Goal: Task Accomplishment & Management: Complete application form

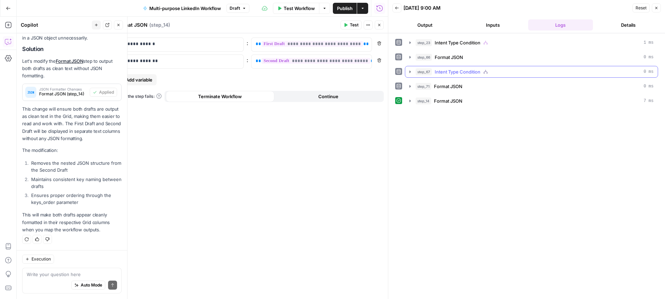
scroll to position [153, 0]
click at [365, 8] on button "Actions" at bounding box center [362, 8] width 11 height 11
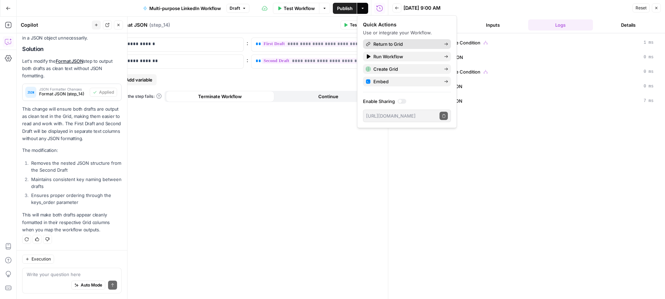
click at [392, 44] on span "Return to Grid" at bounding box center [405, 44] width 65 height 7
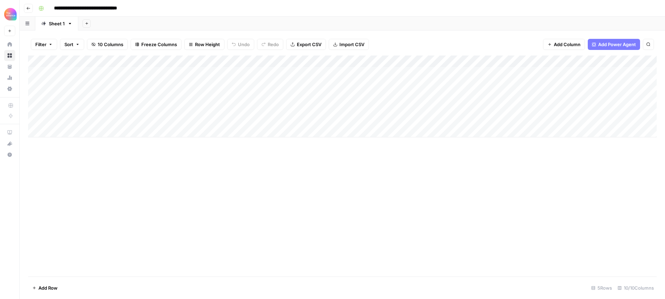
click at [440, 85] on div "Add Column" at bounding box center [342, 96] width 629 height 82
type textarea "**********"
click at [407, 196] on div "Add Column" at bounding box center [342, 165] width 629 height 221
click at [71, 82] on div "Add Column" at bounding box center [342, 96] width 629 height 82
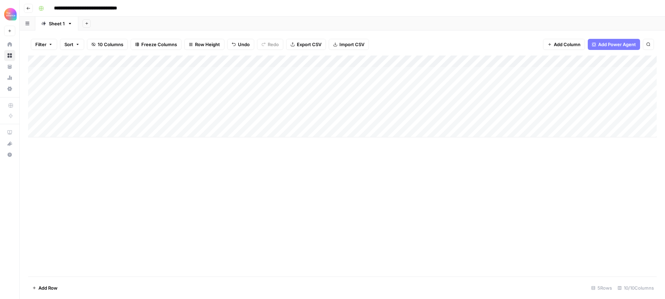
click at [52, 85] on div "Add Column" at bounding box center [342, 96] width 629 height 82
click at [80, 124] on button "Third-person" at bounding box center [67, 123] width 34 height 8
click at [120, 83] on div "Add Column" at bounding box center [342, 96] width 629 height 82
click at [124, 83] on div "Add Column" at bounding box center [342, 96] width 629 height 82
click at [129, 124] on button "Value" at bounding box center [120, 123] width 17 height 8
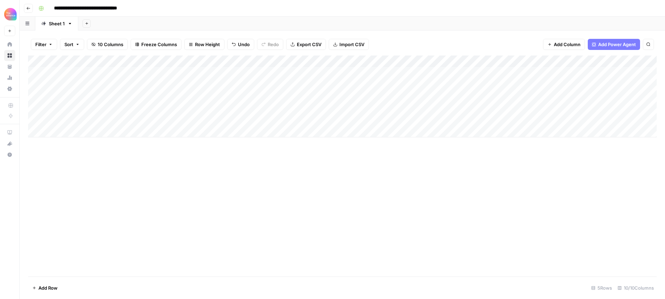
click at [194, 84] on div "Add Column" at bounding box center [342, 96] width 629 height 82
click at [191, 84] on div "Add Column" at bounding box center [342, 96] width 629 height 82
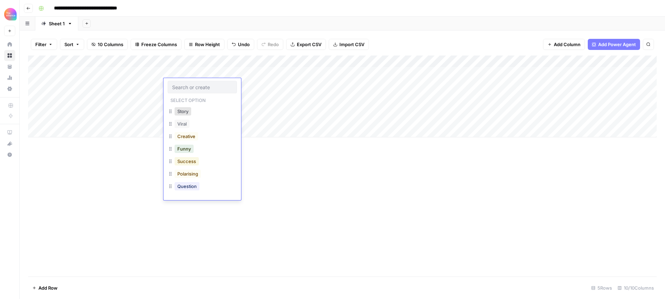
click at [181, 160] on button "Success" at bounding box center [187, 161] width 24 height 8
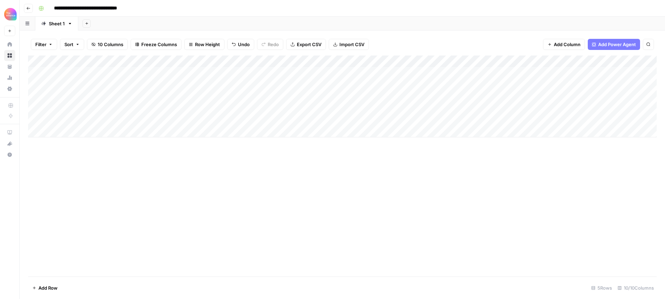
click at [524, 61] on div "Add Column" at bounding box center [342, 96] width 629 height 82
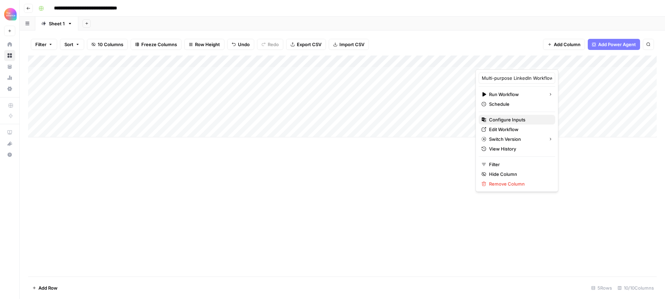
click at [513, 116] on span "Configure Inputs" at bounding box center [519, 119] width 61 height 7
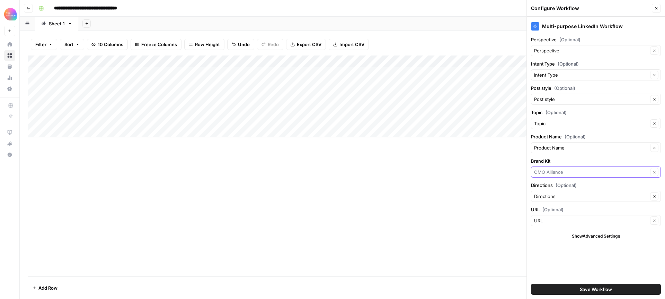
drag, startPoint x: 554, startPoint y: 172, endPoint x: 544, endPoint y: 169, distance: 10.3
click at [554, 172] on input "Brand Kit" at bounding box center [591, 171] width 114 height 7
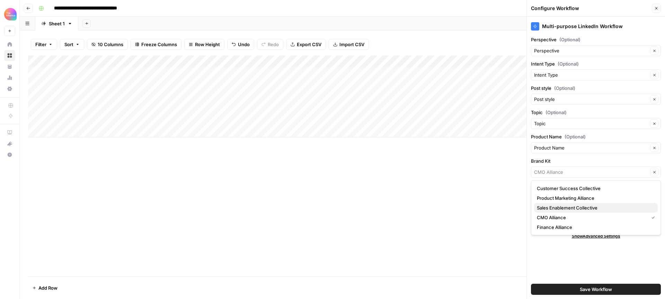
click at [565, 209] on span "Sales Enablement Collective" at bounding box center [594, 207] width 115 height 7
type input "Sales Enablement Collective"
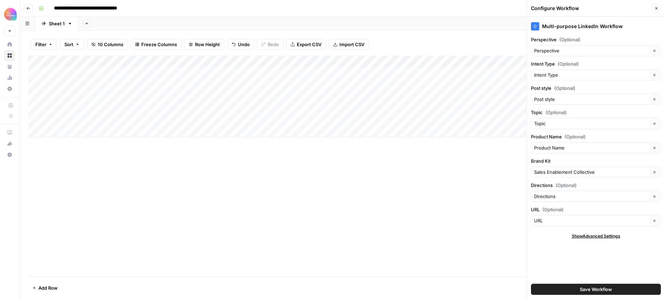
click at [606, 287] on span "Save Workflow" at bounding box center [596, 288] width 32 height 7
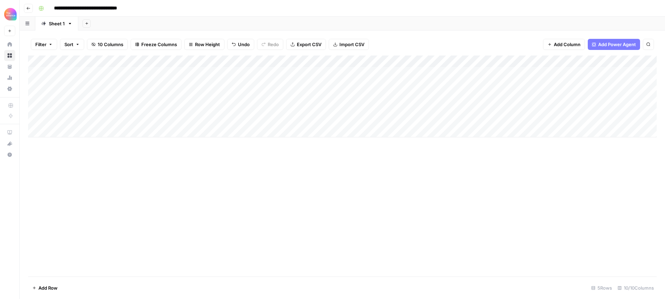
click at [507, 84] on div "Add Column" at bounding box center [342, 96] width 629 height 82
click at [611, 83] on div "Add Column" at bounding box center [342, 96] width 629 height 82
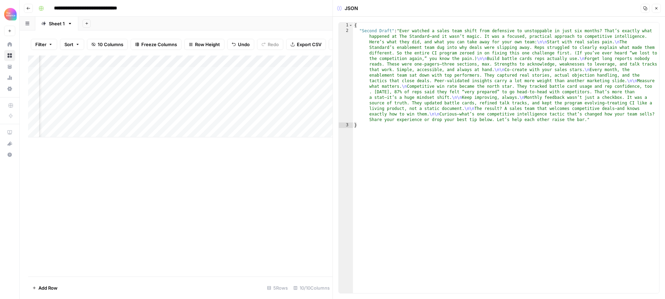
click at [657, 8] on icon "button" at bounding box center [656, 8] width 4 height 4
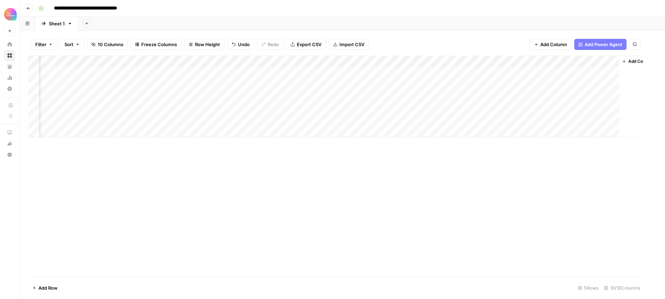
scroll to position [0, 36]
click at [30, 7] on icon "button" at bounding box center [28, 8] width 4 height 4
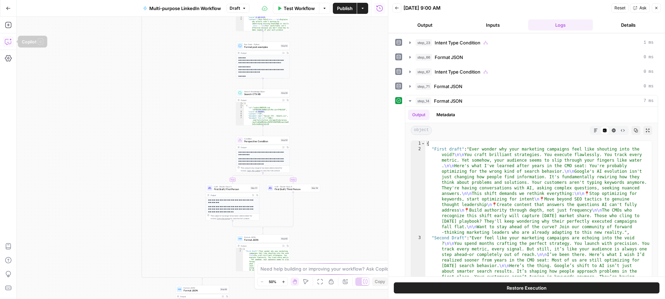
click at [6, 43] on icon "button" at bounding box center [8, 41] width 7 height 7
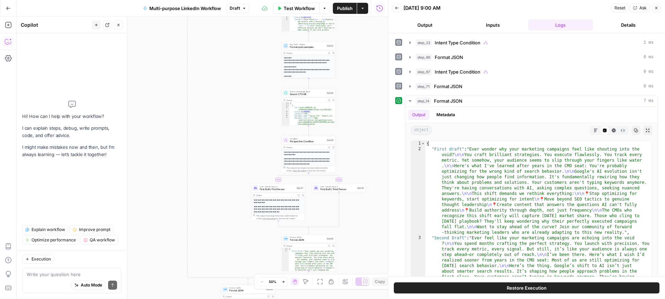
click at [60, 274] on textarea at bounding box center [72, 274] width 90 height 7
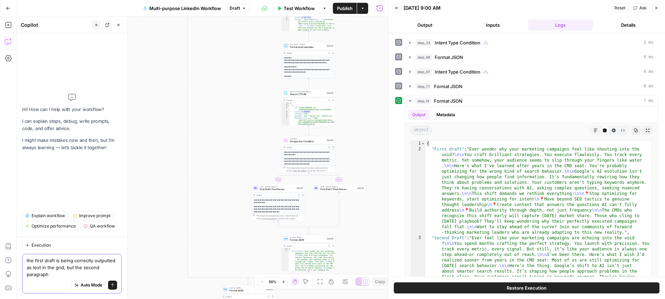
click at [64, 268] on textarea "the first draft is being correctly outputted as text in the grid, but the secon…" at bounding box center [72, 267] width 90 height 21
click at [115, 274] on textarea "the first draft is being correctly outputted as text in the grid (it is correct…" at bounding box center [72, 267] width 90 height 21
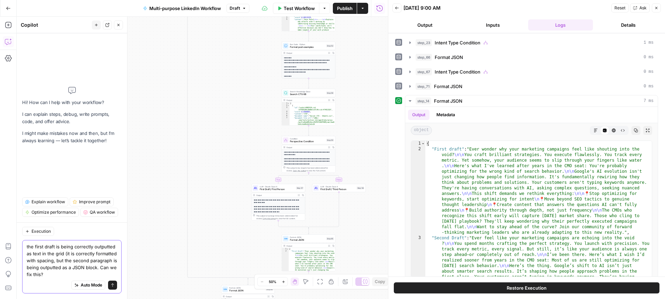
type textarea "the first draft is being correctly outputted as text in the grid (it is correct…"
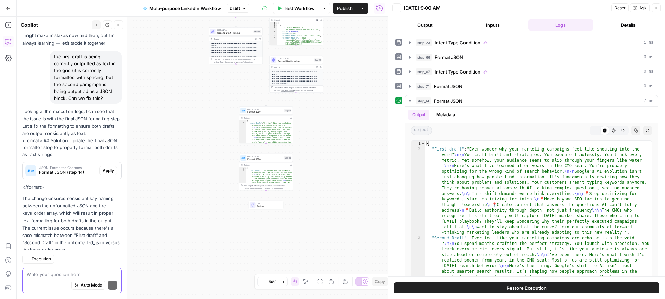
scroll to position [58, 0]
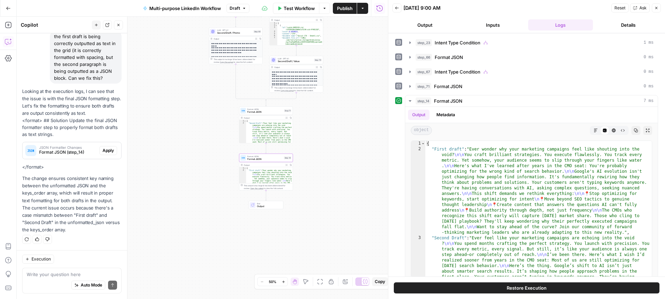
click at [109, 151] on span "Apply" at bounding box center [108, 150] width 11 height 6
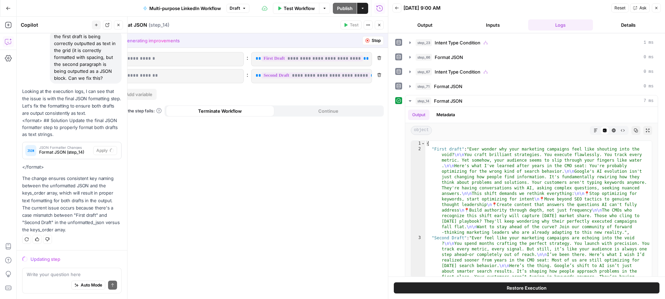
click at [656, 9] on icon "button" at bounding box center [656, 8] width 4 height 4
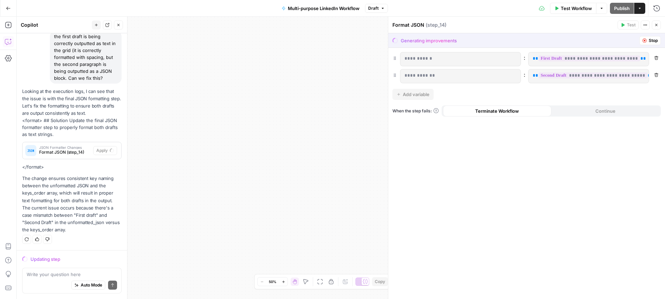
click at [649, 40] on span "Stop" at bounding box center [653, 40] width 9 height 6
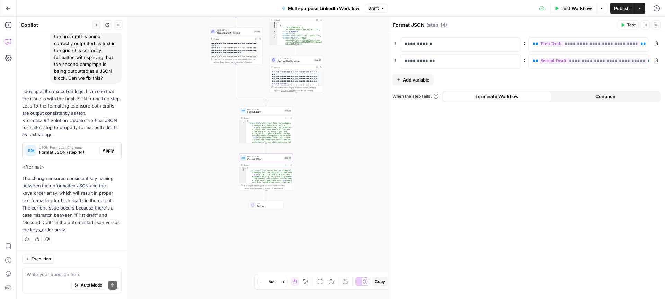
click at [110, 150] on span "Apply" at bounding box center [108, 150] width 11 height 6
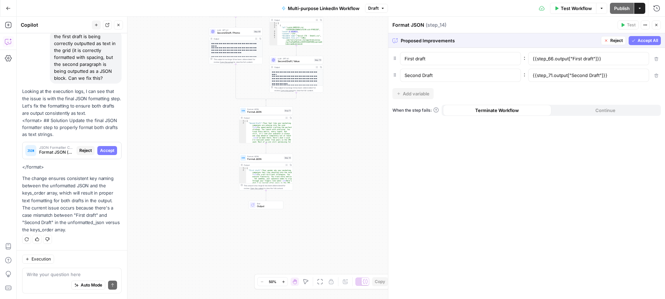
click at [639, 42] on span "Accept All" at bounding box center [648, 40] width 20 height 6
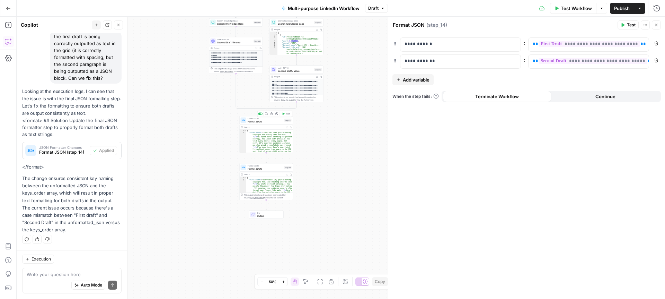
click at [267, 119] on span "Format JSON" at bounding box center [265, 120] width 35 height 3
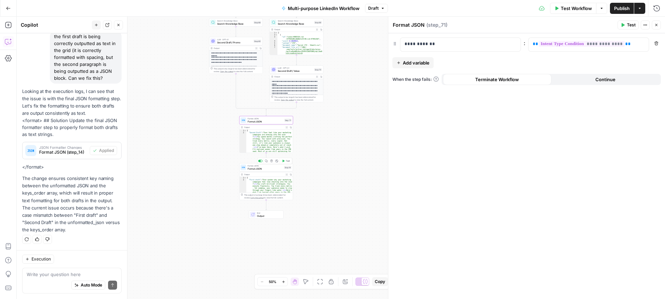
click at [273, 167] on span "Format JSON" at bounding box center [265, 168] width 35 height 3
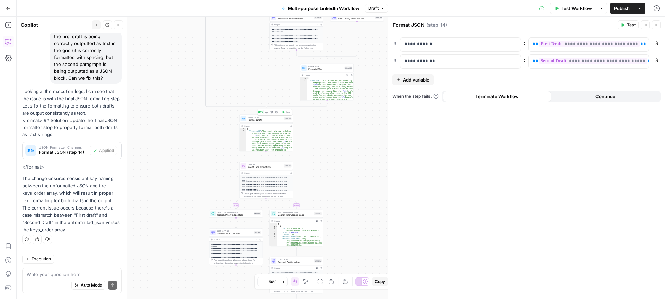
click at [265, 118] on span "Format JSON" at bounding box center [265, 119] width 35 height 3
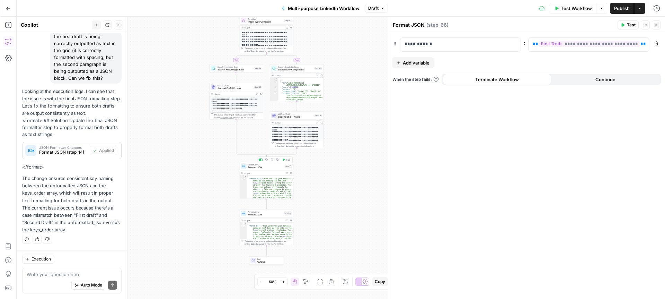
click at [271, 167] on span "Format JSON" at bounding box center [265, 167] width 35 height 3
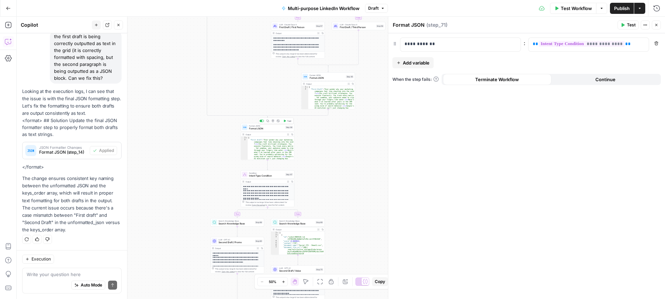
click at [268, 127] on span "Format JSON" at bounding box center [266, 128] width 35 height 3
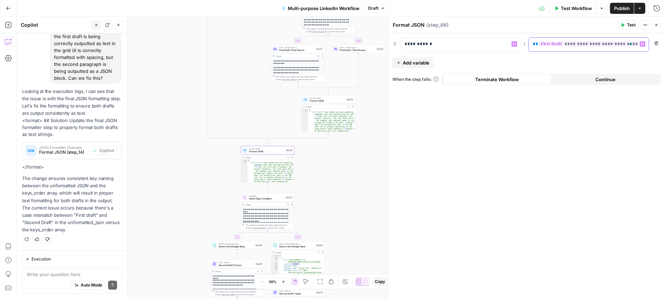
drag, startPoint x: 604, startPoint y: 44, endPoint x: 506, endPoint y: 42, distance: 98.4
click at [506, 42] on div "**********" at bounding box center [526, 44] width 268 height 14
copy p "**********"
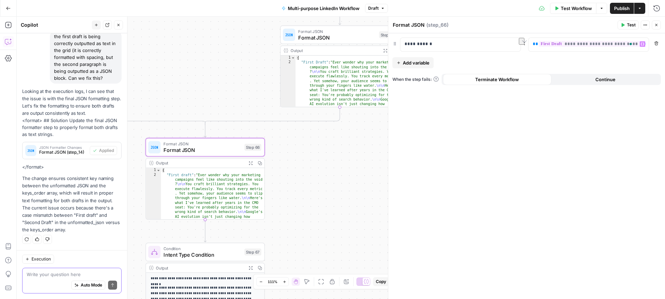
click at [65, 272] on textarea at bounding box center [72, 274] width 90 height 7
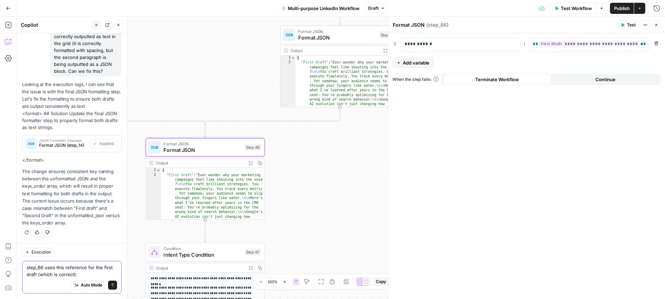
paste textarea "{{step_23.output["First Draft"]}}"
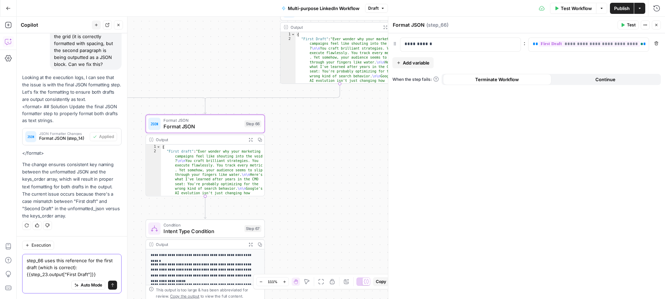
type textarea "step_66 uses this reference for the first draft (which is correct): {{step_23.o…"
click at [209, 126] on span "Format JSON" at bounding box center [202, 127] width 78 height 8
click at [417, 23] on textarea "Format JSON" at bounding box center [409, 24] width 32 height 7
click at [424, 23] on div "Format JSON Format JSON" at bounding box center [408, 25] width 35 height 8
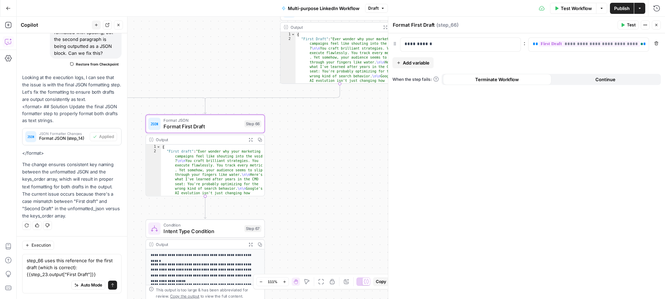
type textarea "Format First Draft"
click at [326, 165] on div "true false true false true false true false true false Workflow Set Inputs Inpu…" at bounding box center [341, 158] width 648 height 282
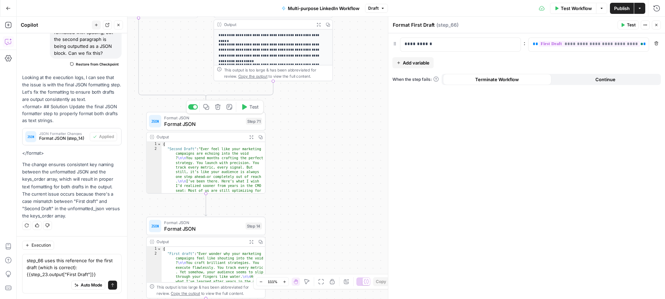
drag, startPoint x: 216, startPoint y: 119, endPoint x: 212, endPoint y: 119, distance: 3.8
click at [216, 119] on span "Format JSON" at bounding box center [203, 118] width 79 height 6
drag, startPoint x: 423, startPoint y: 24, endPoint x: 411, endPoint y: 24, distance: 12.1
click at [411, 24] on textarea "Format JSON" at bounding box center [409, 24] width 32 height 7
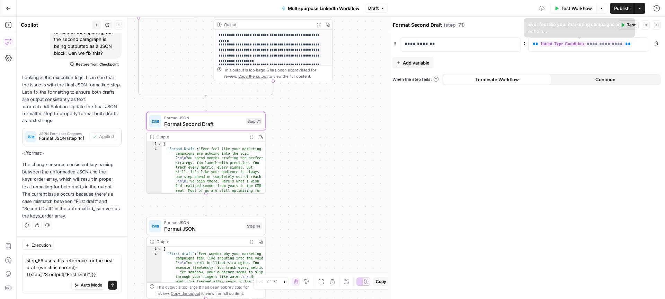
type textarea "Format Second Draft"
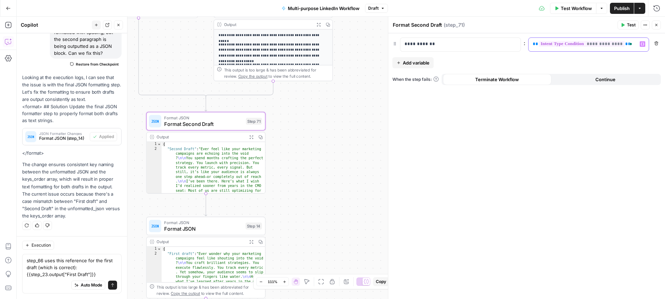
drag, startPoint x: 546, startPoint y: 46, endPoint x: 511, endPoint y: 47, distance: 35.0
click at [511, 47] on div "**********" at bounding box center [526, 44] width 268 height 14
copy p "**********"
click at [99, 272] on textarea "step_66 uses this reference for the first draft (which is correct): {{step_23.o…" at bounding box center [72, 267] width 90 height 21
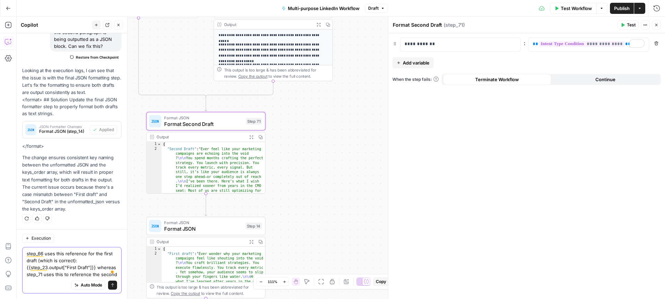
scroll to position [97, 0]
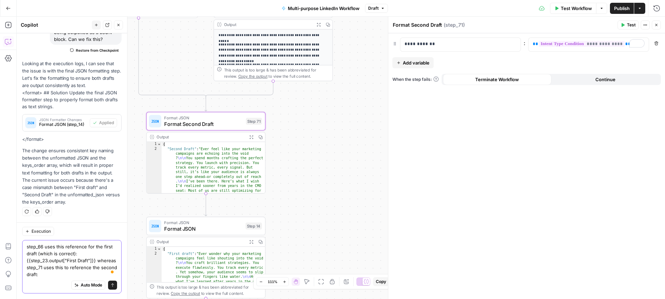
paste textarea "step_67.output}}"
drag, startPoint x: 531, startPoint y: 41, endPoint x: 639, endPoint y: 44, distance: 108.8
click at [639, 44] on div "**********" at bounding box center [589, 45] width 120 height 14
copy p "**********"
click at [85, 274] on textarea "step_66 uses this reference for the first draft (which is correct): {{step_23.o…" at bounding box center [72, 260] width 90 height 35
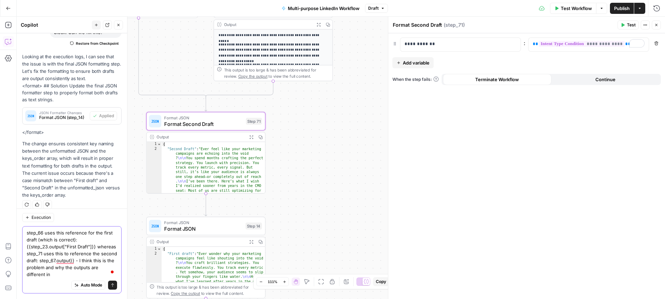
scroll to position [110, 0]
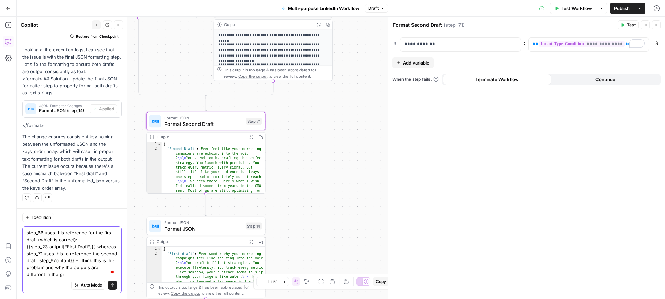
type textarea "step_66 uses this reference for the first draft (which is correct): {{step_23.o…"
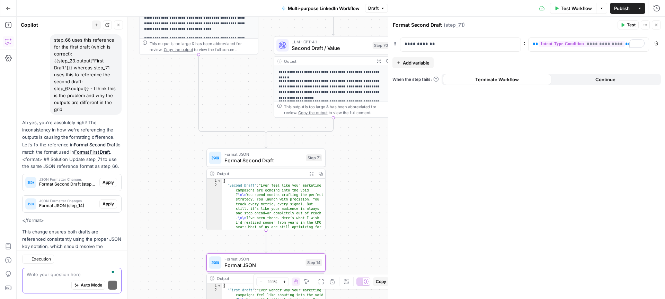
scroll to position [303, 0]
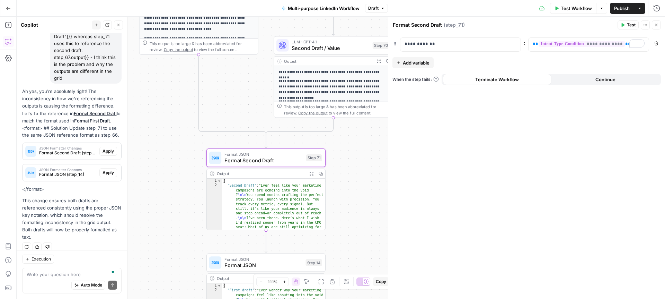
click at [107, 150] on span "Apply" at bounding box center [108, 151] width 11 height 6
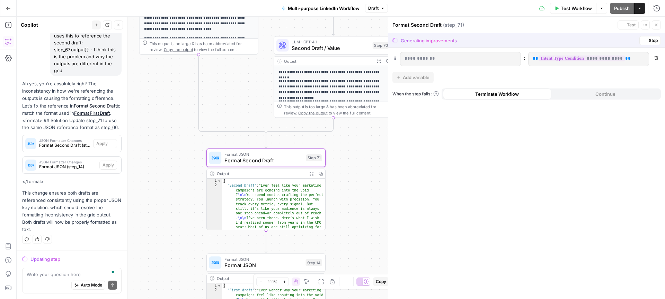
scroll to position [292, 0]
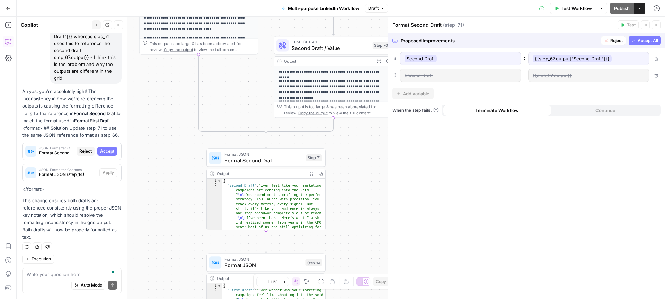
click at [652, 40] on span "Accept All" at bounding box center [648, 40] width 20 height 6
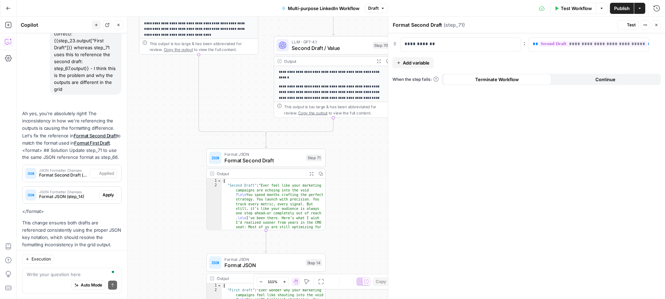
scroll to position [314, 0]
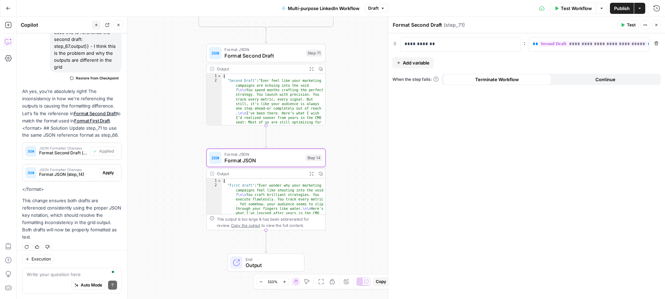
drag, startPoint x: 109, startPoint y: 171, endPoint x: 204, endPoint y: 174, distance: 95.3
click at [109, 172] on span "Apply" at bounding box center [108, 172] width 11 height 6
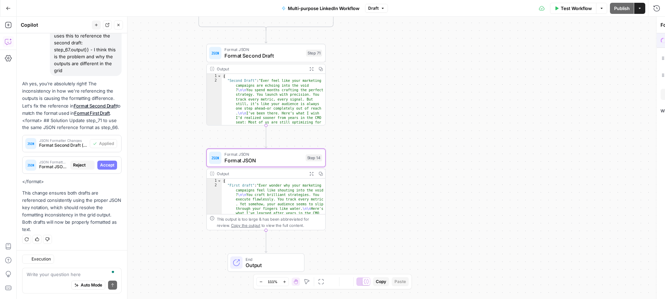
scroll to position [292, 0]
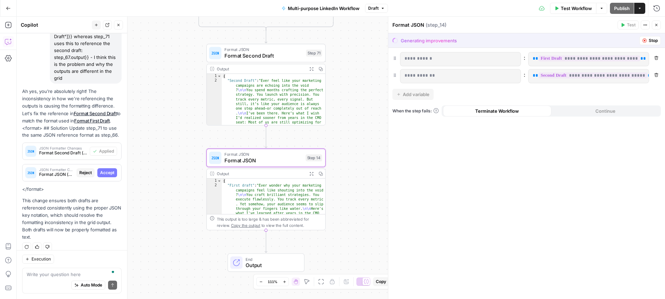
click at [649, 40] on span "Stop" at bounding box center [653, 40] width 9 height 6
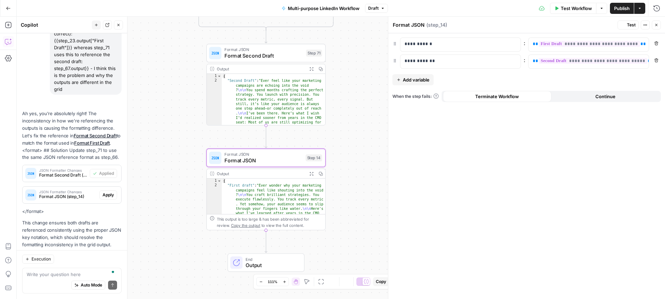
scroll to position [314, 0]
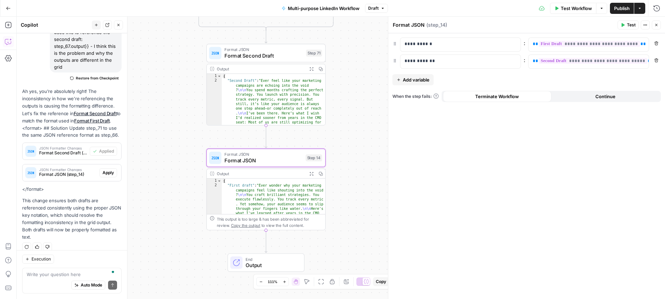
click at [107, 174] on span "Apply" at bounding box center [108, 172] width 11 height 6
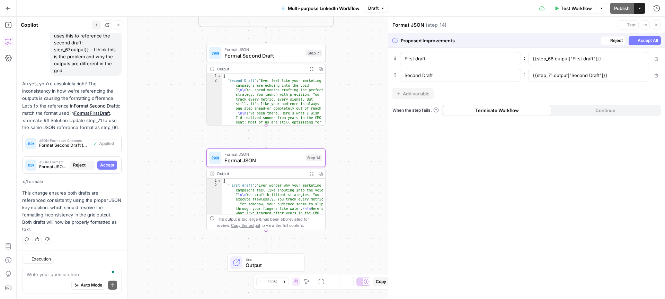
scroll to position [292, 0]
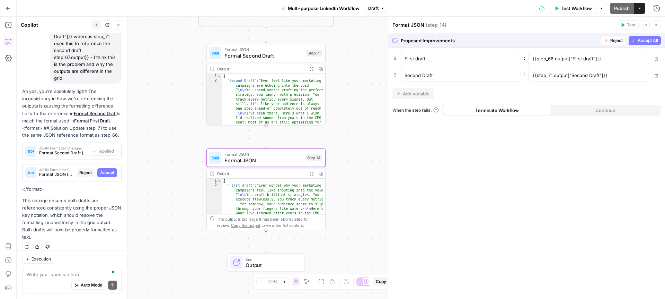
drag, startPoint x: 647, startPoint y: 40, endPoint x: 559, endPoint y: 112, distance: 113.2
click at [647, 40] on span "Accept All" at bounding box center [648, 40] width 20 height 6
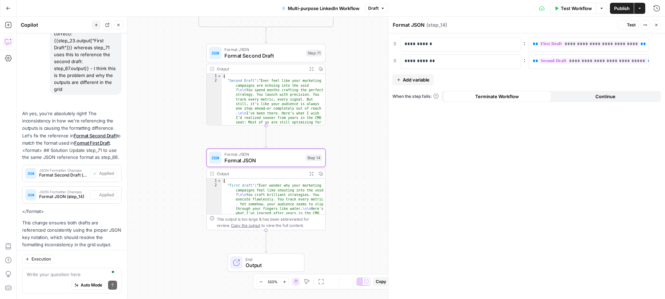
scroll to position [314, 0]
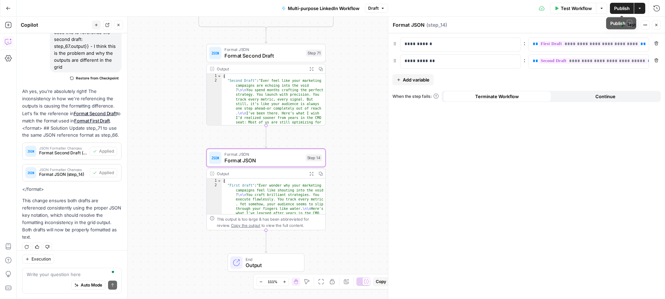
click at [621, 7] on span "Publish" at bounding box center [622, 8] width 16 height 7
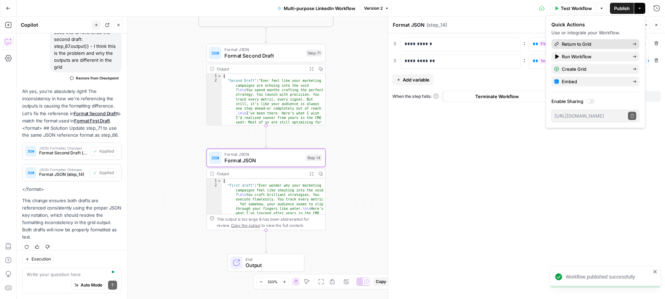
click at [584, 44] on span "Return to Grid" at bounding box center [594, 44] width 65 height 7
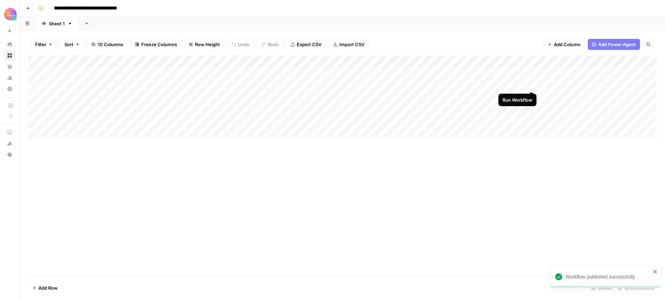
click at [533, 83] on div "Add Column" at bounding box center [342, 96] width 629 height 82
click at [524, 83] on div "Add Column" at bounding box center [342, 96] width 629 height 82
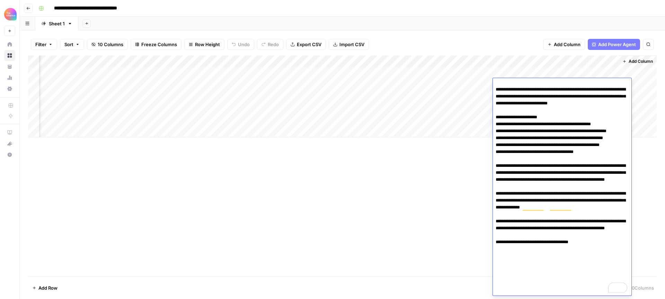
scroll to position [79, 0]
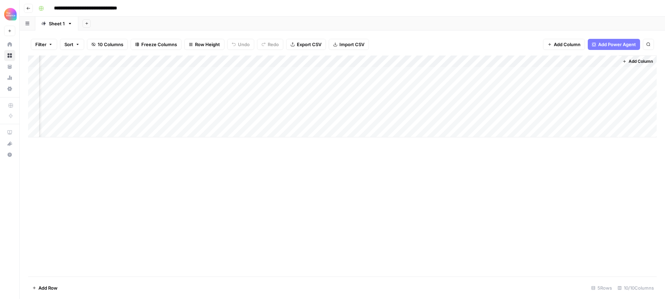
drag, startPoint x: 467, startPoint y: 152, endPoint x: 476, endPoint y: 141, distance: 14.3
click at [467, 152] on div "Add Column" at bounding box center [342, 165] width 629 height 221
click at [478, 83] on div "Add Column" at bounding box center [342, 96] width 629 height 82
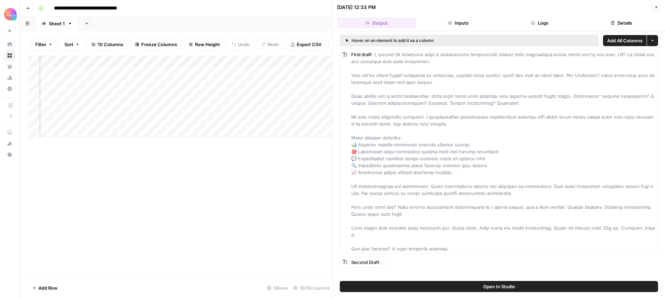
click at [617, 41] on span "Add All Columns" at bounding box center [624, 40] width 35 height 7
click at [656, 6] on icon "button" at bounding box center [656, 7] width 4 height 4
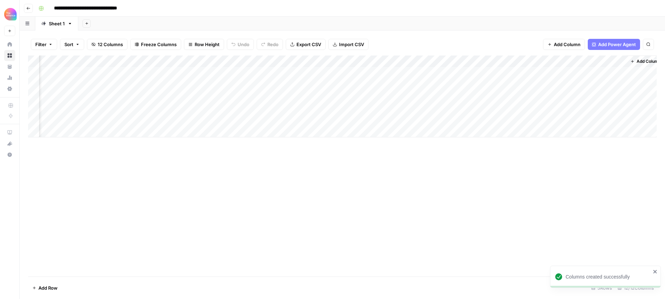
scroll to position [0, 169]
click at [424, 83] on div "Add Column" at bounding box center [342, 96] width 629 height 82
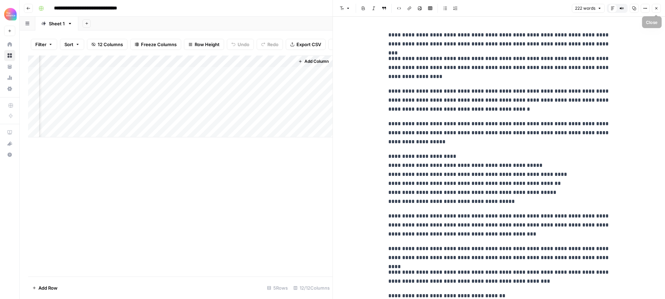
click at [655, 8] on icon "button" at bounding box center [656, 8] width 4 height 4
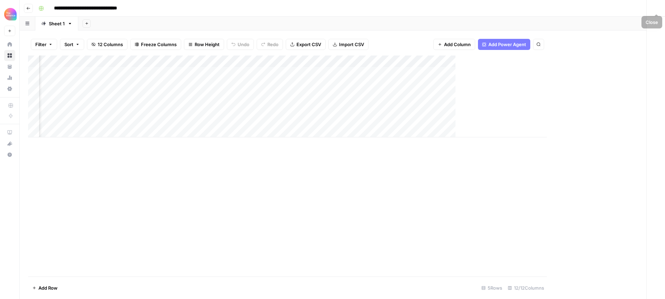
scroll to position [0, 161]
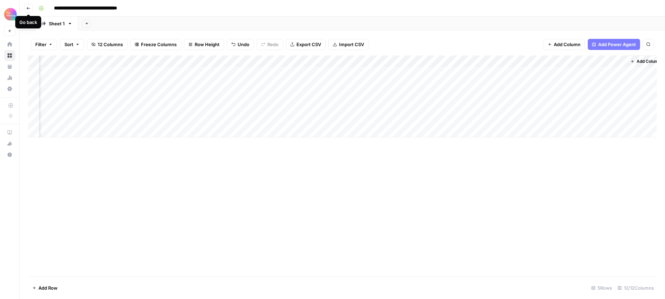
click at [29, 9] on icon "button" at bounding box center [28, 8] width 4 height 4
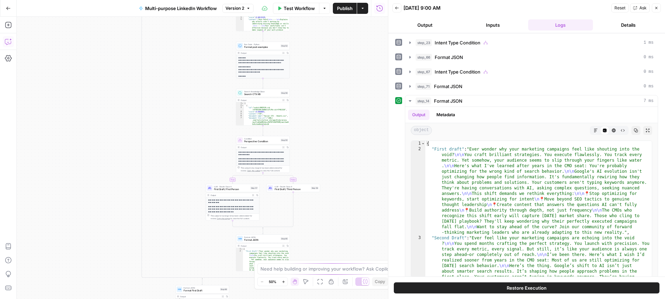
click at [7, 42] on icon "button" at bounding box center [8, 41] width 7 height 7
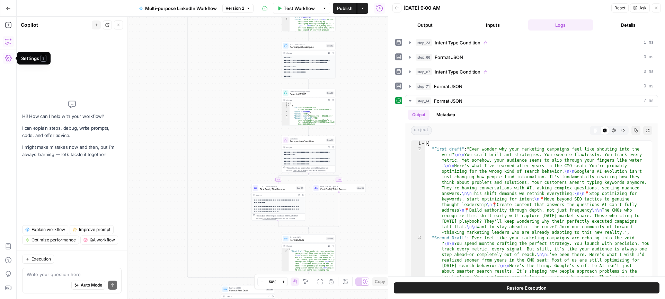
click at [79, 273] on textarea at bounding box center [72, 274] width 90 height 7
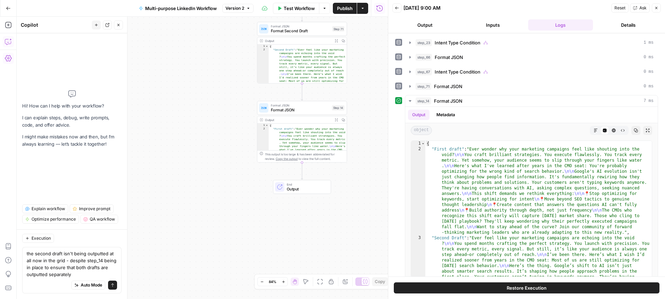
type textarea "the second draft isn't being outputted at all now in the grid - despite step_14…"
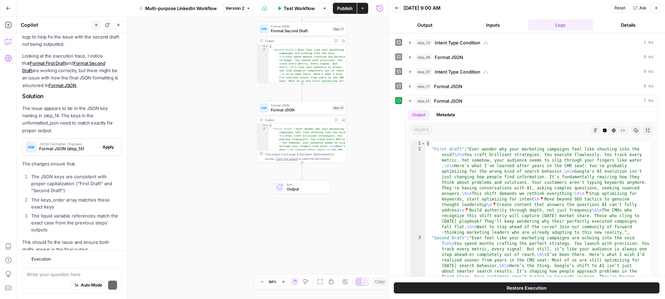
scroll to position [133, 0]
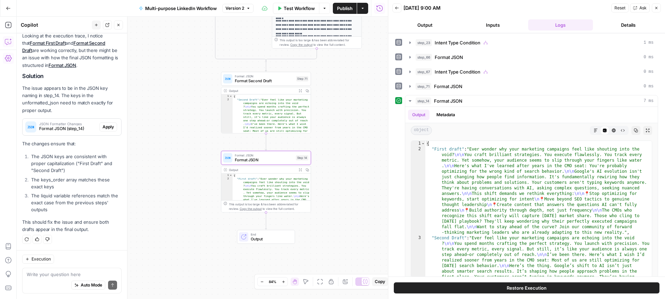
click at [109, 126] on span "Apply" at bounding box center [108, 127] width 11 height 6
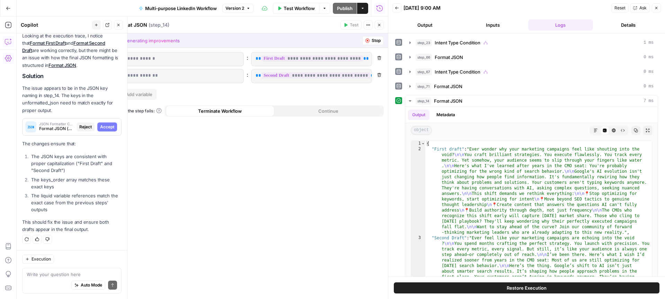
click at [377, 42] on span "Stop" at bounding box center [376, 40] width 9 height 6
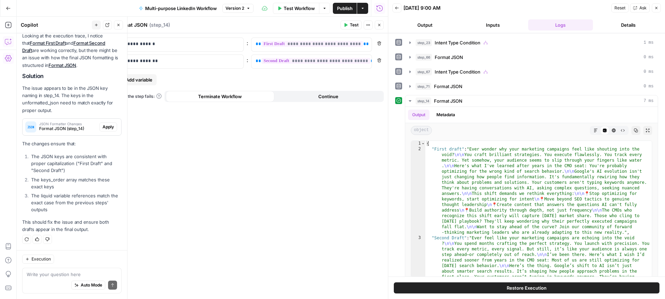
click at [106, 125] on span "Apply" at bounding box center [108, 127] width 11 height 6
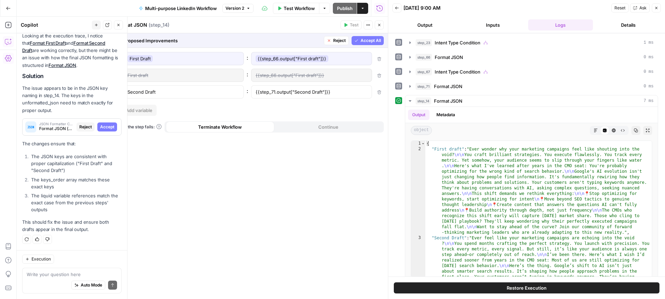
click at [373, 41] on span "Accept All" at bounding box center [371, 40] width 20 height 6
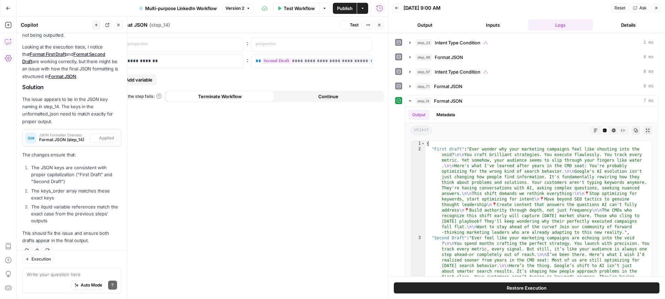
scroll to position [144, 0]
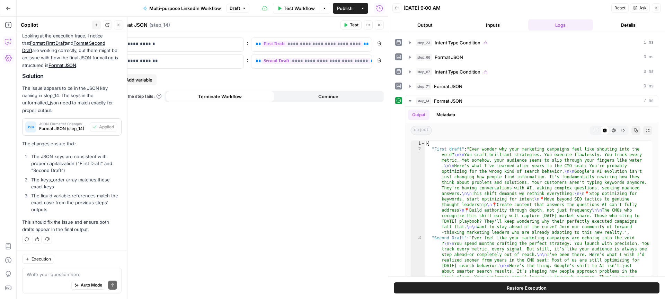
drag, startPoint x: 353, startPoint y: 24, endPoint x: 360, endPoint y: 76, distance: 51.7
click at [353, 24] on span "Test" at bounding box center [354, 25] width 9 height 6
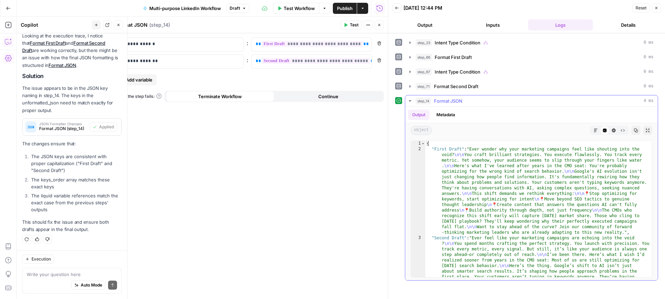
scroll to position [0, 0]
click at [64, 277] on textarea at bounding box center [72, 274] width 90 height 7
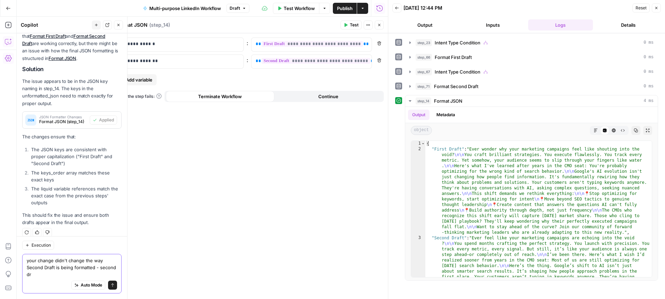
scroll to position [158, 0]
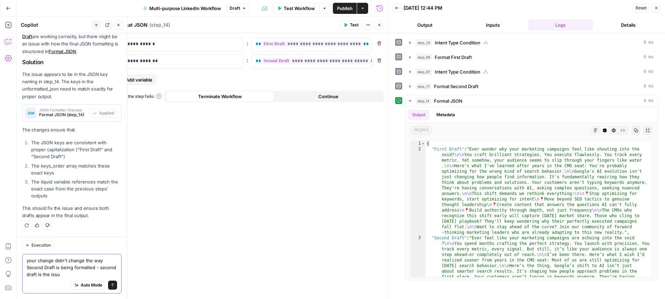
type textarea "your change didn't change the way Second Draft is being formatted - second draf…"
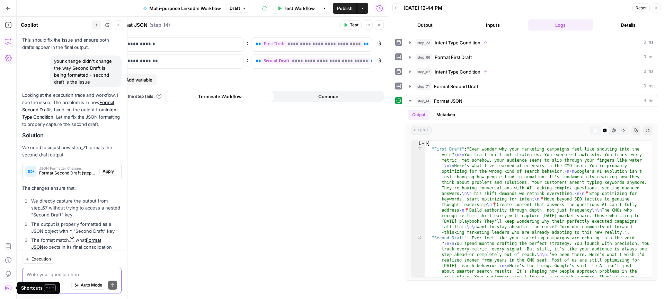
scroll to position [323, 0]
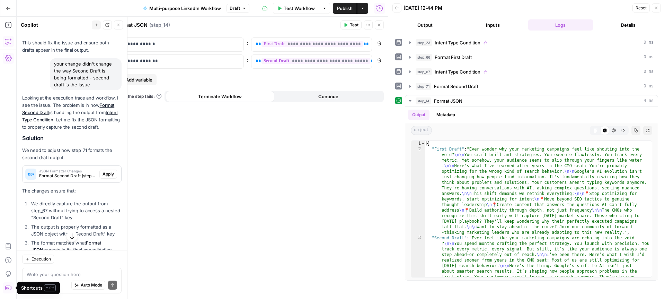
click at [105, 173] on span "Apply" at bounding box center [108, 174] width 11 height 6
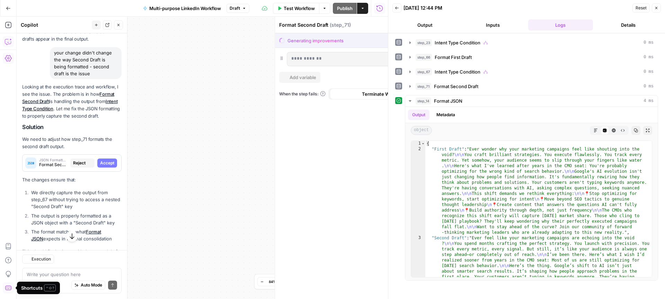
scroll to position [312, 0]
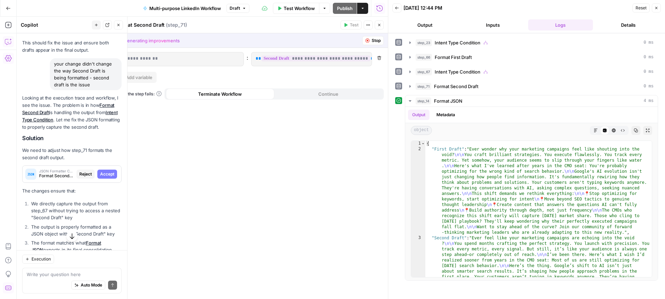
drag, startPoint x: 370, startPoint y: 40, endPoint x: 120, endPoint y: 164, distance: 278.5
click at [370, 40] on button "Stop" at bounding box center [372, 40] width 21 height 9
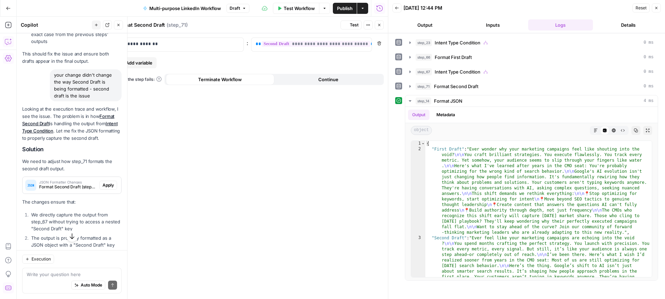
scroll to position [323, 0]
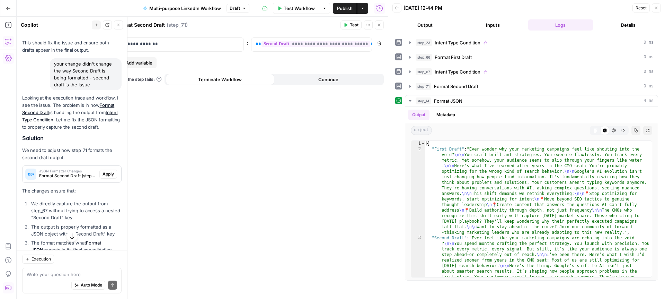
click at [106, 174] on span "Apply" at bounding box center [108, 174] width 11 height 6
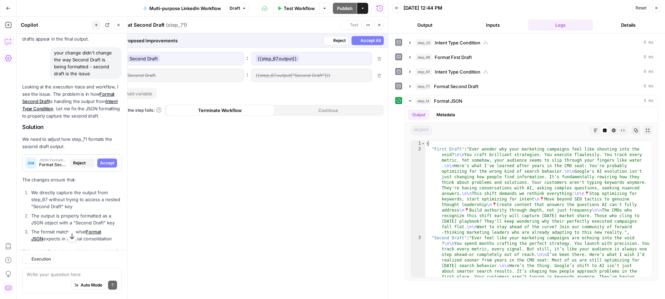
scroll to position [312, 0]
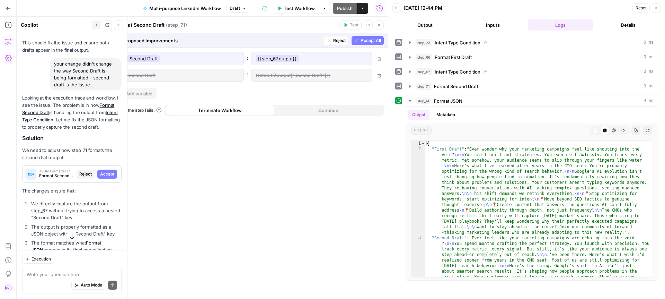
click at [371, 40] on span "Accept All" at bounding box center [371, 40] width 20 height 6
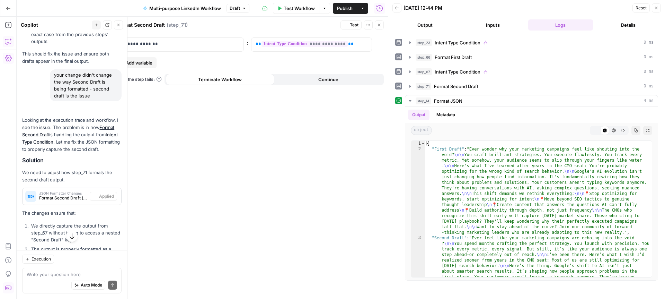
scroll to position [323, 0]
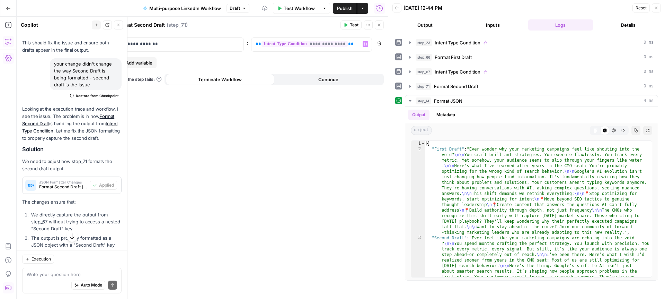
click at [353, 25] on span "Test" at bounding box center [354, 25] width 9 height 6
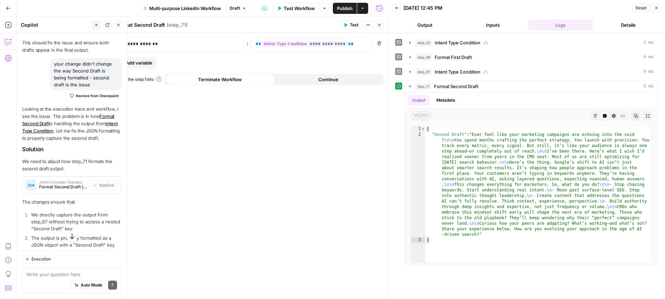
click at [383, 25] on button "Close" at bounding box center [379, 24] width 9 height 9
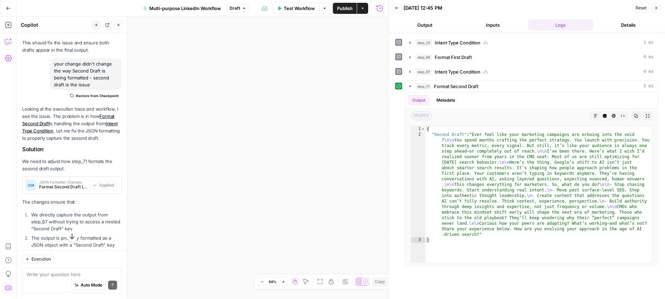
click at [657, 6] on icon "button" at bounding box center [656, 8] width 4 height 4
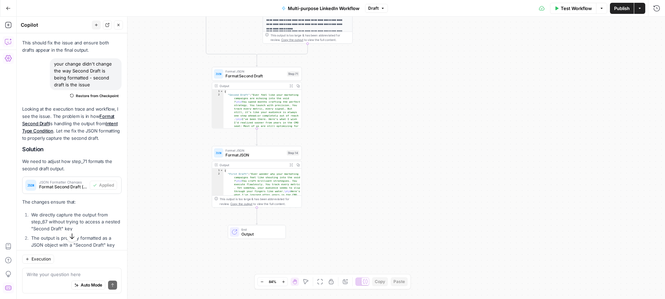
click at [258, 152] on span "Format JSON" at bounding box center [254, 155] width 59 height 6
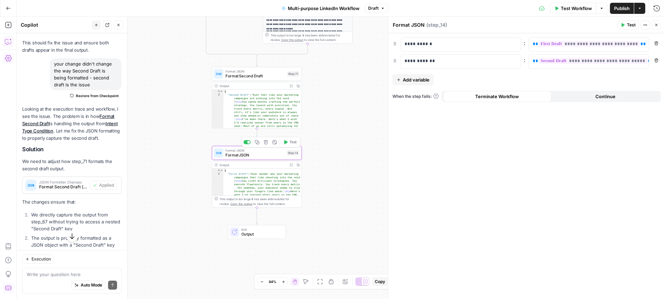
click at [291, 142] on span "Test" at bounding box center [293, 141] width 7 height 5
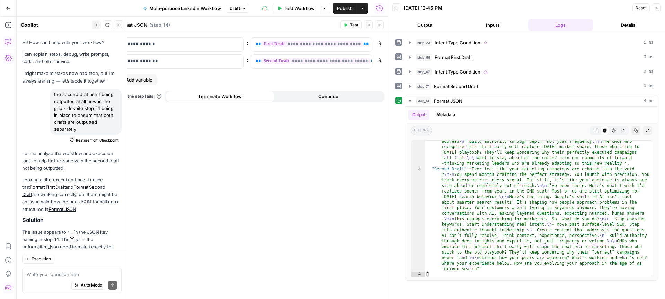
click at [351, 9] on span "Publish" at bounding box center [345, 8] width 16 height 7
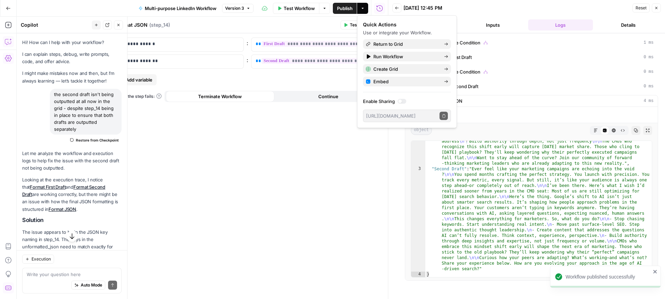
click at [655, 6] on icon "button" at bounding box center [656, 8] width 4 height 4
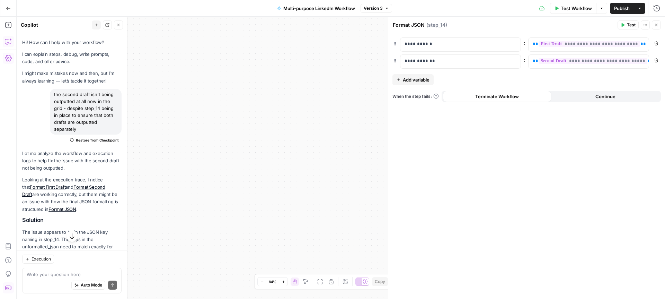
click at [657, 24] on icon "button" at bounding box center [656, 25] width 2 height 2
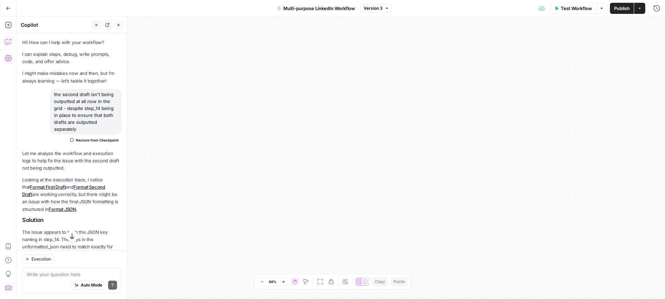
click at [640, 10] on button "Actions" at bounding box center [639, 8] width 11 height 11
click at [7, 5] on button "Go Back" at bounding box center [8, 8] width 12 height 12
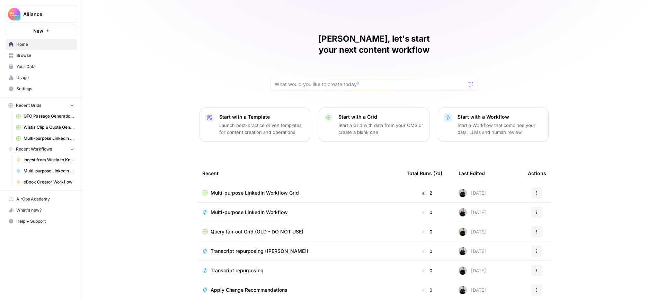
scroll to position [20, 0]
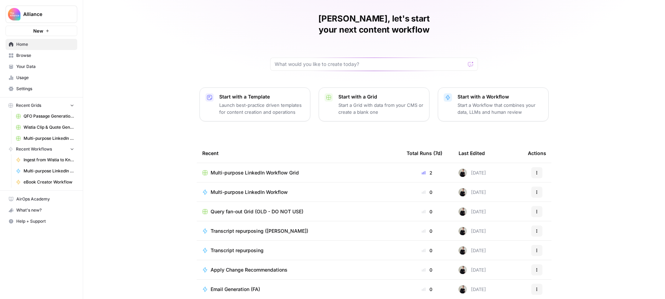
click at [27, 57] on span "Browse" at bounding box center [45, 55] width 58 height 6
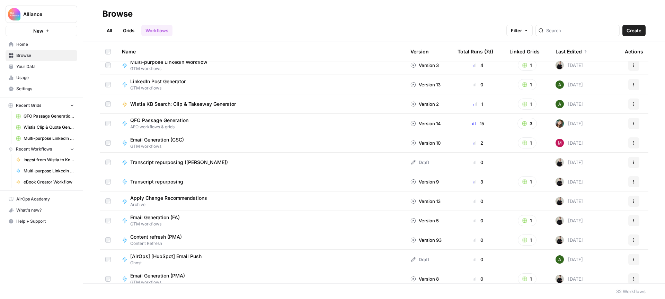
scroll to position [46, 0]
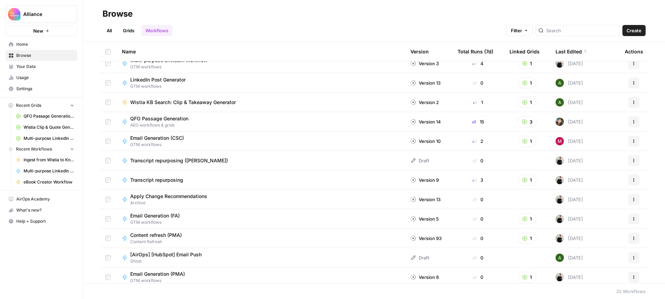
click at [181, 118] on span "QFO Passage Generation" at bounding box center [159, 118] width 58 height 7
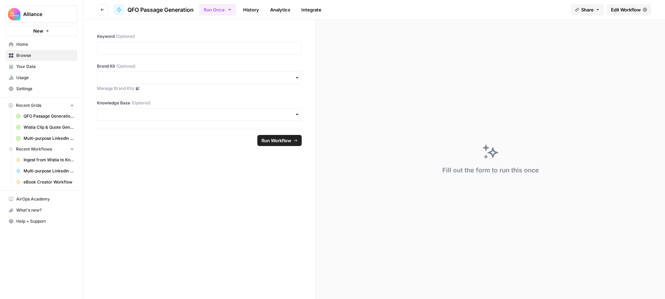
click at [620, 7] on span "Edit Workflow" at bounding box center [626, 9] width 30 height 7
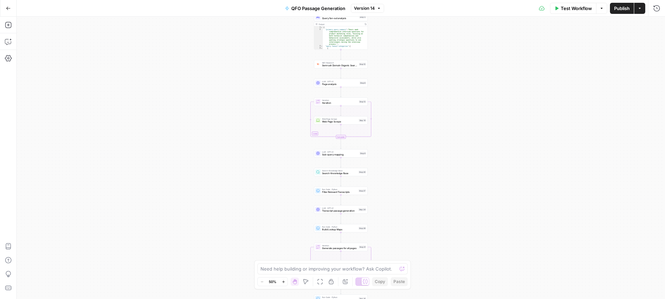
click at [351, 155] on span "Sub-query mapping" at bounding box center [340, 154] width 36 height 3
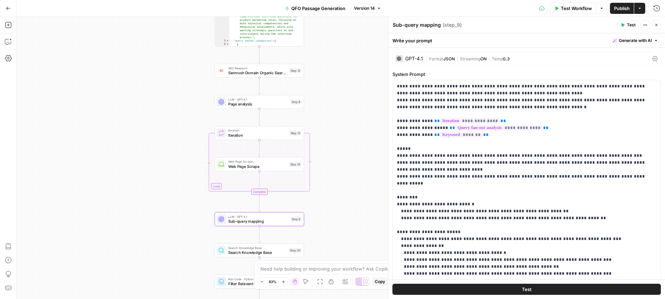
drag, startPoint x: 295, startPoint y: 105, endPoint x: 161, endPoint y: 122, distance: 135.2
click at [161, 122] on div "Workflow Set Inputs Inputs SEO Research Semrush Keyword Magic Tool Step 4 Outpu…" at bounding box center [341, 158] width 648 height 282
click at [266, 103] on span "Page analysis" at bounding box center [258, 104] width 60 height 6
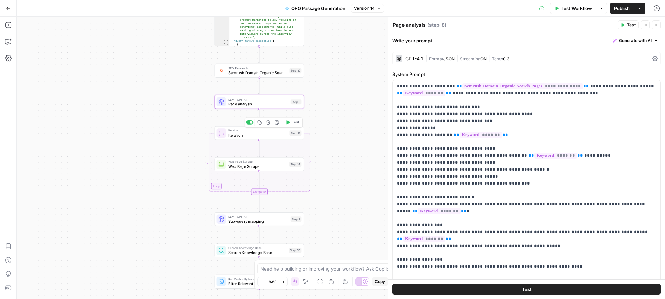
click at [267, 132] on span "Iteration" at bounding box center [257, 135] width 59 height 6
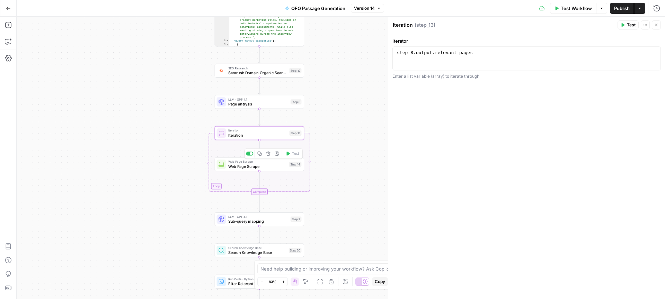
click at [276, 166] on span "Web Page Scrape" at bounding box center [257, 166] width 59 height 6
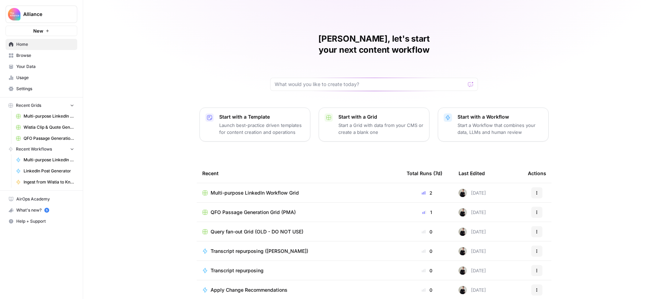
click at [276, 189] on span "Multi-purpose LinkedIn Workflow Grid" at bounding box center [255, 192] width 88 height 7
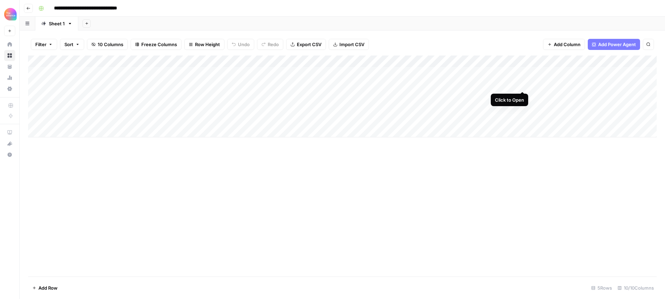
click at [522, 84] on div "Add Column" at bounding box center [342, 96] width 629 height 82
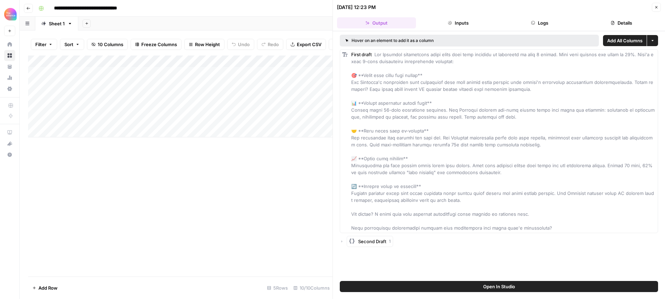
click at [626, 42] on span "Add All Columns" at bounding box center [624, 40] width 35 height 7
click at [656, 7] on icon "button" at bounding box center [656, 7] width 2 height 2
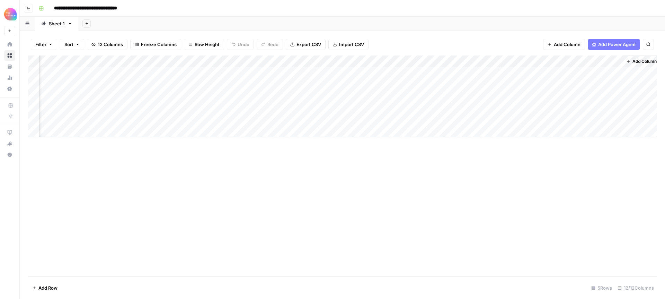
scroll to position [0, 166]
click at [430, 62] on div "Add Column" at bounding box center [342, 96] width 629 height 82
click at [408, 128] on span "Remove Column" at bounding box center [415, 129] width 61 height 7
click at [305, 73] on span "Delete" at bounding box center [307, 71] width 15 height 7
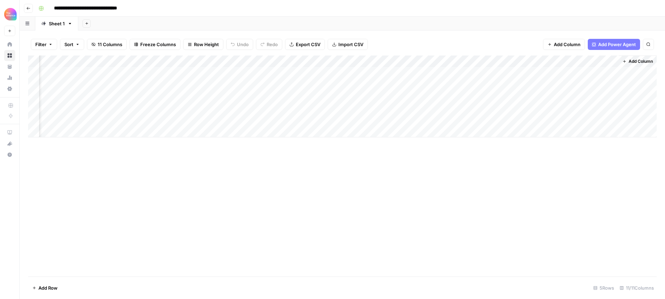
click at [488, 61] on div "Add Column" at bounding box center [342, 96] width 629 height 82
click at [452, 127] on span "Remove Column" at bounding box center [474, 129] width 61 height 7
click at [309, 70] on span "Delete" at bounding box center [307, 71] width 15 height 7
click at [612, 59] on div "Add Column" at bounding box center [342, 96] width 629 height 82
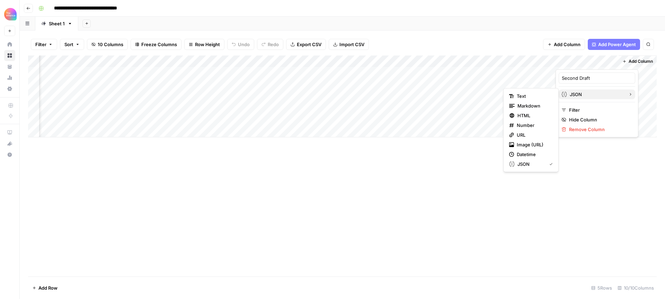
click at [589, 96] on span "JSON" at bounding box center [596, 94] width 53 height 7
click at [528, 95] on span "Text" at bounding box center [533, 95] width 33 height 7
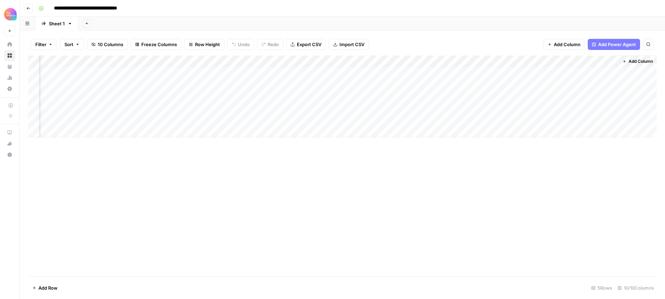
click at [583, 83] on div "Add Column" at bounding box center [342, 96] width 629 height 82
click at [584, 83] on div "Add Column" at bounding box center [342, 96] width 629 height 82
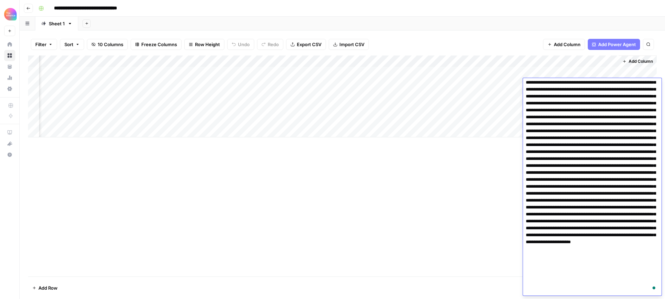
scroll to position [0, 0]
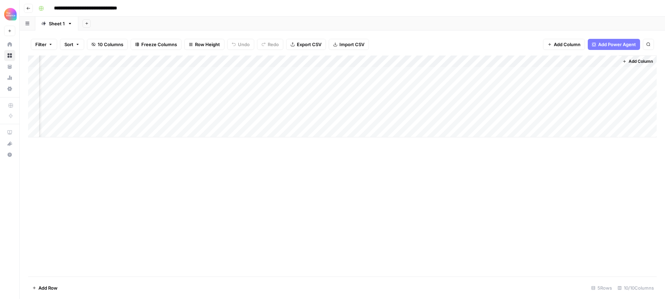
drag, startPoint x: 475, startPoint y: 186, endPoint x: 504, endPoint y: 116, distance: 75.1
click at [475, 185] on div "Add Column" at bounding box center [342, 165] width 629 height 221
click at [530, 84] on div "Add Column" at bounding box center [342, 96] width 629 height 82
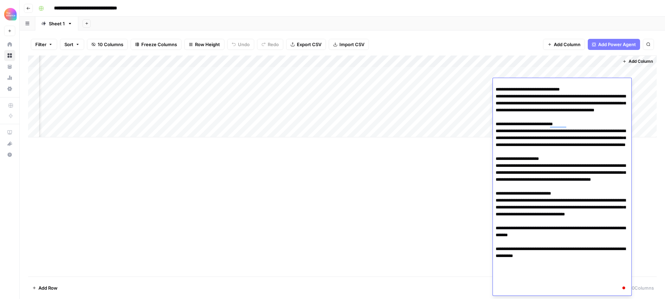
scroll to position [58, 0]
drag, startPoint x: 416, startPoint y: 183, endPoint x: 459, endPoint y: 109, distance: 85.7
click at [416, 182] on div "Add Column" at bounding box center [342, 165] width 629 height 221
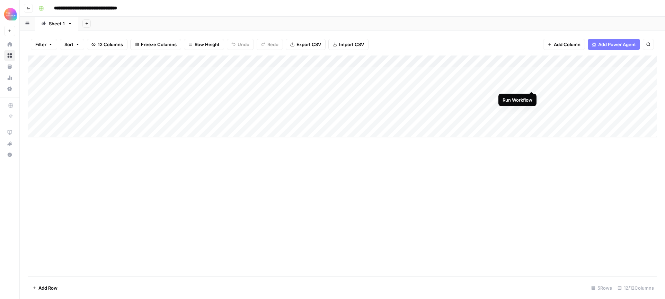
click at [531, 83] on div "Add Column" at bounding box center [342, 96] width 629 height 82
click at [583, 85] on div "Add Column" at bounding box center [342, 96] width 629 height 82
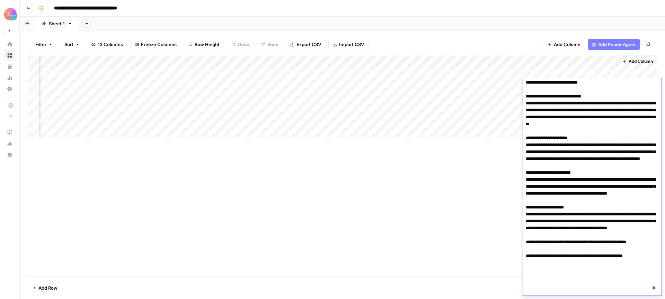
scroll to position [0, 0]
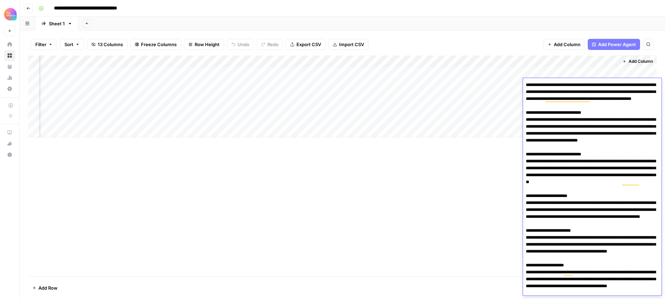
click at [414, 206] on div "Add Column" at bounding box center [342, 165] width 629 height 221
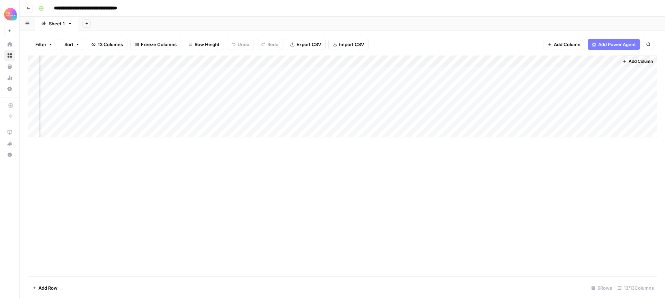
click at [362, 60] on div "Add Column" at bounding box center [342, 96] width 629 height 82
click at [339, 131] on span "Remove Column" at bounding box center [350, 129] width 61 height 7
click at [313, 71] on span "Delete" at bounding box center [307, 71] width 15 height 7
click at [364, 62] on div "Add Column" at bounding box center [342, 96] width 629 height 82
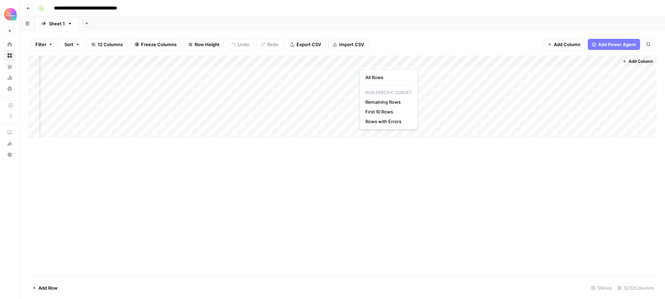
click at [423, 60] on div "Add Column" at bounding box center [342, 96] width 629 height 82
click at [411, 130] on span "Remove Column" at bounding box center [412, 129] width 61 height 7
click at [318, 72] on button "Delete" at bounding box center [307, 71] width 23 height 12
click at [488, 61] on div "Add Column" at bounding box center [342, 96] width 629 height 82
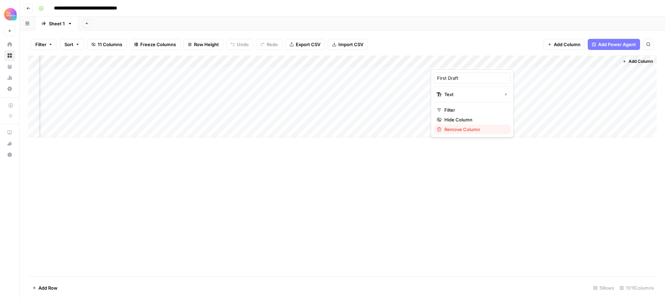
click at [475, 127] on span "Remove Column" at bounding box center [474, 129] width 61 height 7
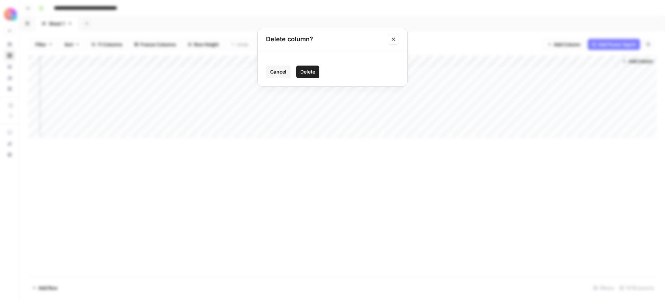
click at [310, 74] on span "Delete" at bounding box center [307, 71] width 15 height 7
click at [549, 60] on div "Add Column" at bounding box center [342, 96] width 629 height 82
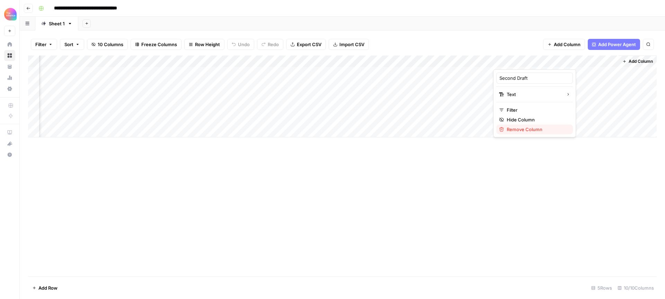
click at [529, 128] on span "Remove Column" at bounding box center [537, 129] width 61 height 7
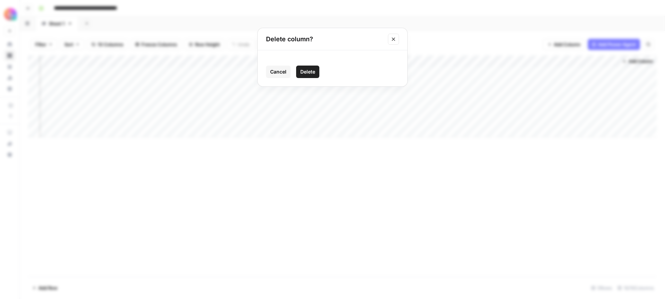
click at [309, 71] on span "Delete" at bounding box center [307, 71] width 15 height 7
click at [594, 61] on div "Add Column" at bounding box center [342, 96] width 629 height 82
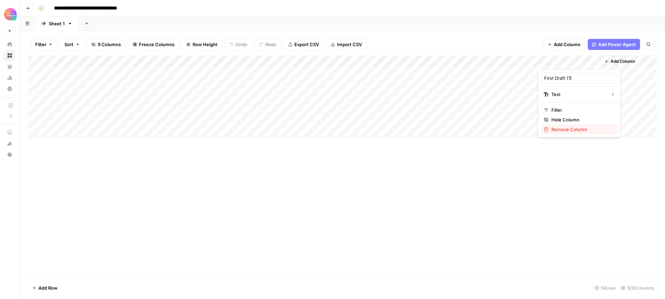
click at [579, 129] on span "Remove Column" at bounding box center [581, 129] width 61 height 7
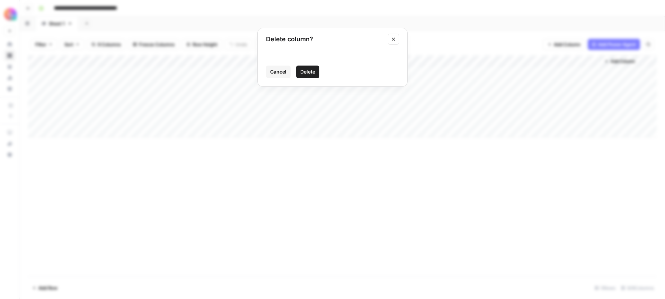
click at [305, 68] on span "Delete" at bounding box center [307, 71] width 15 height 7
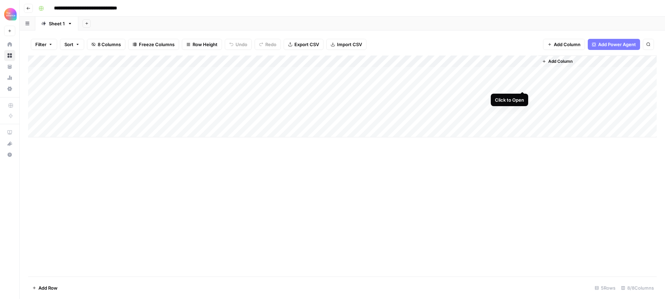
click at [522, 84] on div "Add Column" at bounding box center [342, 96] width 629 height 82
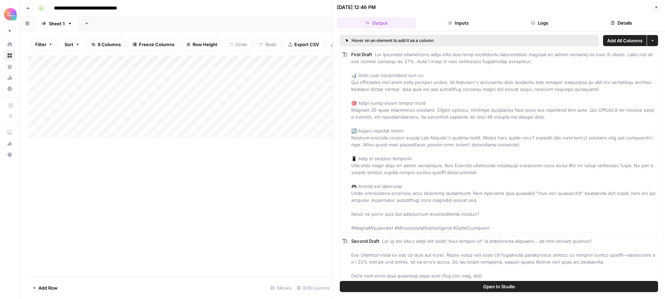
click at [618, 39] on span "Add All Columns" at bounding box center [624, 40] width 35 height 7
click at [246, 191] on div "Add Column" at bounding box center [180, 165] width 304 height 221
click at [657, 7] on icon "button" at bounding box center [656, 7] width 4 height 4
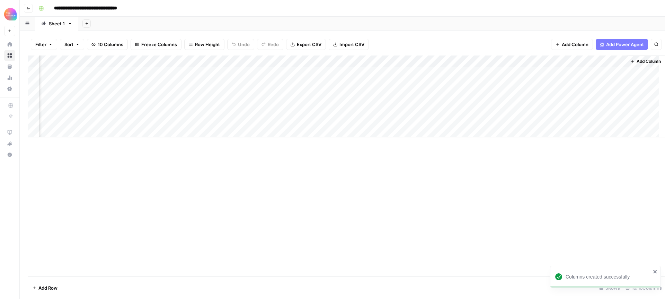
scroll to position [0, 36]
click at [527, 84] on div "Add Column" at bounding box center [342, 96] width 629 height 82
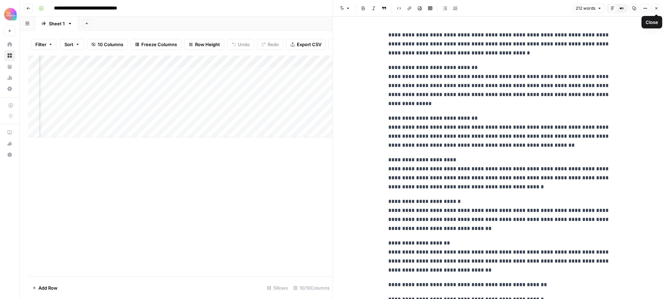
click at [657, 9] on icon "button" at bounding box center [656, 8] width 2 height 2
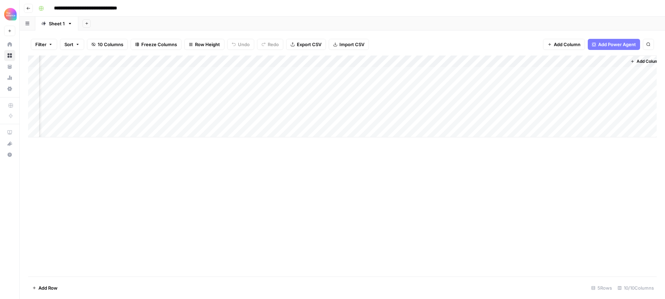
click at [584, 83] on div "Add Column" at bounding box center [342, 96] width 629 height 82
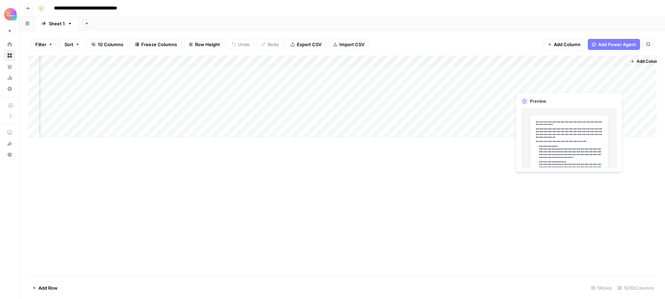
click at [584, 83] on div "Add Column" at bounding box center [342, 96] width 629 height 82
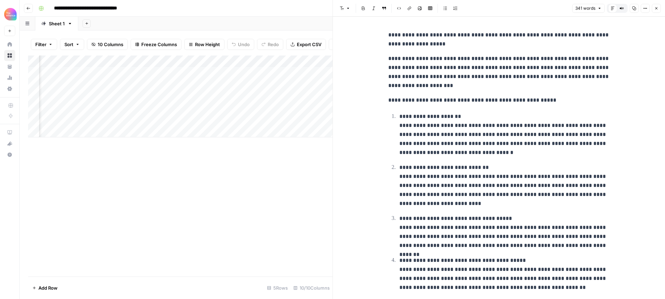
click at [656, 9] on icon "button" at bounding box center [656, 8] width 4 height 4
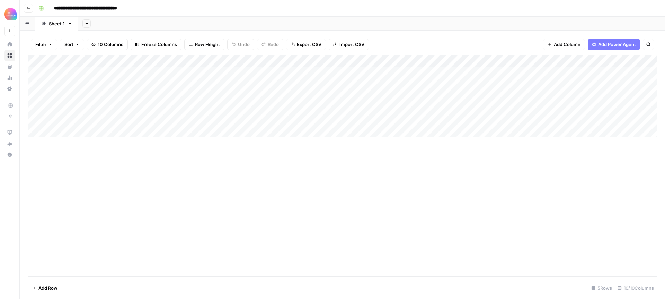
click at [524, 60] on div "Add Column" at bounding box center [342, 96] width 629 height 82
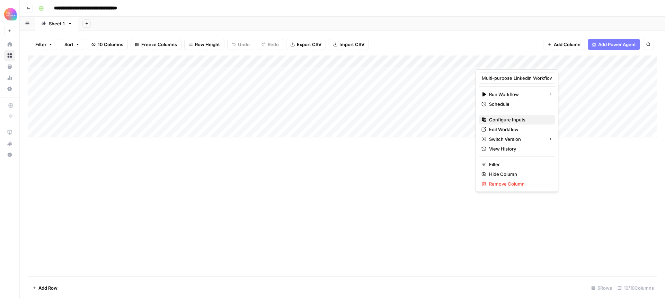
click at [521, 122] on span "Configure Inputs" at bounding box center [519, 119] width 61 height 7
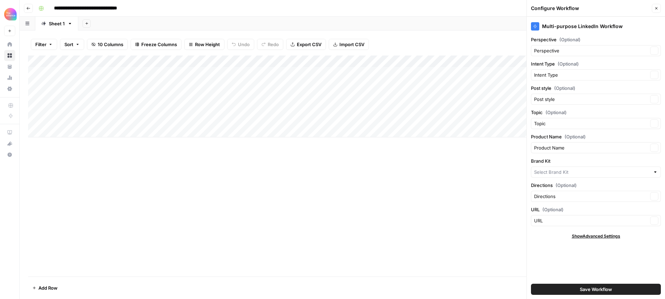
type input "Sales Enablement Collective"
click at [608, 170] on input "Brand Kit" at bounding box center [591, 171] width 114 height 7
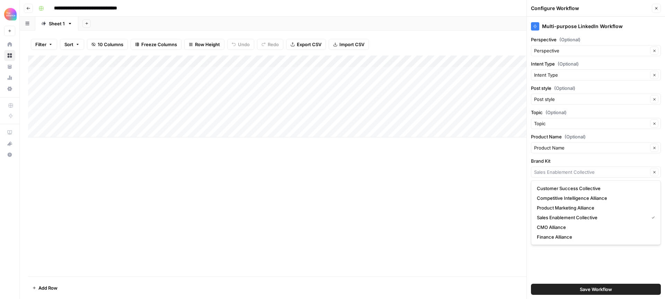
type input "Sales Enablement Collective"
click at [29, 6] on button "Go back" at bounding box center [28, 8] width 9 height 9
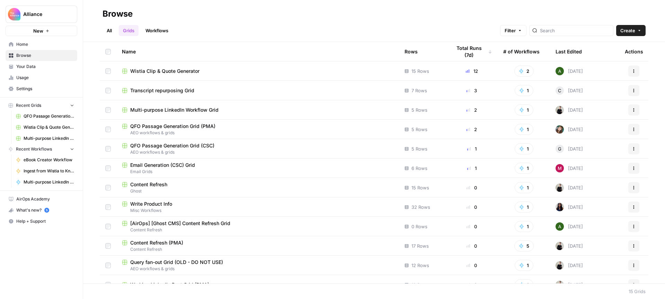
click at [37, 67] on span "Your Data" at bounding box center [45, 66] width 58 height 6
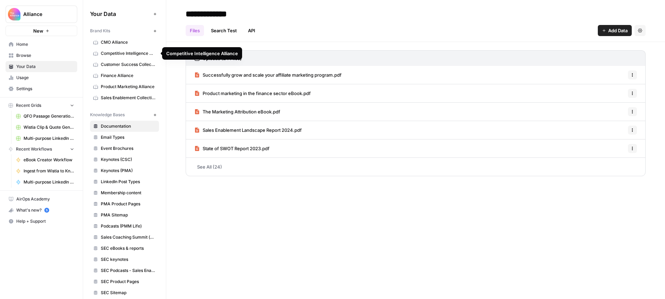
click at [111, 52] on span "Competitive Intelligence Alliance" at bounding box center [128, 53] width 55 height 6
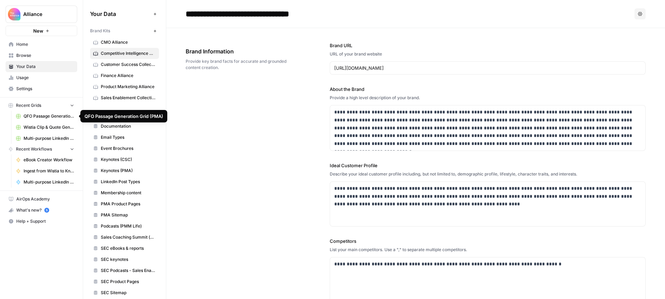
click at [48, 117] on span "QFO Passage Generation Grid (PMA)" at bounding box center [49, 116] width 51 height 6
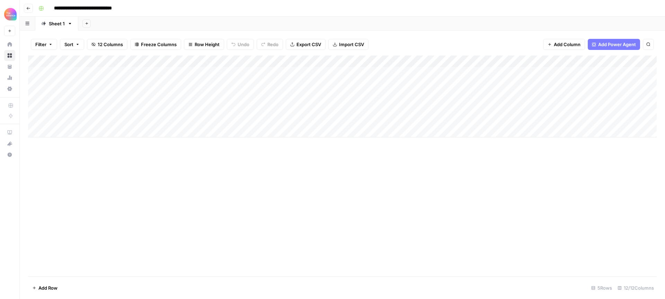
click at [219, 83] on div "Add Column" at bounding box center [342, 96] width 629 height 82
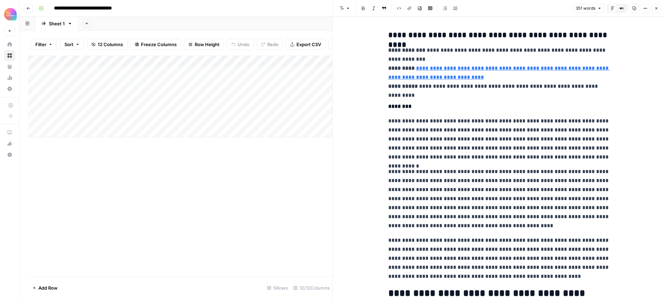
click at [469, 70] on link "**********" at bounding box center [499, 72] width 222 height 14
click at [455, 57] on input "https://www.competitiveintelligencealliance.io/blog/competitive-intelligence-wh…" at bounding box center [435, 57] width 92 height 7
drag, startPoint x: 498, startPoint y: 77, endPoint x: 417, endPoint y: 69, distance: 81.5
click at [417, 69] on p "**********" at bounding box center [499, 68] width 222 height 45
copy link "**********"
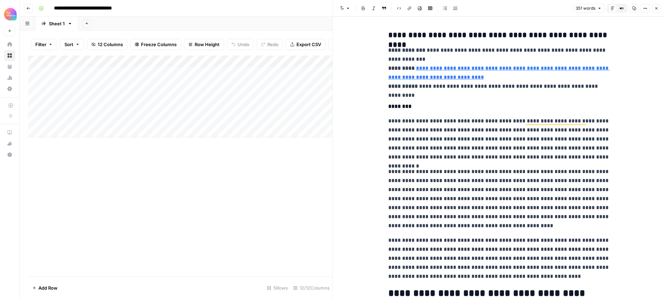
click at [470, 129] on p "**********" at bounding box center [499, 138] width 222 height 45
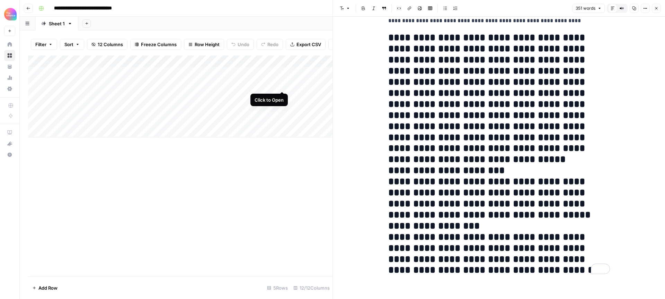
click at [281, 84] on div "Add Column" at bounding box center [180, 96] width 304 height 82
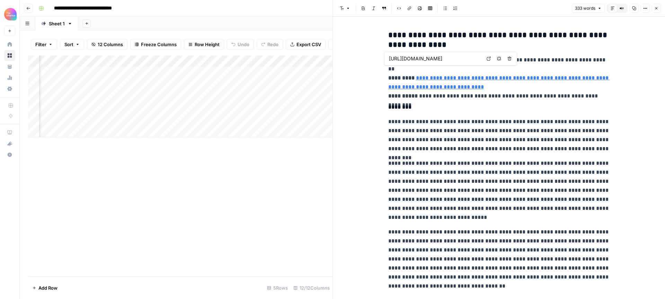
scroll to position [0, 160]
click at [183, 83] on div "Add Column" at bounding box center [180, 96] width 304 height 82
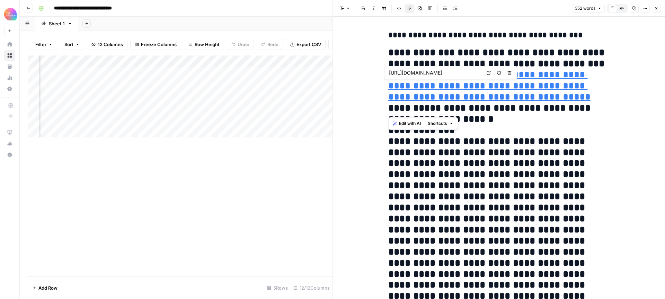
drag, startPoint x: 446, startPoint y: 95, endPoint x: 389, endPoint y: 87, distance: 57.8
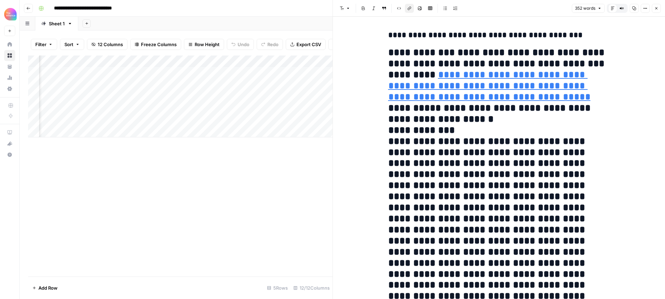
click at [654, 7] on button "Close" at bounding box center [656, 8] width 9 height 9
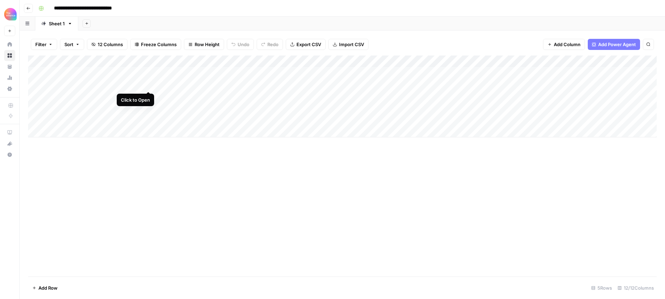
click at [149, 84] on div "Add Column" at bounding box center [342, 96] width 629 height 82
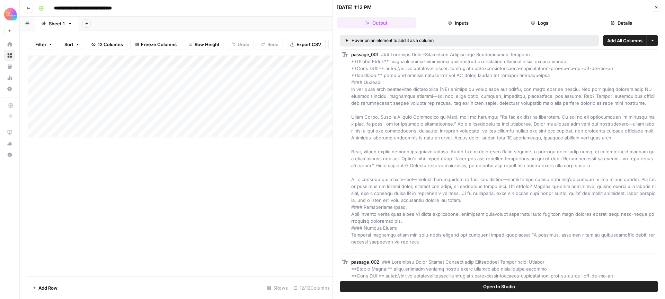
click at [539, 24] on button "Logs" at bounding box center [540, 22] width 79 height 11
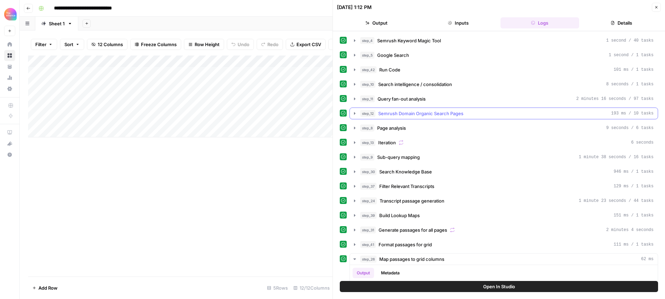
click at [355, 113] on icon "button" at bounding box center [354, 113] width 1 height 2
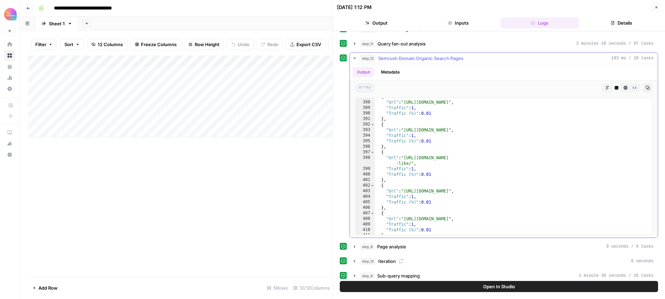
scroll to position [2166, 0]
click at [357, 58] on button "step_12 Semrush Domain Organic Search Pages 193 ms / 10 tasks" at bounding box center [504, 58] width 308 height 11
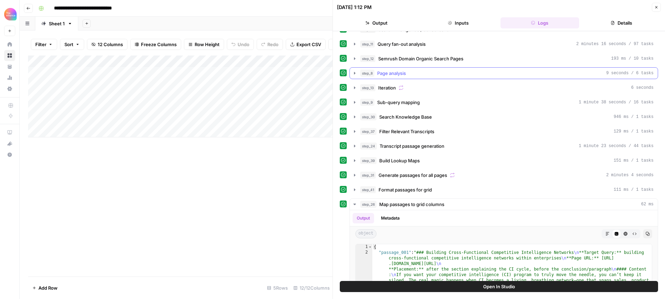
click at [356, 72] on icon "button" at bounding box center [355, 73] width 6 height 6
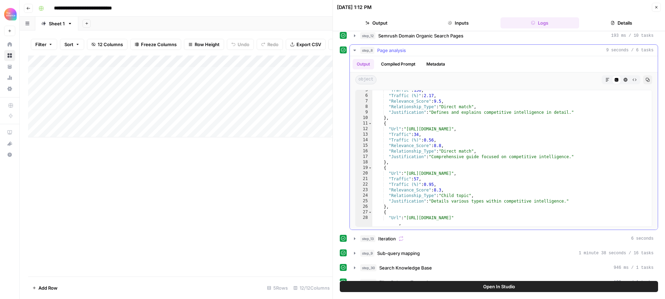
scroll to position [0, 0]
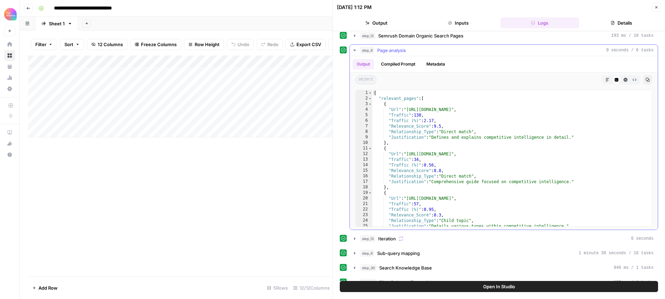
type textarea "**********"
drag, startPoint x: 609, startPoint y: 109, endPoint x: 409, endPoint y: 110, distance: 199.5
click at [409, 110] on div "{ "relevant_pages" : [ { "Url" : "https://www.competitiveintelligencealliance.i…" at bounding box center [512, 163] width 280 height 147
click at [354, 50] on icon "button" at bounding box center [354, 50] width 2 height 1
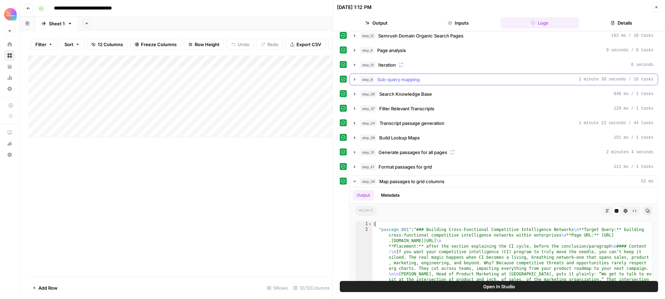
click at [355, 79] on icon "button" at bounding box center [354, 79] width 1 height 2
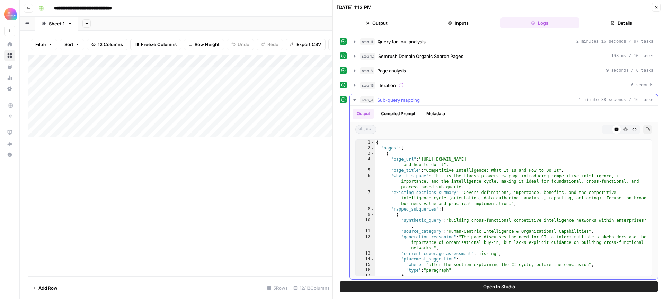
scroll to position [57, 0]
click at [352, 84] on icon "button" at bounding box center [355, 86] width 6 height 6
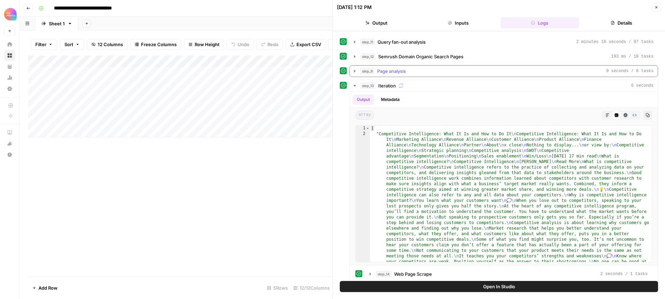
click at [356, 68] on button "step_8 Page analysis 9 seconds / 6 tasks" at bounding box center [504, 70] width 308 height 11
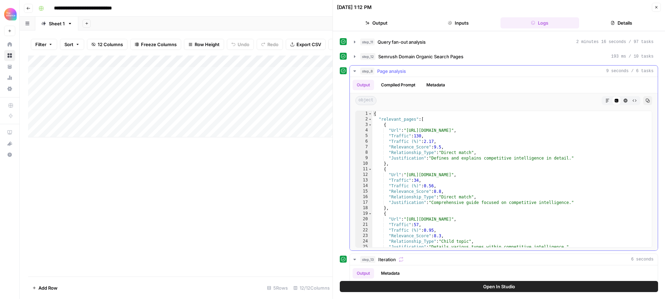
type textarea "**********"
drag, startPoint x: 608, startPoint y: 129, endPoint x: 408, endPoint y: 131, distance: 199.9
click at [408, 131] on div "{ "relevant_pages" : [ { "Url" : "https://www.competitiveintelligencealliance.i…" at bounding box center [512, 184] width 280 height 147
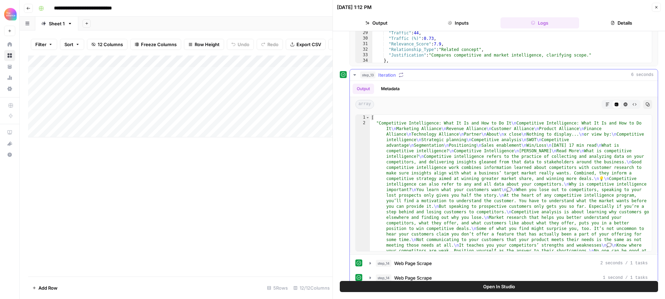
scroll to position [240, 0]
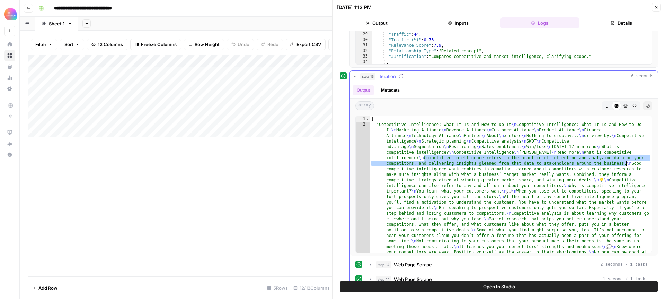
drag, startPoint x: 425, startPoint y: 156, endPoint x: 625, endPoint y: 161, distance: 199.9
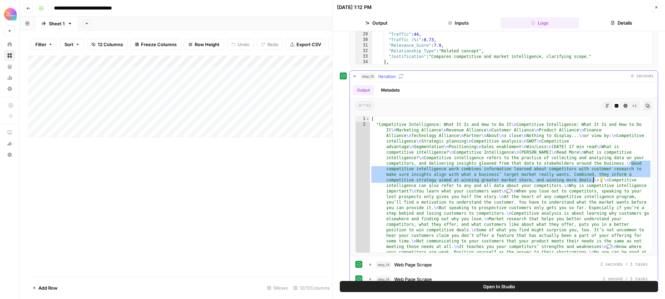
drag, startPoint x: 631, startPoint y: 161, endPoint x: 592, endPoint y: 179, distance: 42.5
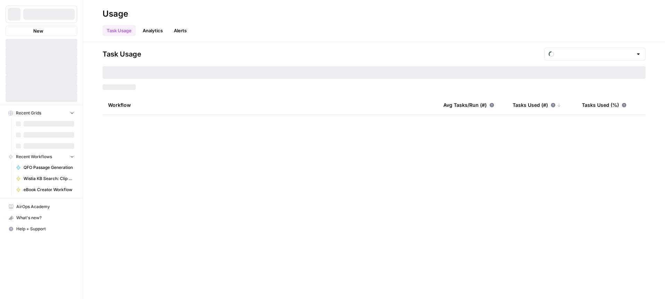
type input "August Tasks"
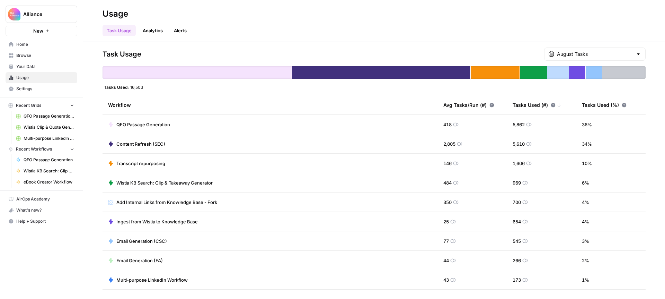
click at [40, 16] on span "Alliance" at bounding box center [44, 14] width 42 height 7
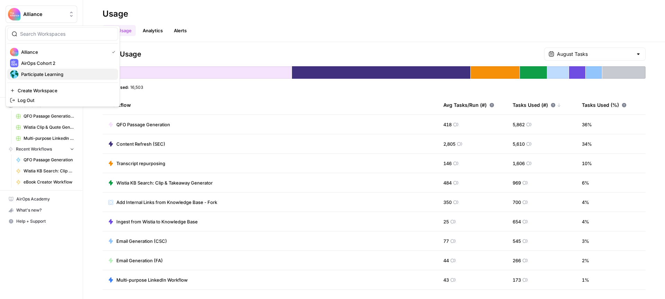
click at [49, 72] on span "Participate Learning" at bounding box center [66, 74] width 91 height 7
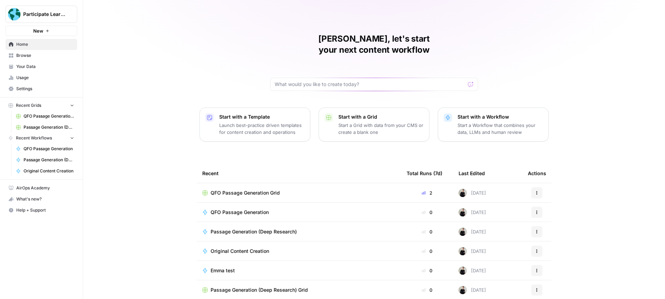
click at [24, 68] on span "Your Data" at bounding box center [45, 66] width 58 height 6
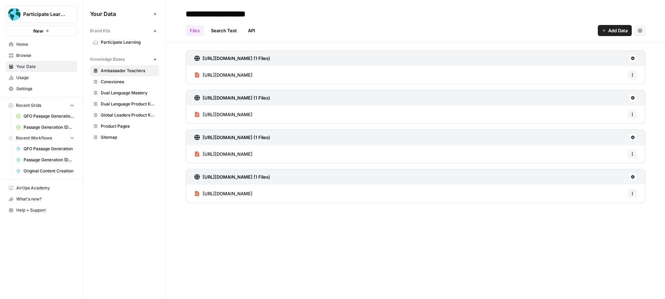
click at [27, 76] on span "Usage" at bounding box center [45, 77] width 58 height 6
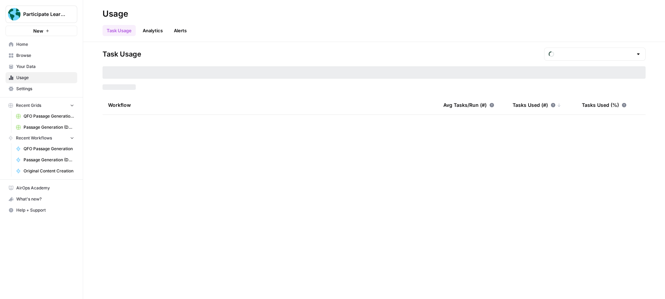
type input "August Tasks"
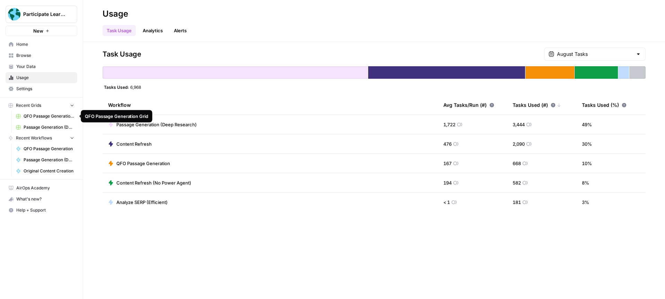
click at [46, 115] on span "QFO Passage Generation Grid" at bounding box center [49, 116] width 51 height 6
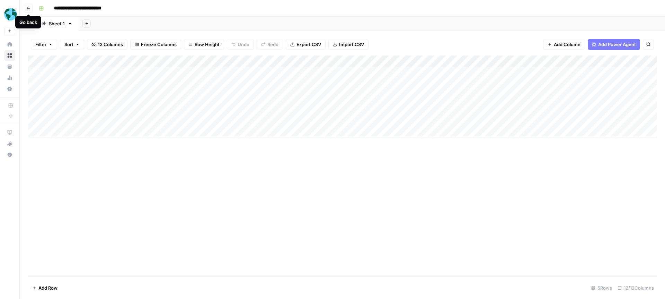
click at [26, 8] on icon "button" at bounding box center [28, 8] width 4 height 4
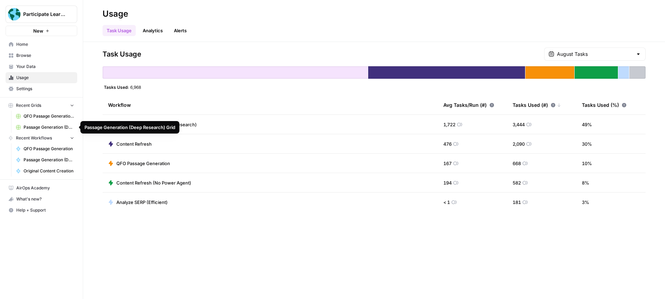
click at [47, 127] on span "Passage Generation (Deep Research) Grid" at bounding box center [49, 127] width 51 height 6
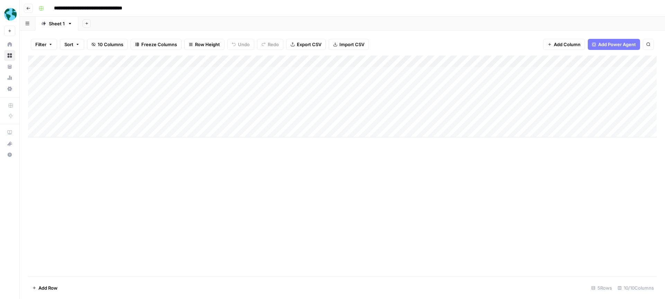
click at [131, 7] on input "**********" at bounding box center [103, 8] width 105 height 11
click at [27, 7] on icon "button" at bounding box center [28, 8] width 4 height 4
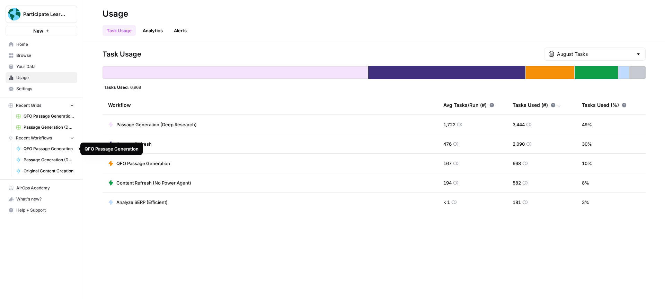
click at [52, 149] on span "QFO Passage Generation" at bounding box center [49, 148] width 51 height 6
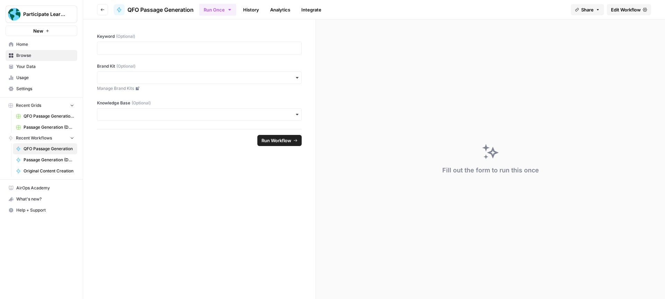
click at [613, 9] on span "Edit Workflow" at bounding box center [626, 9] width 30 height 7
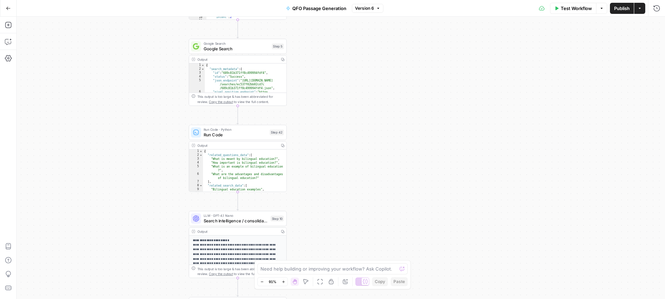
click at [8, 9] on icon "button" at bounding box center [8, 8] width 5 height 5
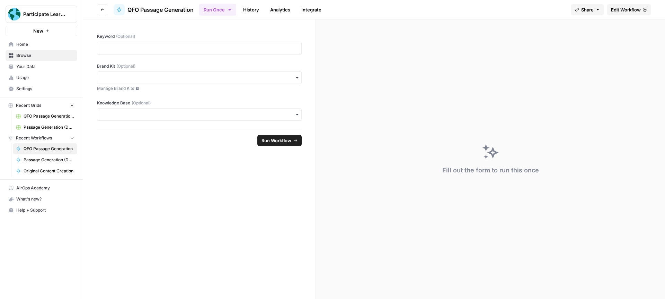
drag, startPoint x: 30, startPoint y: 55, endPoint x: 82, endPoint y: 38, distance: 54.2
click at [30, 55] on span "Browse" at bounding box center [45, 55] width 58 height 6
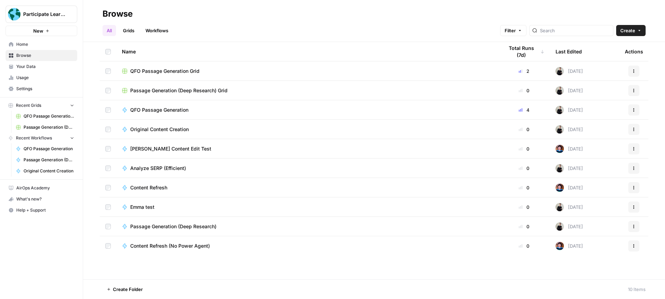
click at [177, 129] on span "Original Content Creation" at bounding box center [159, 129] width 59 height 7
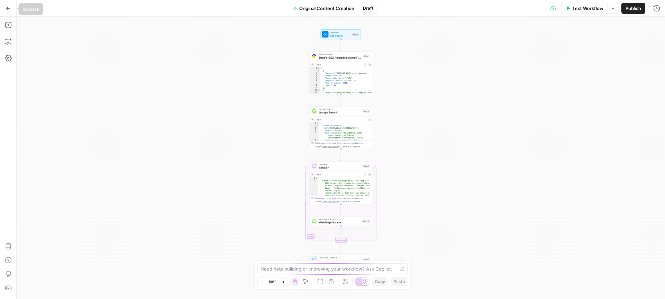
click at [10, 10] on icon "button" at bounding box center [8, 8] width 5 height 5
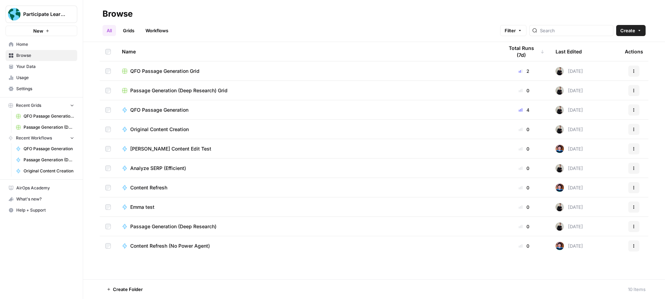
click at [170, 148] on span "Emma Content Edit Test" at bounding box center [170, 148] width 81 height 7
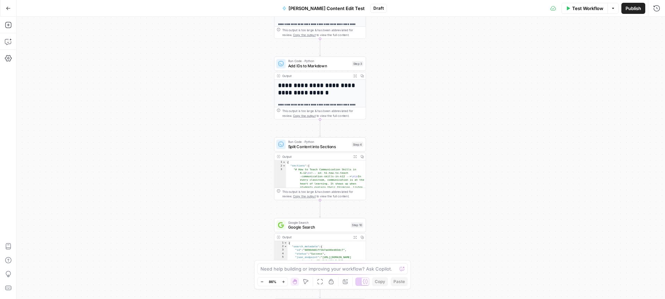
drag, startPoint x: 289, startPoint y: 127, endPoint x: 229, endPoint y: 112, distance: 62.2
click at [229, 112] on div "**********" at bounding box center [341, 158] width 648 height 282
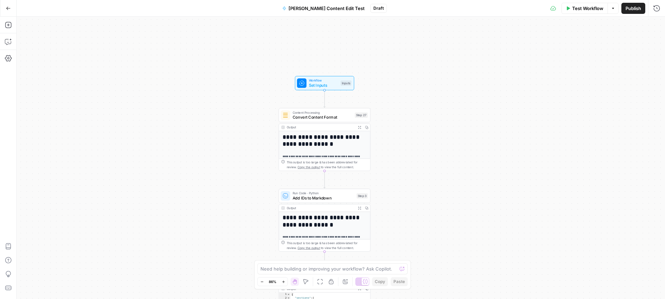
click at [8, 7] on icon "button" at bounding box center [8, 8] width 5 height 5
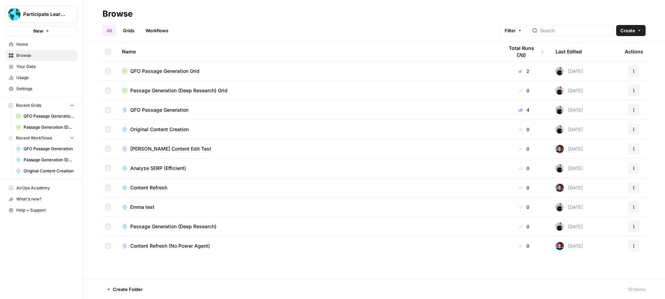
click at [171, 129] on span "Original Content Creation" at bounding box center [159, 129] width 59 height 7
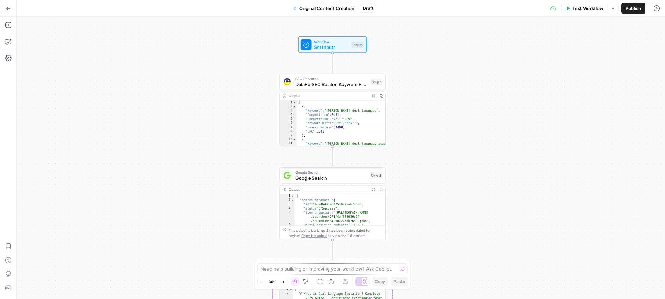
drag, startPoint x: 432, startPoint y: 100, endPoint x: 505, endPoint y: 160, distance: 94.6
click at [505, 160] on div "Workflow Set Inputs Inputs SEO Research DataForSEO Related Keyword Finder Step …" at bounding box center [341, 158] width 648 height 282
click at [341, 33] on button "Test Step" at bounding box center [347, 31] width 31 height 9
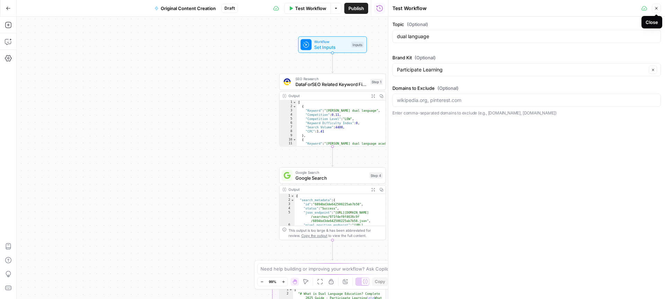
click at [655, 7] on icon "button" at bounding box center [656, 8] width 4 height 4
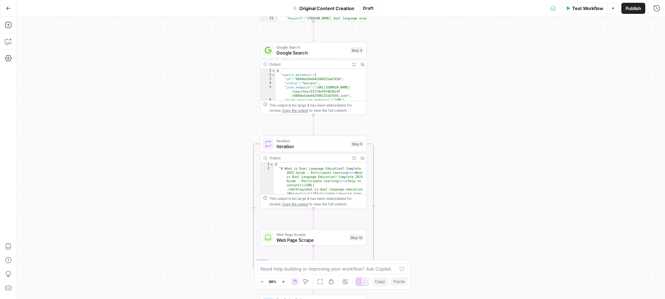
drag, startPoint x: 429, startPoint y: 144, endPoint x: 410, endPoint y: 15, distance: 130.3
click at [410, 15] on div "Go Back Original Content Creation Draft Test Workflow Options Publish Run Histo…" at bounding box center [332, 149] width 665 height 299
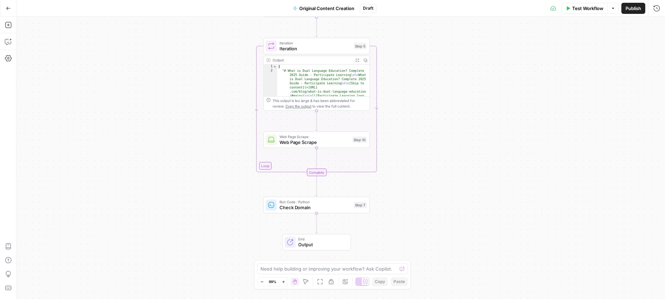
drag, startPoint x: 406, startPoint y: 139, endPoint x: 409, endPoint y: 45, distance: 93.9
click at [409, 45] on div "Workflow Set Inputs Inputs SEO Research DataForSEO Related Keyword Finder Step …" at bounding box center [341, 158] width 648 height 282
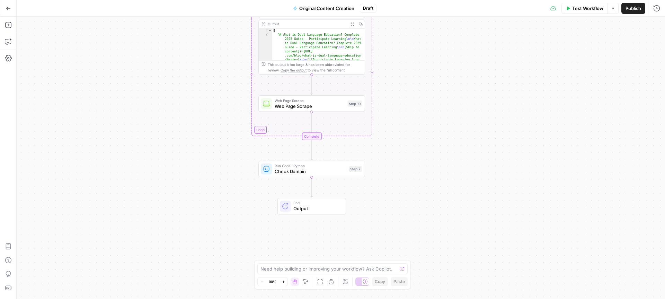
drag, startPoint x: 414, startPoint y: 139, endPoint x: 409, endPoint y: 103, distance: 36.7
click at [409, 103] on div "Workflow Set Inputs Inputs SEO Research DataForSEO Related Keyword Finder Step …" at bounding box center [341, 158] width 648 height 282
click at [334, 168] on span "Check Domain" at bounding box center [310, 170] width 71 height 7
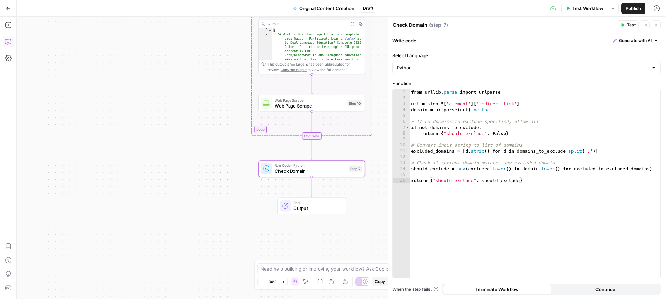
click at [8, 43] on icon "button" at bounding box center [8, 41] width 7 height 7
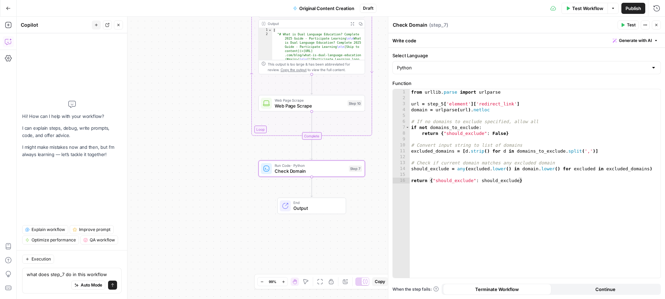
type textarea "what does step_7 do in this workflow?"
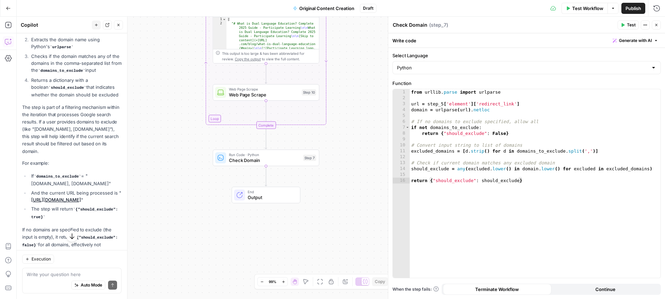
scroll to position [179, 0]
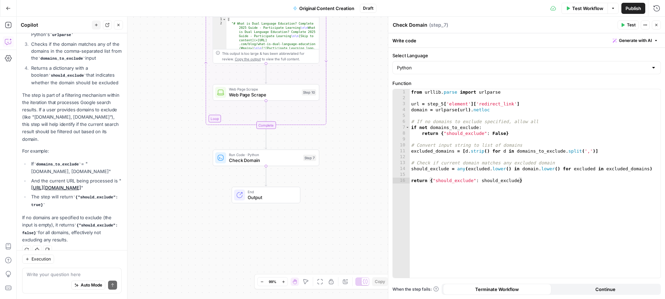
click at [77, 273] on textarea at bounding box center [72, 274] width 90 height 7
type textarea "what is the exclusion based on?"
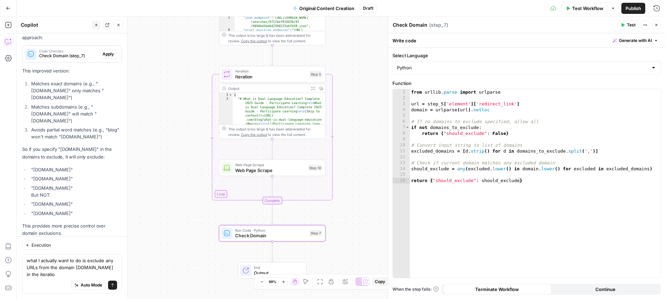
scroll to position [587, 0]
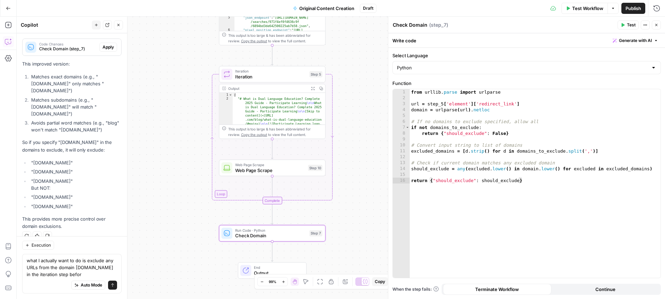
type textarea "what I actually want to do is exclude any URLs from the domain www.participatel…"
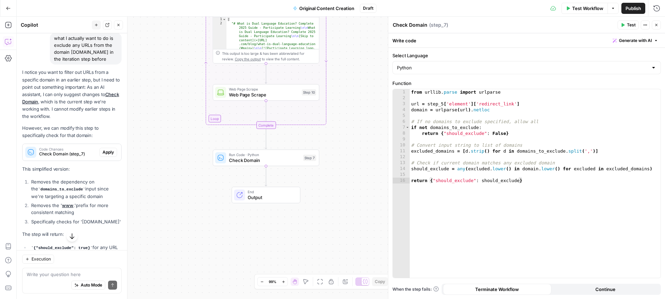
scroll to position [779, 0]
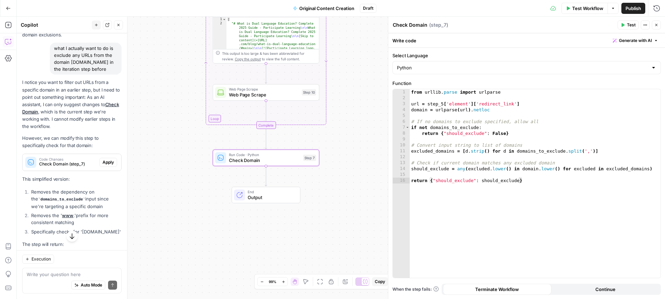
click at [107, 159] on span "Apply" at bounding box center [108, 162] width 11 height 6
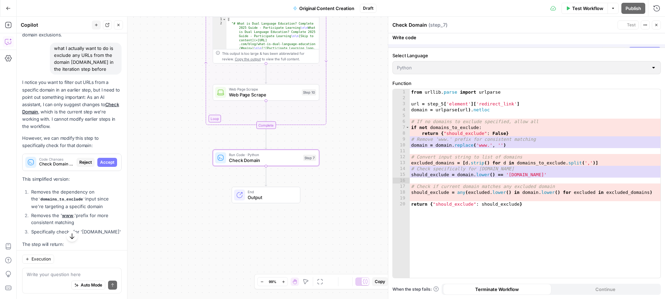
scroll to position [778, 0]
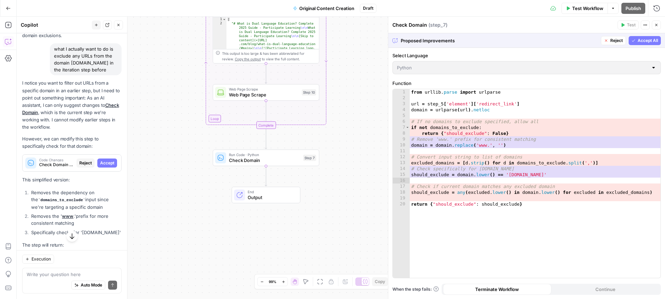
click at [645, 40] on span "Accept All" at bounding box center [648, 40] width 20 height 6
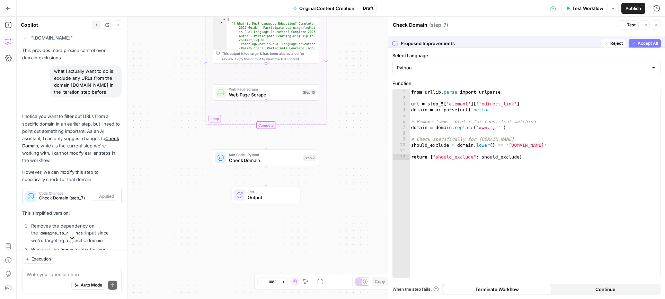
scroll to position [800, 0]
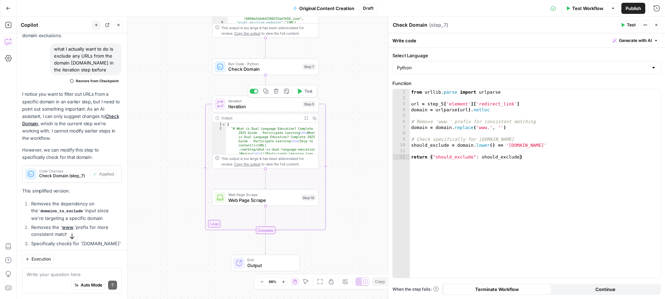
click at [249, 105] on span "Iteration" at bounding box center [263, 106] width 71 height 7
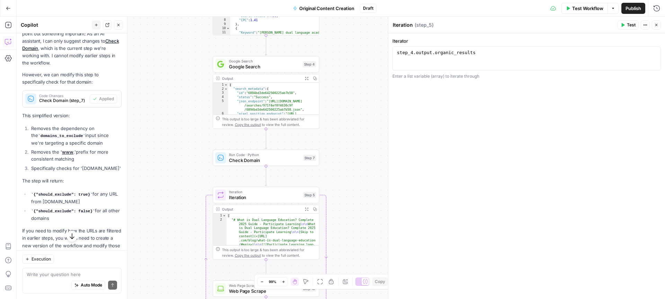
scroll to position [894, 0]
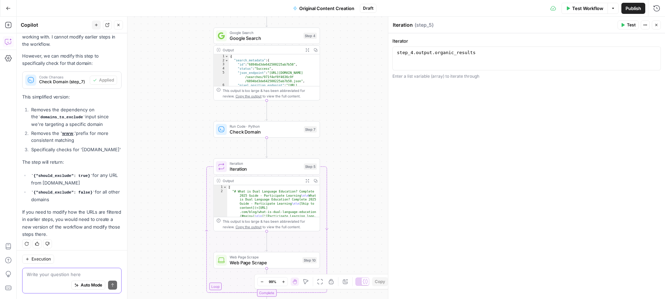
click at [62, 273] on textarea at bounding box center [72, 274] width 90 height 7
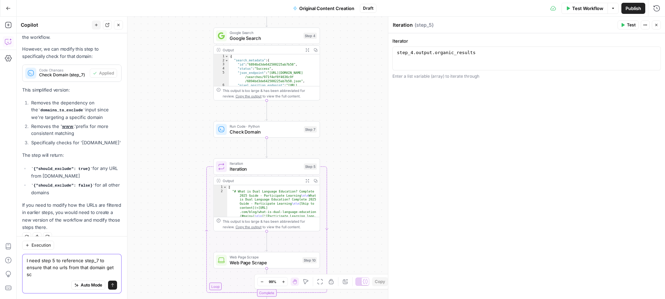
scroll to position [908, 0]
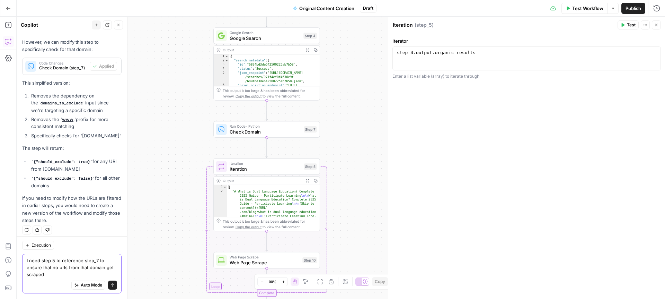
type textarea "I need step 5 to reference step_7 to ensure that no urls from that domain get s…"
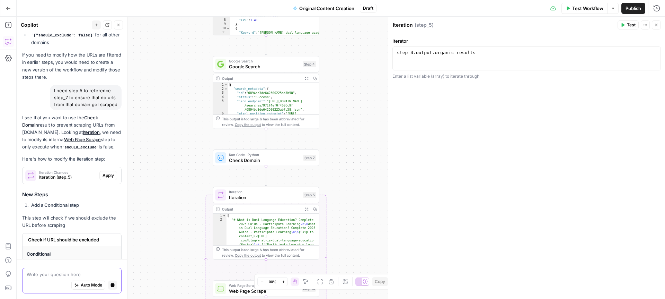
scroll to position [1004, 0]
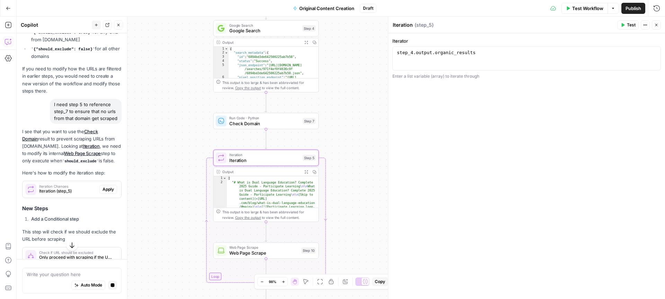
click at [106, 190] on span "Apply" at bounding box center [108, 189] width 11 height 6
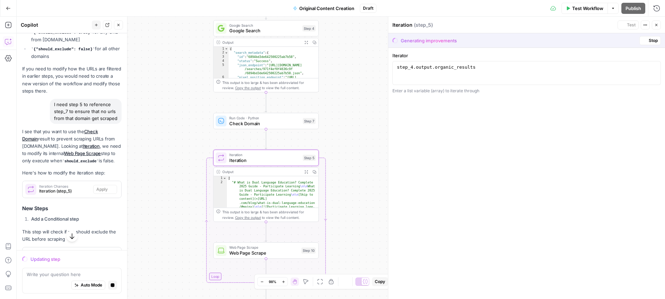
scroll to position [1003, 0]
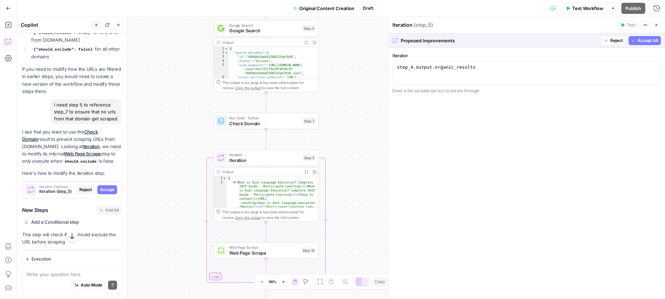
click at [657, 26] on icon "button" at bounding box center [656, 25] width 4 height 4
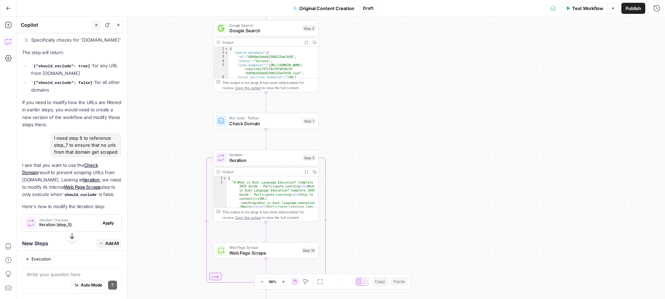
scroll to position [1037, 0]
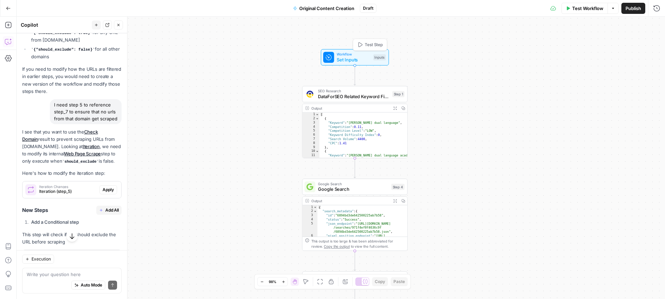
click at [366, 44] on span "Test Step" at bounding box center [374, 45] width 18 height 6
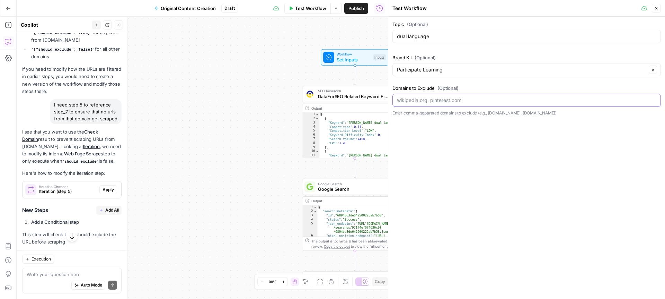
click at [467, 100] on input "Domains to Exclude (Optional)" at bounding box center [526, 100] width 259 height 7
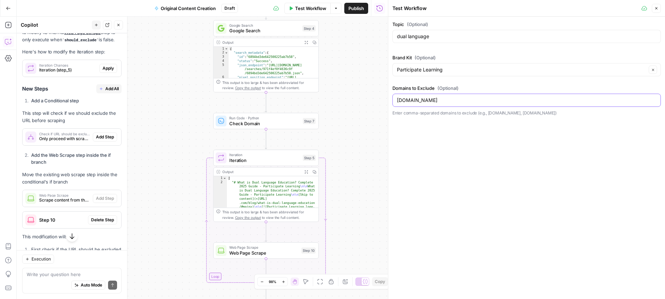
scroll to position [1247, 0]
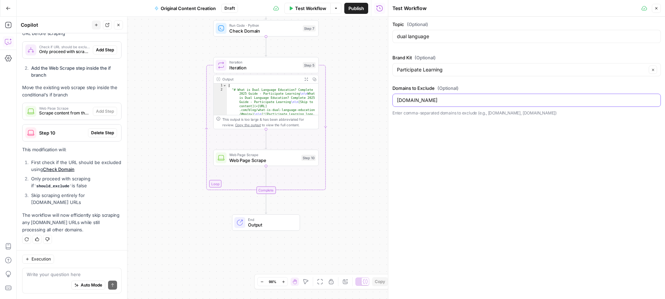
type input "participatelearning.com"
click at [655, 8] on icon "button" at bounding box center [656, 8] width 4 height 4
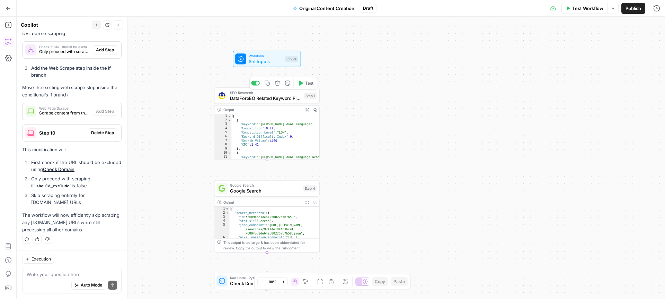
click at [265, 97] on span "DataForSEO Related Keyword Finder" at bounding box center [265, 98] width 71 height 7
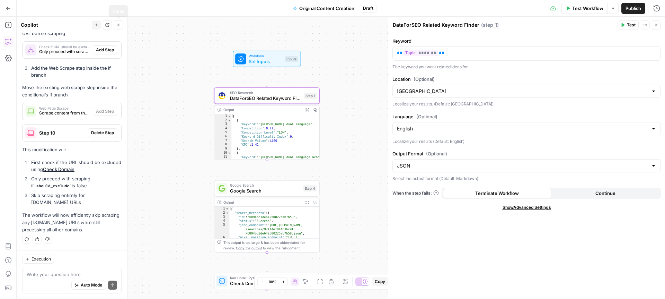
drag, startPoint x: 119, startPoint y: 24, endPoint x: 103, endPoint y: 23, distance: 16.7
click at [119, 24] on icon "button" at bounding box center [118, 25] width 4 height 4
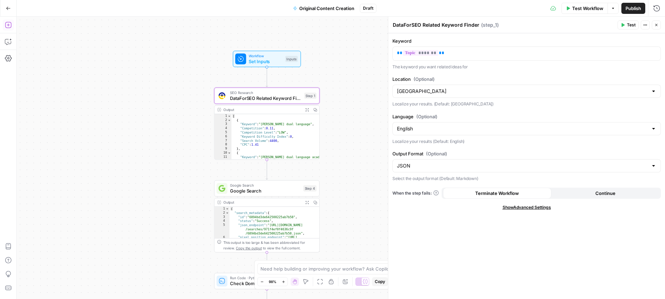
click at [6, 24] on icon "button" at bounding box center [8, 24] width 7 height 7
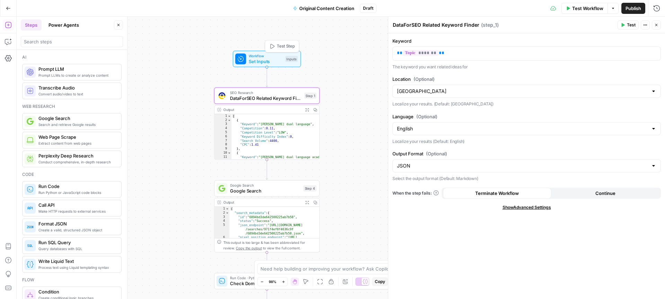
click at [278, 46] on span "Test Step" at bounding box center [286, 46] width 18 height 6
click at [285, 43] on span "Test Step" at bounding box center [286, 46] width 18 height 6
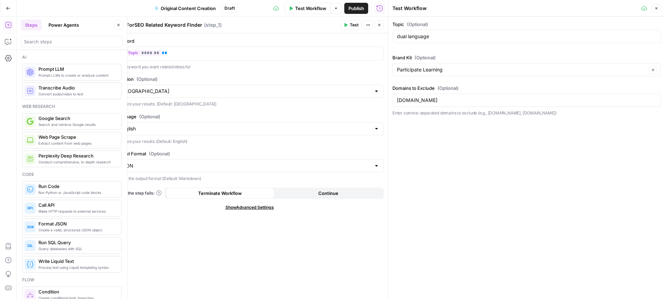
click at [657, 7] on icon "button" at bounding box center [656, 8] width 4 height 4
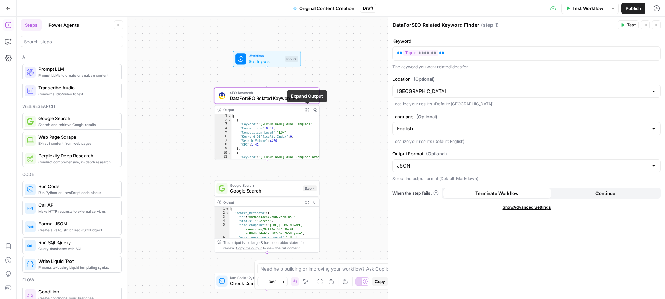
click at [308, 110] on icon "button" at bounding box center [306, 109] width 3 height 3
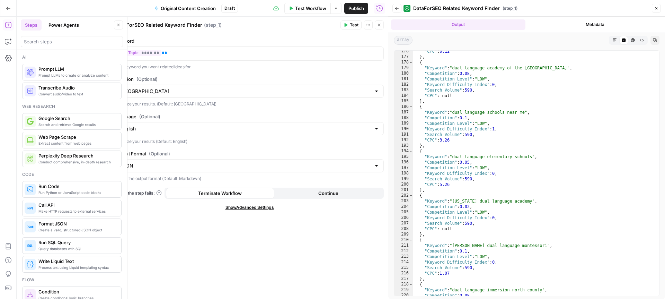
scroll to position [974, 0]
click at [658, 9] on icon "button" at bounding box center [656, 8] width 4 height 4
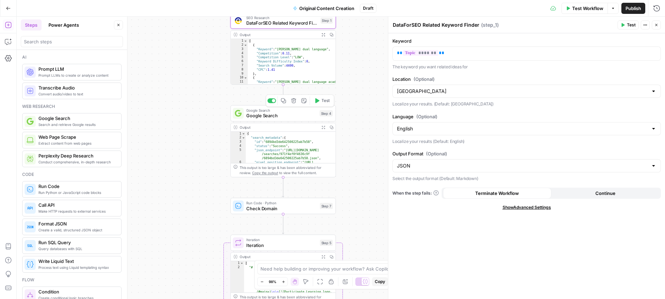
click at [285, 114] on span "Google Search" at bounding box center [281, 115] width 70 height 7
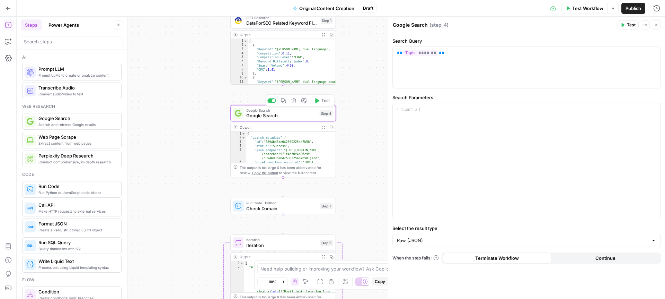
click at [293, 113] on span "Google Search" at bounding box center [281, 115] width 70 height 7
click at [324, 126] on icon "button" at bounding box center [323, 126] width 3 height 3
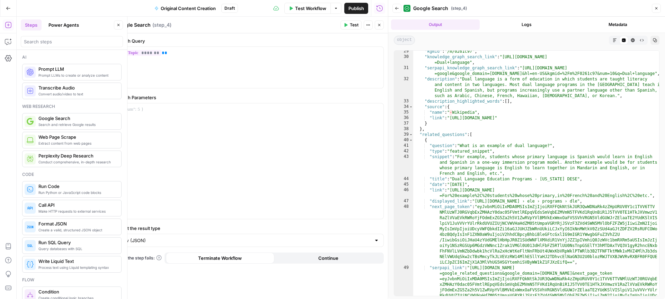
scroll to position [0, 0]
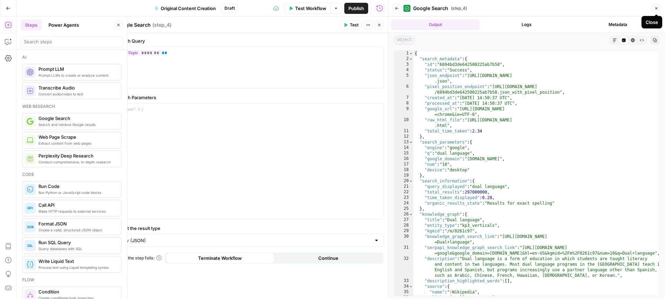
click at [657, 7] on icon "button" at bounding box center [656, 8] width 4 height 4
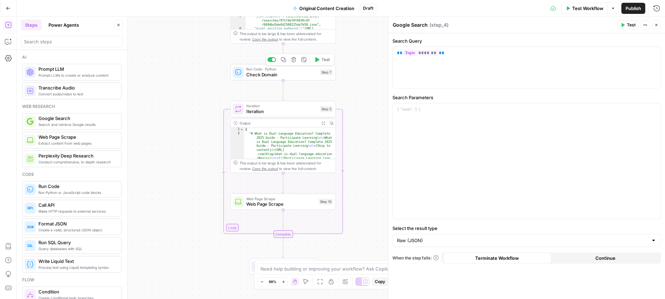
click at [284, 71] on span "Check Domain" at bounding box center [281, 74] width 71 height 7
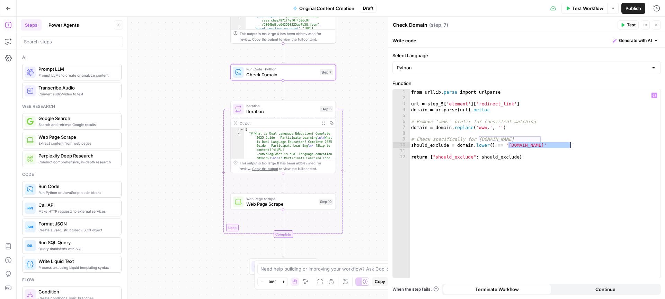
drag, startPoint x: 508, startPoint y: 145, endPoint x: 570, endPoint y: 143, distance: 61.7
click at [570, 143] on div "from urllib . parse import urlparse url = step_5 [ 'element' ] [ 'redirect_link…" at bounding box center [535, 189] width 251 height 200
click at [556, 159] on div "from urllib . parse import urlparse url = step_5 [ 'element' ] [ 'redirect_link…" at bounding box center [535, 189] width 251 height 200
type textarea "**********"
drag, startPoint x: 655, startPoint y: 24, endPoint x: 643, endPoint y: 29, distance: 13.6
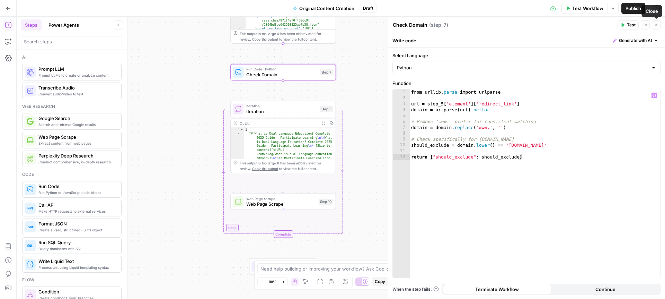
click at [655, 24] on icon "button" at bounding box center [656, 25] width 4 height 4
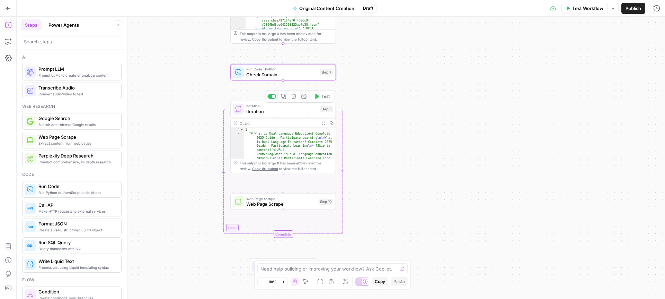
click at [298, 111] on span "Iteration" at bounding box center [281, 111] width 71 height 7
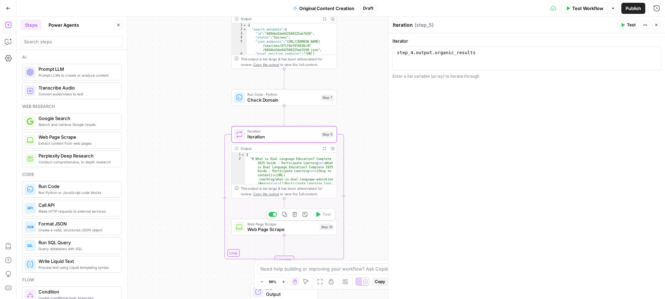
click at [289, 228] on span "Web Page Scrape" at bounding box center [281, 229] width 69 height 7
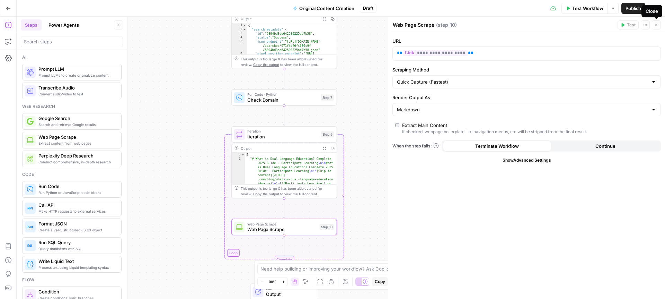
click at [655, 24] on icon "button" at bounding box center [656, 25] width 4 height 4
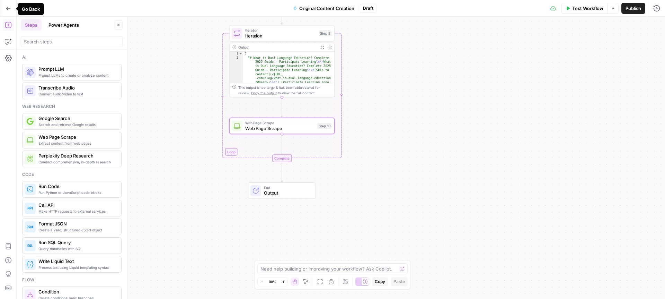
click at [7, 5] on button "Go Back" at bounding box center [8, 8] width 12 height 12
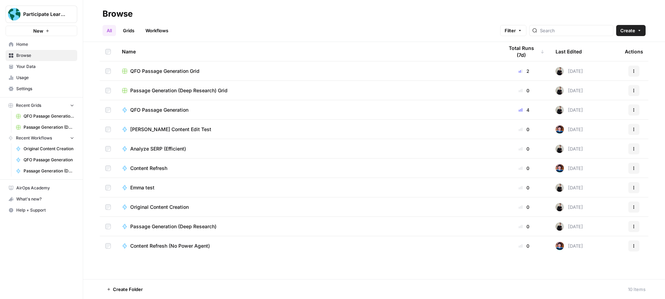
click at [180, 110] on span "QFO Passage Generation" at bounding box center [159, 109] width 58 height 7
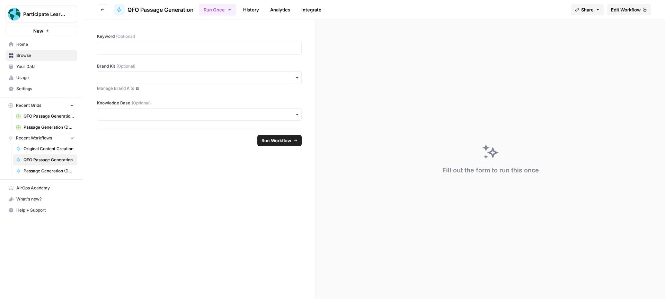
click at [631, 9] on span "Edit Workflow" at bounding box center [626, 9] width 30 height 7
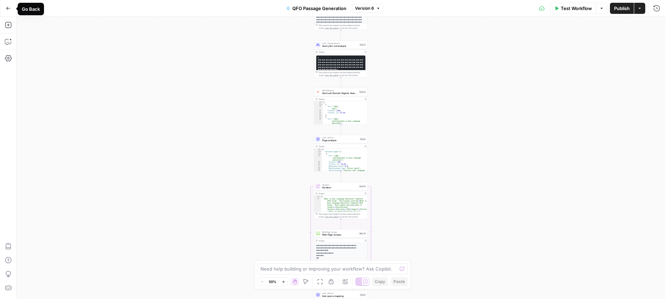
click at [7, 5] on button "Go Back" at bounding box center [8, 8] width 12 height 12
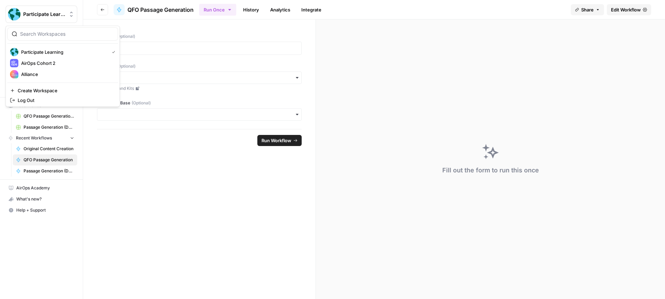
click at [36, 15] on span "Participate Learning" at bounding box center [44, 14] width 42 height 7
click at [36, 74] on span "Alliance" at bounding box center [66, 74] width 91 height 7
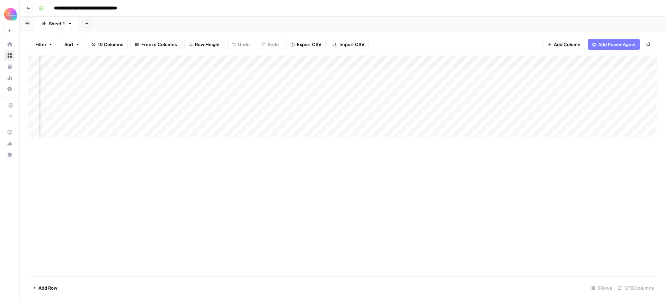
scroll to position [0, 45]
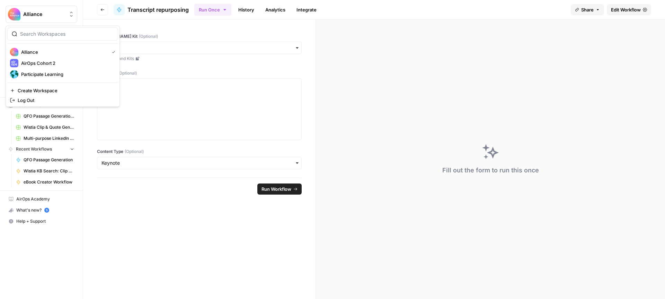
click at [36, 14] on span "Alliance" at bounding box center [44, 14] width 42 height 7
click at [44, 74] on span "Participate Learning" at bounding box center [66, 74] width 91 height 7
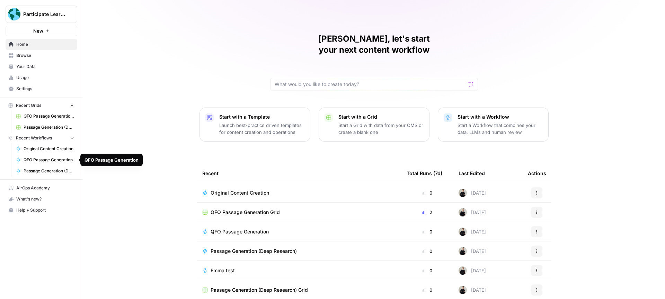
click at [45, 159] on span "QFO Passage Generation" at bounding box center [49, 160] width 51 height 6
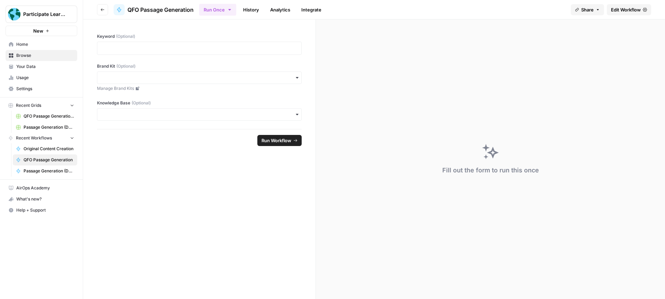
click at [611, 10] on span "Edit Workflow" at bounding box center [626, 9] width 30 height 7
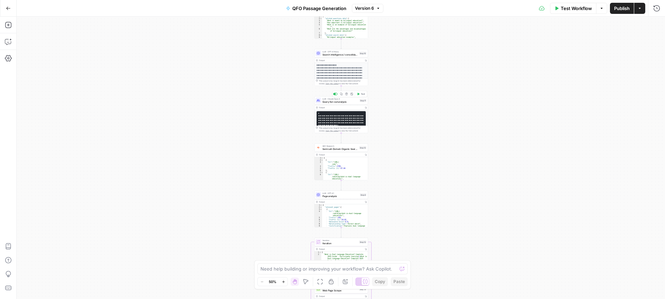
click at [350, 100] on span "Query fan-out analysis" at bounding box center [340, 101] width 36 height 3
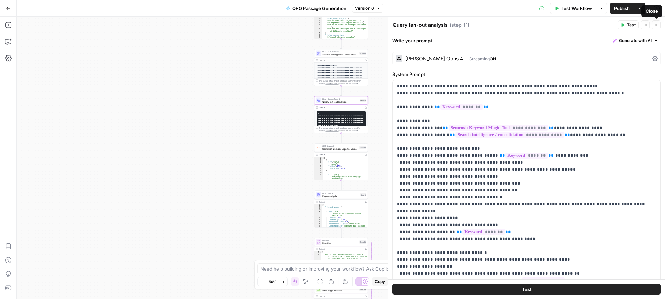
click at [657, 23] on icon "button" at bounding box center [656, 25] width 4 height 4
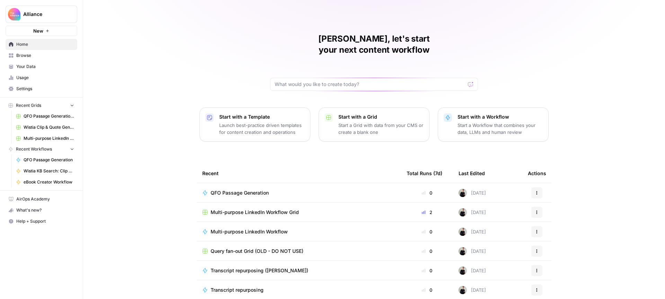
scroll to position [20, 0]
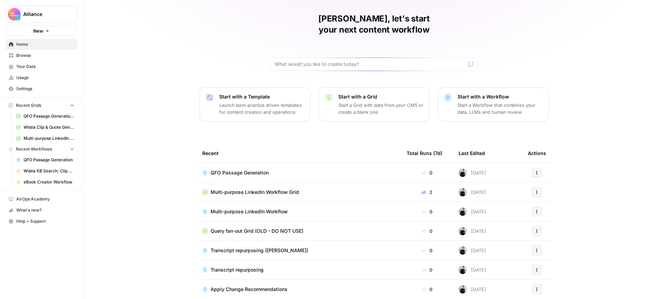
click at [242, 266] on span "Transcript repurposing" at bounding box center [237, 269] width 53 height 7
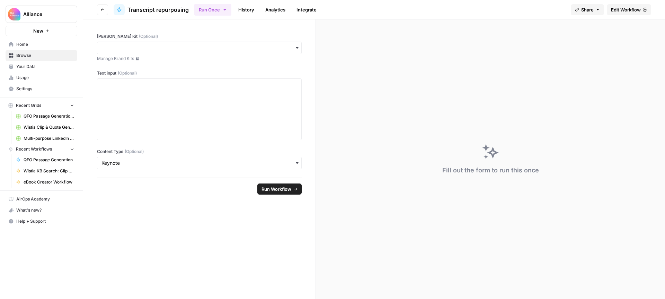
click at [620, 8] on span "Edit Workflow" at bounding box center [626, 9] width 30 height 7
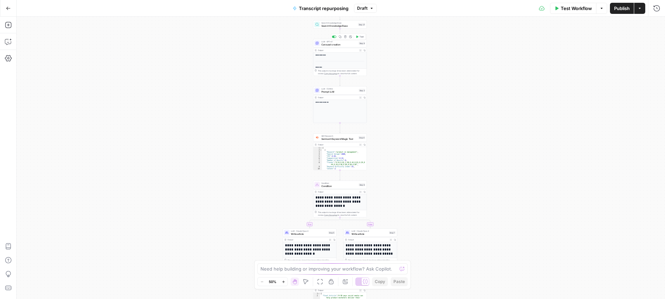
click at [345, 44] on span "Carousel creation" at bounding box center [339, 44] width 36 height 3
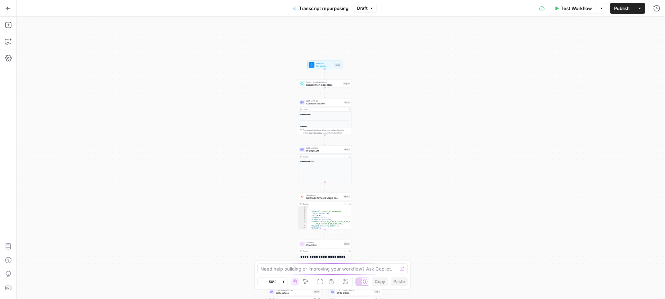
drag, startPoint x: 279, startPoint y: 84, endPoint x: 264, endPoint y: 159, distance: 76.7
click at [264, 159] on div "**********" at bounding box center [341, 158] width 648 height 282
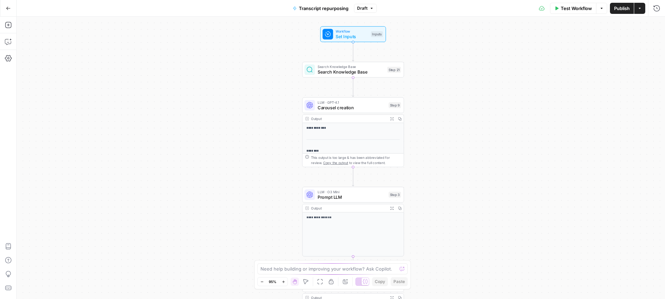
drag, startPoint x: 280, startPoint y: 128, endPoint x: 252, endPoint y: 172, distance: 52.2
click at [252, 172] on div "**********" at bounding box center [341, 158] width 648 height 282
click at [356, 36] on span "Set Inputs" at bounding box center [352, 37] width 33 height 7
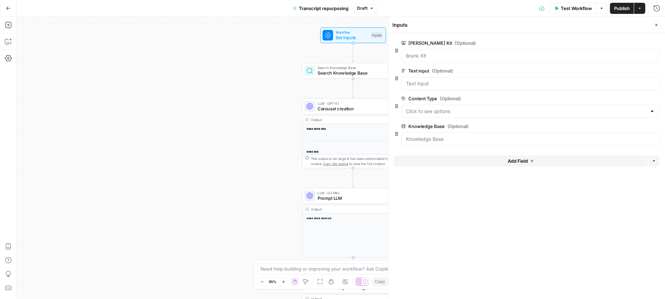
click at [657, 24] on icon "button" at bounding box center [656, 25] width 4 height 4
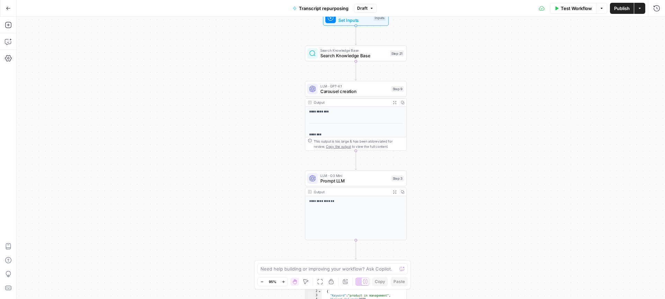
drag, startPoint x: 438, startPoint y: 122, endPoint x: 441, endPoint y: 97, distance: 25.2
click at [441, 97] on div "**********" at bounding box center [341, 158] width 648 height 282
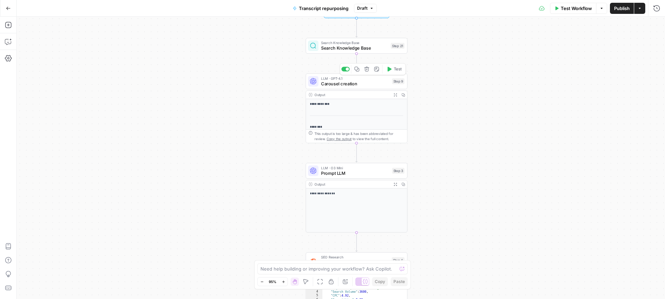
click at [373, 81] on span "Carousel creation" at bounding box center [355, 83] width 68 height 7
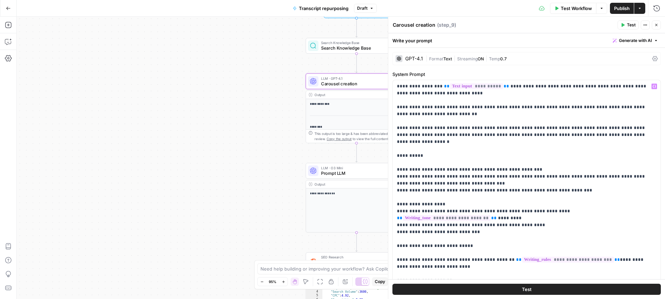
click at [274, 133] on div "**********" at bounding box center [341, 158] width 648 height 282
click at [656, 23] on icon "button" at bounding box center [656, 25] width 4 height 4
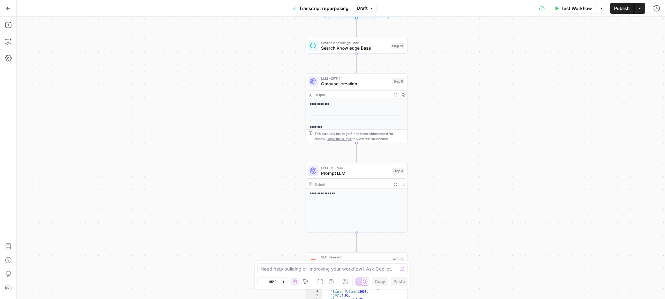
click at [395, 94] on icon "button" at bounding box center [394, 94] width 3 height 3
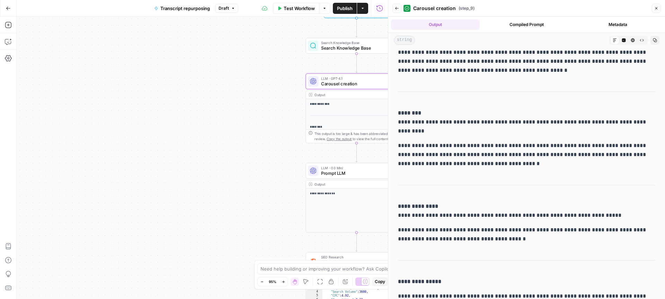
scroll to position [407, 0]
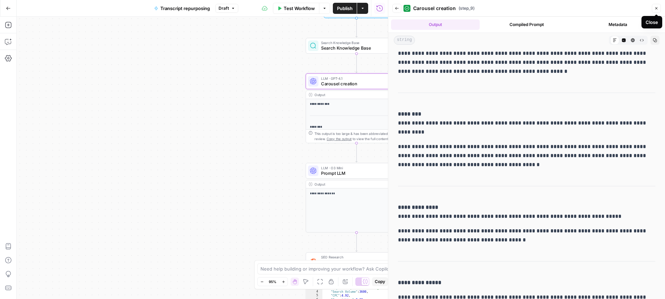
click at [655, 9] on icon "button" at bounding box center [656, 8] width 2 height 2
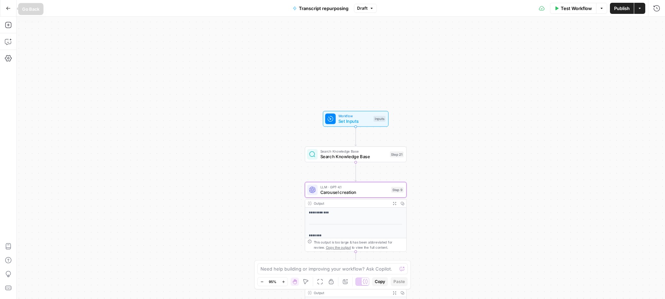
click at [7, 6] on icon "button" at bounding box center [8, 8] width 5 height 5
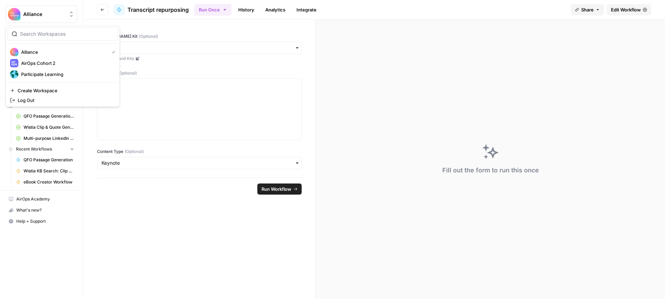
click at [33, 20] on button "Alliance" at bounding box center [42, 14] width 72 height 17
click at [40, 73] on span "Participate Learning" at bounding box center [66, 74] width 91 height 7
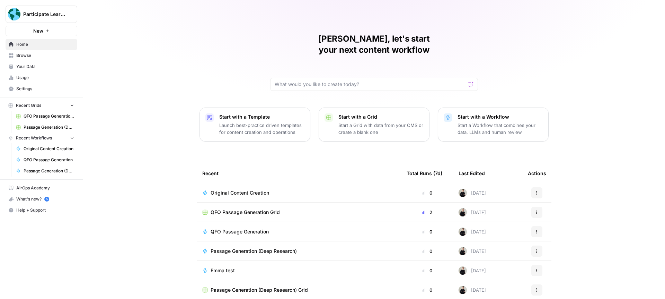
scroll to position [20, 0]
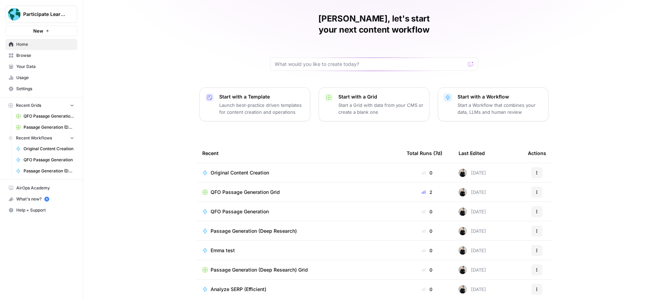
click at [41, 12] on span "Participate Learning" at bounding box center [44, 14] width 42 height 7
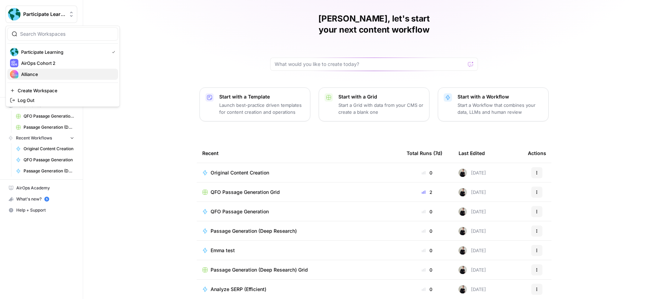
click at [42, 74] on span "Alliance" at bounding box center [66, 74] width 91 height 7
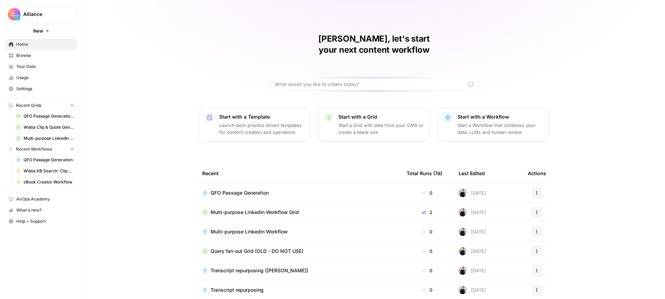
click at [45, 66] on span "Your Data" at bounding box center [45, 66] width 58 height 6
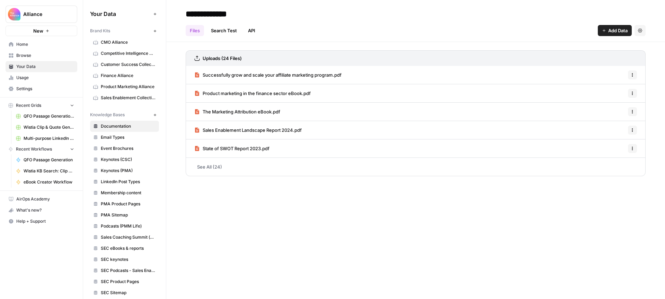
click at [156, 29] on icon "button" at bounding box center [155, 31] width 4 height 4
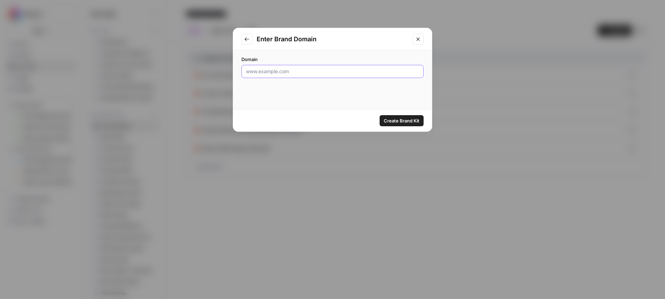
click at [299, 72] on input "Domain" at bounding box center [332, 71] width 173 height 7
paste input "[URL][DOMAIN_NAME]"
type input "[URL][DOMAIN_NAME]"
click at [408, 120] on span "Create Brand Kit" at bounding box center [402, 120] width 36 height 7
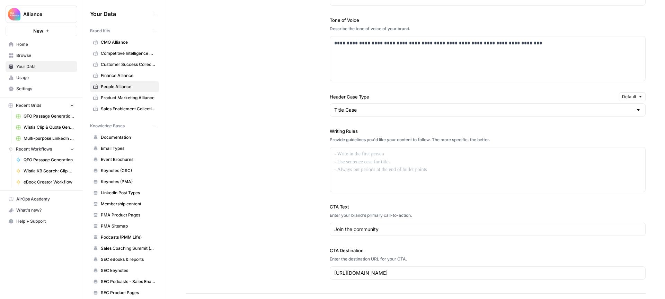
scroll to position [440, 0]
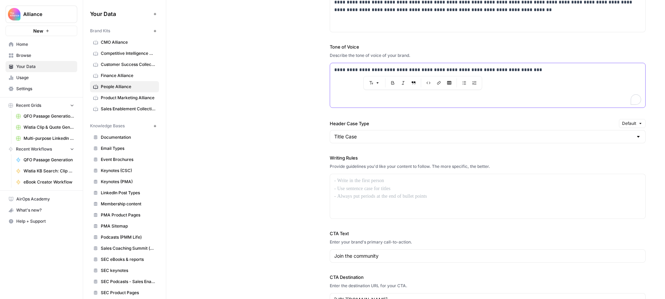
drag, startPoint x: 526, startPoint y: 68, endPoint x: 326, endPoint y: 69, distance: 199.5
click at [326, 69] on div "**********" at bounding box center [416, 137] width 460 height 366
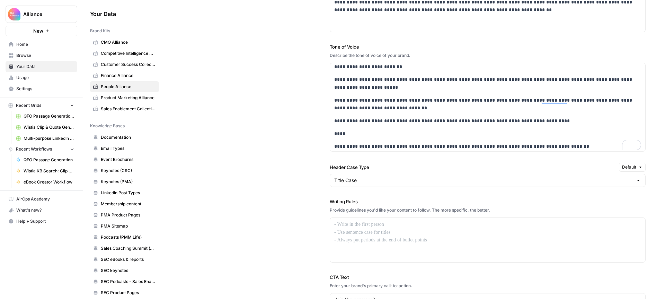
scroll to position [0, 0]
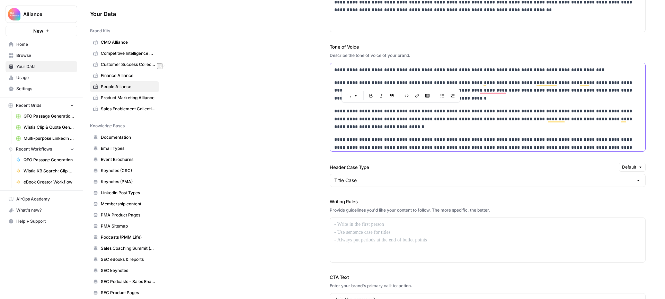
drag, startPoint x: 420, startPoint y: 81, endPoint x: 380, endPoint y: 82, distance: 39.5
click at [380, 82] on p "**********" at bounding box center [487, 91] width 307 height 24
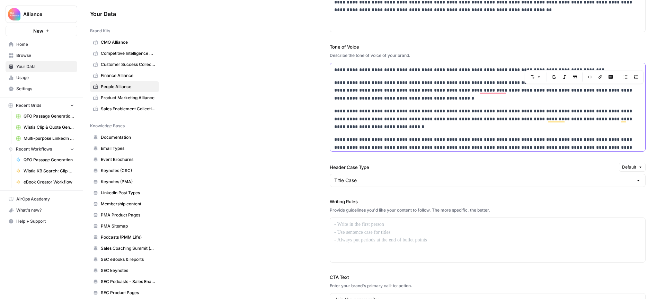
drag, startPoint x: 602, startPoint y: 89, endPoint x: 596, endPoint y: 89, distance: 5.9
click at [596, 89] on p "**********" at bounding box center [487, 91] width 307 height 24
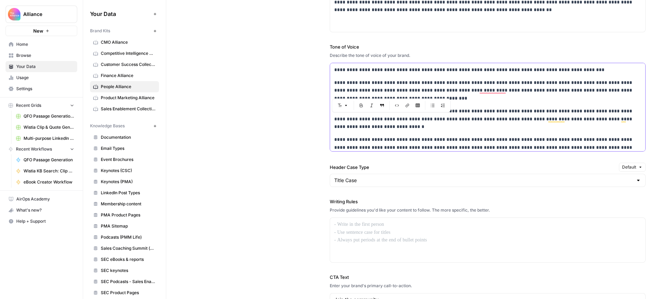
drag, startPoint x: 367, startPoint y: 119, endPoint x: 360, endPoint y: 119, distance: 6.9
click at [360, 119] on p "**********" at bounding box center [487, 119] width 307 height 24
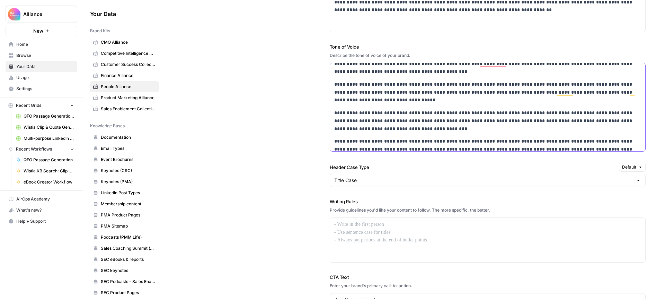
scroll to position [31, 0]
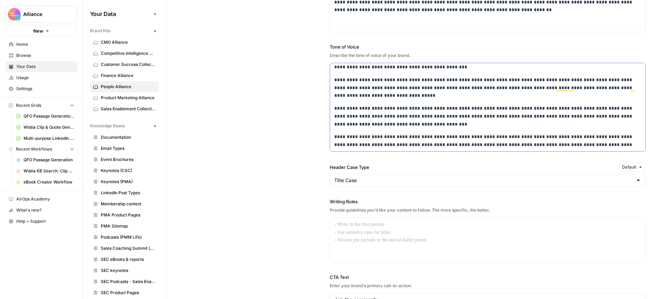
drag, startPoint x: 504, startPoint y: 113, endPoint x: 498, endPoint y: 114, distance: 5.6
click at [498, 114] on p "**********" at bounding box center [487, 116] width 307 height 24
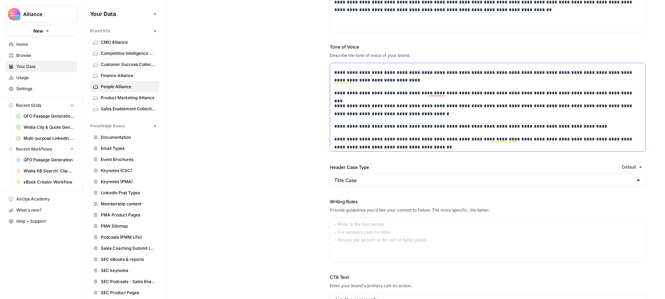
scroll to position [0, 0]
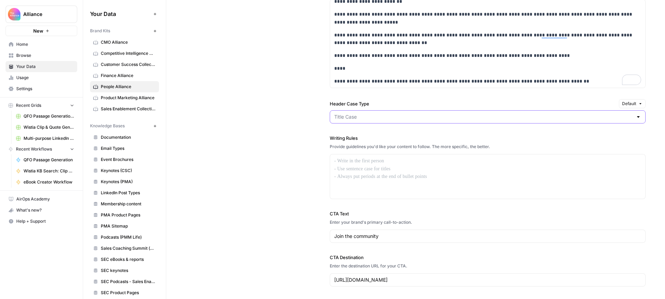
click at [361, 118] on input "Header Case Type" at bounding box center [483, 116] width 299 height 7
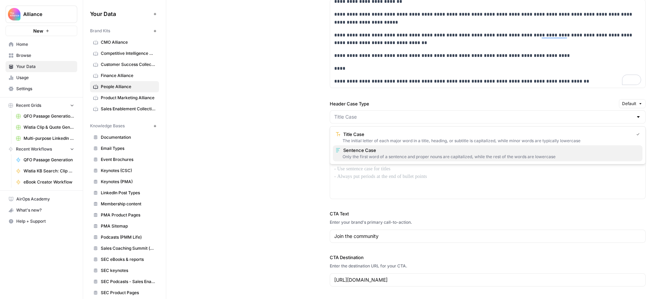
drag, startPoint x: 369, startPoint y: 150, endPoint x: 356, endPoint y: 148, distance: 12.9
click at [369, 150] on span "Sentence Case" at bounding box center [490, 150] width 294 height 7
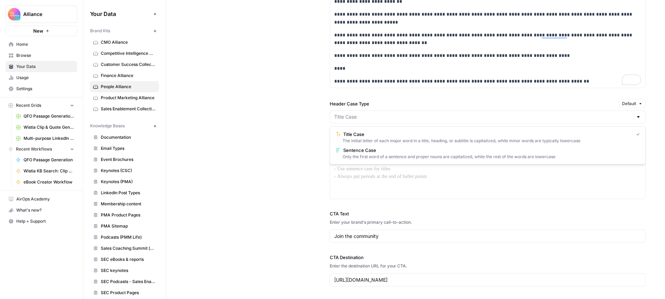
type input "Sentence Case"
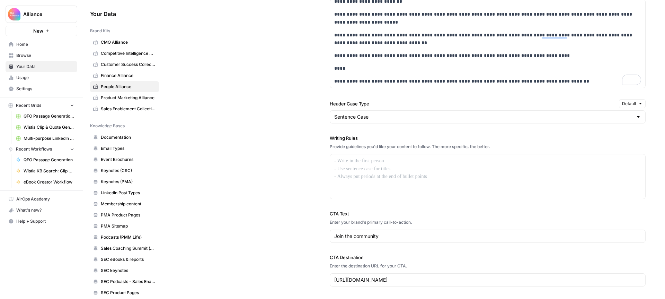
click at [302, 135] on div "**********" at bounding box center [416, 96] width 460 height 410
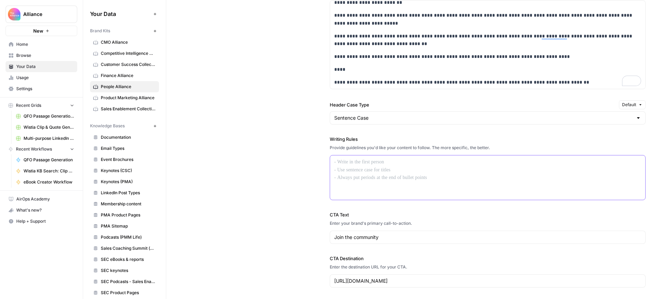
click at [396, 162] on p at bounding box center [487, 162] width 307 height 8
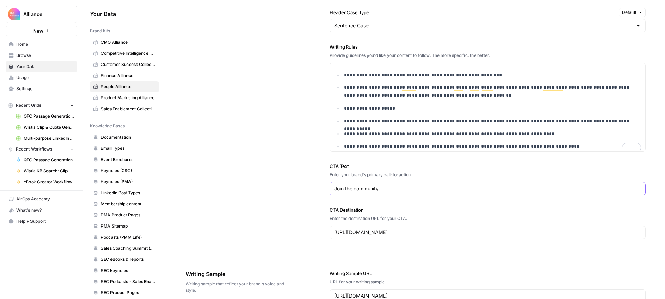
drag, startPoint x: 386, startPoint y: 188, endPoint x: 285, endPoint y: 182, distance: 100.7
click at [285, 182] on div "**********" at bounding box center [416, 25] width 460 height 453
type input "Accelerate your career"
drag, startPoint x: 493, startPoint y: 231, endPoint x: 271, endPoint y: 216, distance: 223.2
click at [271, 216] on div "**********" at bounding box center [416, 25] width 460 height 453
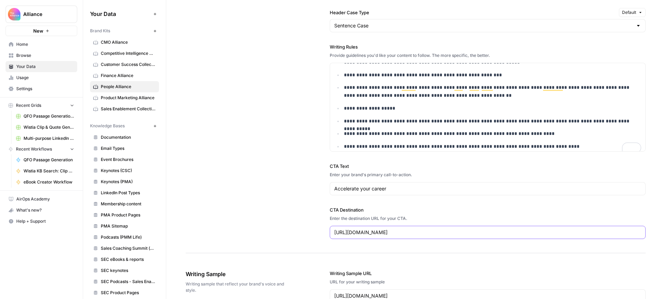
paste input "www.peoplealliance.com/insider-membership-plan/"
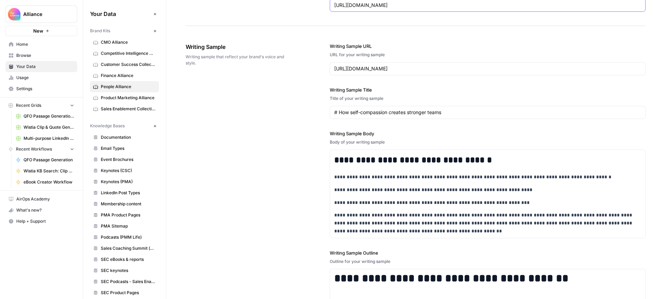
type input "https://www.peoplealliance.com/insider-membership-plan/"
drag, startPoint x: 454, startPoint y: 189, endPoint x: 471, endPoint y: 273, distance: 85.2
click at [471, 273] on div "**********" at bounding box center [488, 200] width 316 height 342
click at [467, 176] on p "**********" at bounding box center [487, 177] width 307 height 8
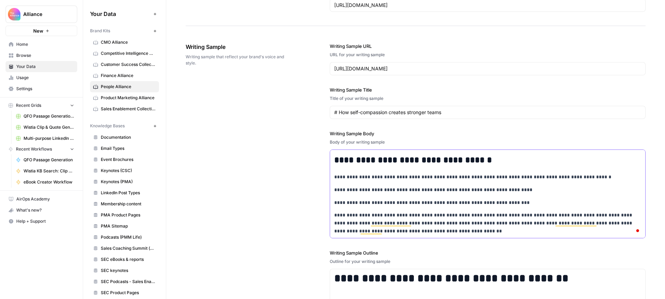
scroll to position [0, 0]
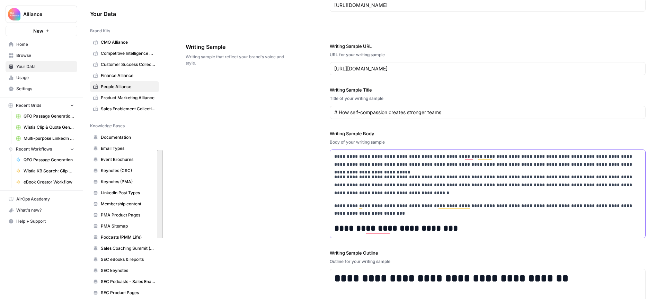
drag, startPoint x: 427, startPoint y: 232, endPoint x: 317, endPoint y: 69, distance: 196.6
click at [317, 69] on div "**********" at bounding box center [416, 200] width 460 height 343
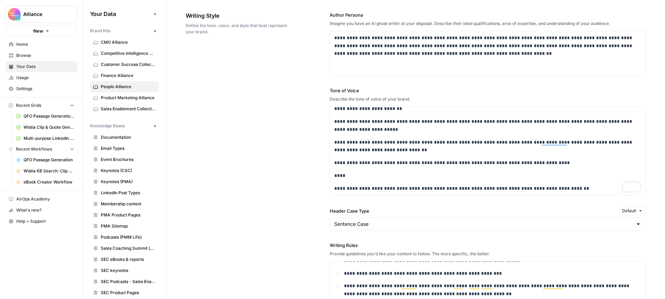
scroll to position [342, 0]
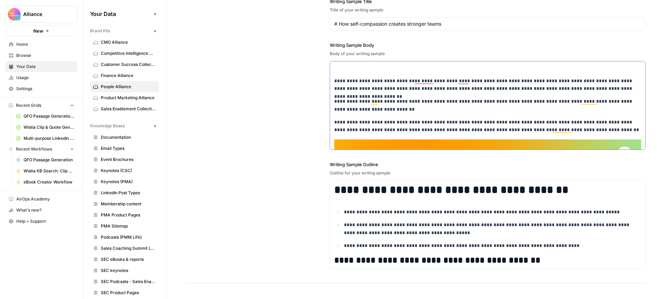
click at [335, 80] on p "**********" at bounding box center [487, 85] width 307 height 16
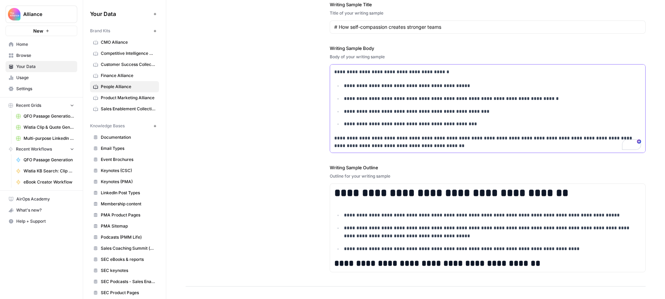
drag, startPoint x: 334, startPoint y: 82, endPoint x: 512, endPoint y: 209, distance: 218.3
click at [512, 209] on div "**********" at bounding box center [488, 115] width 316 height 342
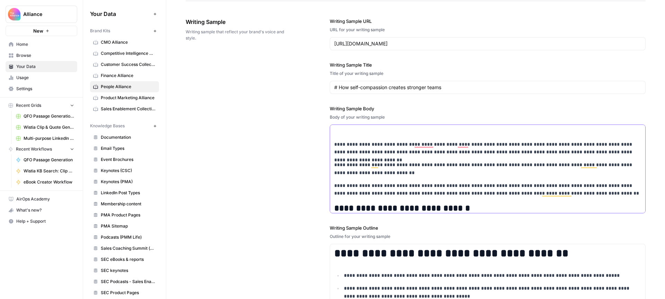
click at [392, 132] on p "To enrich screen reader interactions, please activate Accessibility in Grammarl…" at bounding box center [487, 131] width 307 height 8
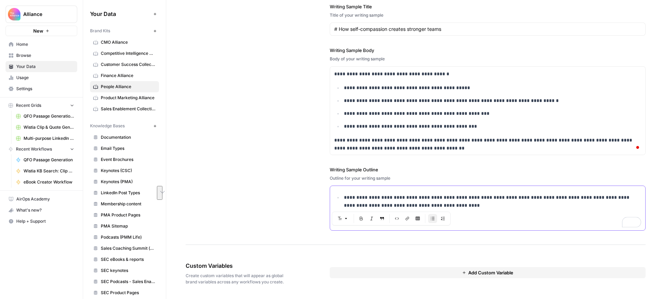
drag, startPoint x: 402, startPoint y: 207, endPoint x: 309, endPoint y: 190, distance: 94.3
click at [309, 190] on div "**********" at bounding box center [416, 95] width 460 height 299
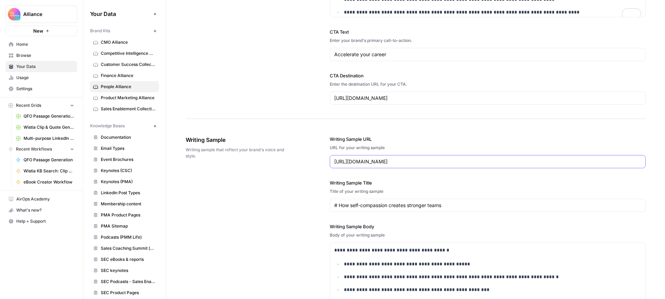
drag, startPoint x: 552, startPoint y: 160, endPoint x: 288, endPoint y: 154, distance: 264.3
click at [288, 154] on div "**********" at bounding box center [416, 271] width 460 height 299
paste input "what-does-it-mean-to-be-a-hr-business-partner"
type input "https://www.peoplealliance.com/articles/what-does-it-mean-to-be-a-hr-business-p…"
click at [467, 135] on label "Writing Sample URL" at bounding box center [488, 138] width 316 height 7
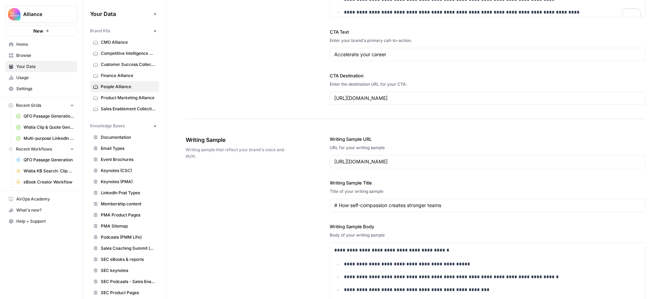
click at [467, 158] on input "https://www.peoplealliance.com/articles/what-does-it-mean-to-be-a-hr-business-p…" at bounding box center [487, 161] width 307 height 7
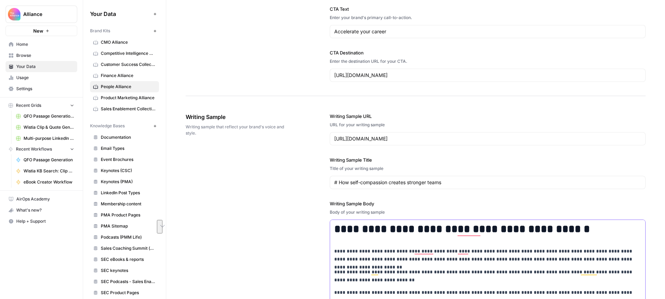
drag, startPoint x: 576, startPoint y: 227, endPoint x: 309, endPoint y: 231, distance: 266.7
click at [309, 231] on div "**********" at bounding box center [416, 248] width 460 height 299
copy h1 "**********"
drag, startPoint x: 447, startPoint y: 181, endPoint x: 340, endPoint y: 184, distance: 107.1
click at [340, 184] on input "# How self-compassion creates stronger teams" at bounding box center [487, 182] width 307 height 7
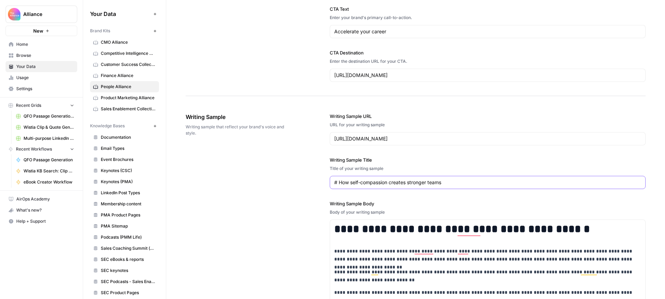
paste input "What does it mean to be a HR business partner?"
type input "# What does it mean to be a HR business partner?"
click at [275, 186] on div "**********" at bounding box center [416, 248] width 460 height 299
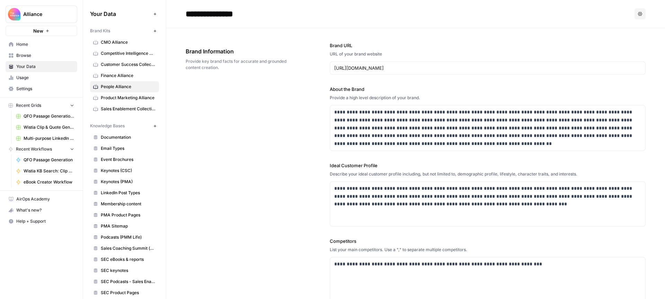
click at [45, 44] on span "Home" at bounding box center [45, 44] width 58 height 6
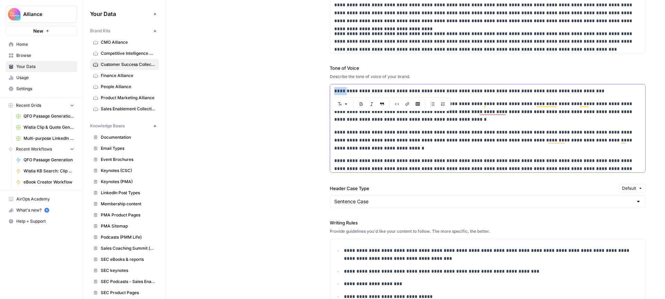
scroll to position [593, 0]
drag, startPoint x: 335, startPoint y: 89, endPoint x: 346, endPoint y: 89, distance: 11.8
click at [346, 89] on p "**********" at bounding box center [487, 91] width 307 height 8
click at [344, 90] on p "**********" at bounding box center [487, 91] width 307 height 8
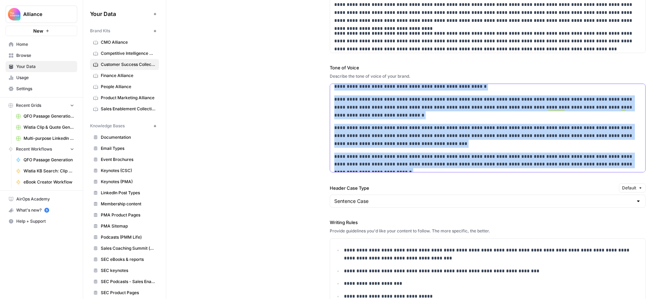
scroll to position [314, 0]
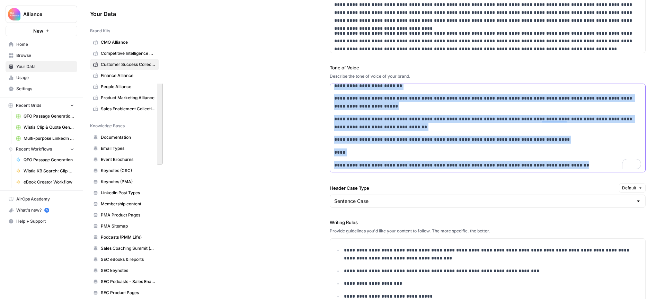
drag, startPoint x: 334, startPoint y: 89, endPoint x: 491, endPoint y: 187, distance: 185.2
click at [491, 187] on div "**********" at bounding box center [488, 179] width 316 height 497
copy div "**********"
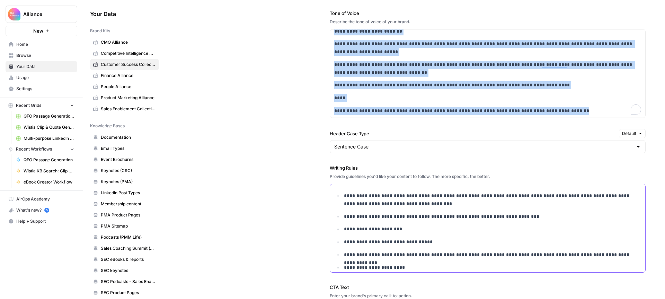
scroll to position [114, 0]
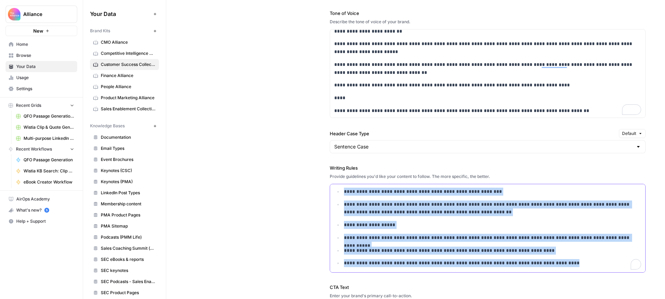
drag, startPoint x: 416, startPoint y: 244, endPoint x: 431, endPoint y: 286, distance: 45.1
click at [431, 286] on div "**********" at bounding box center [488, 125] width 316 height 497
copy ul "**********"
